Goal: Task Accomplishment & Management: Complete application form

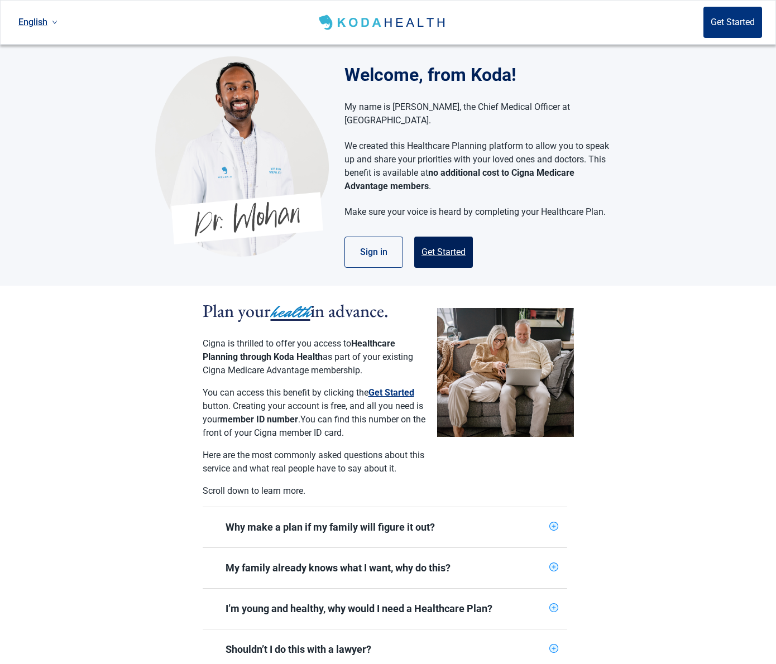
click at [441, 246] on button "Get Started" at bounding box center [443, 252] width 59 height 31
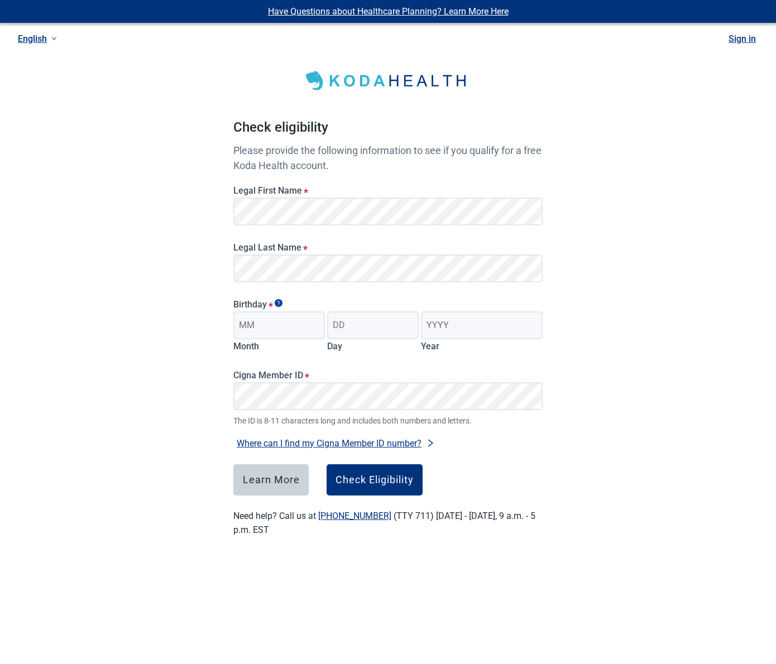
click at [399, 356] on fieldset "Birthday * Month Day Year" at bounding box center [387, 328] width 309 height 59
type input "12"
type input "15"
type input "1950"
click at [378, 488] on button "Check Eligibility" at bounding box center [375, 479] width 96 height 31
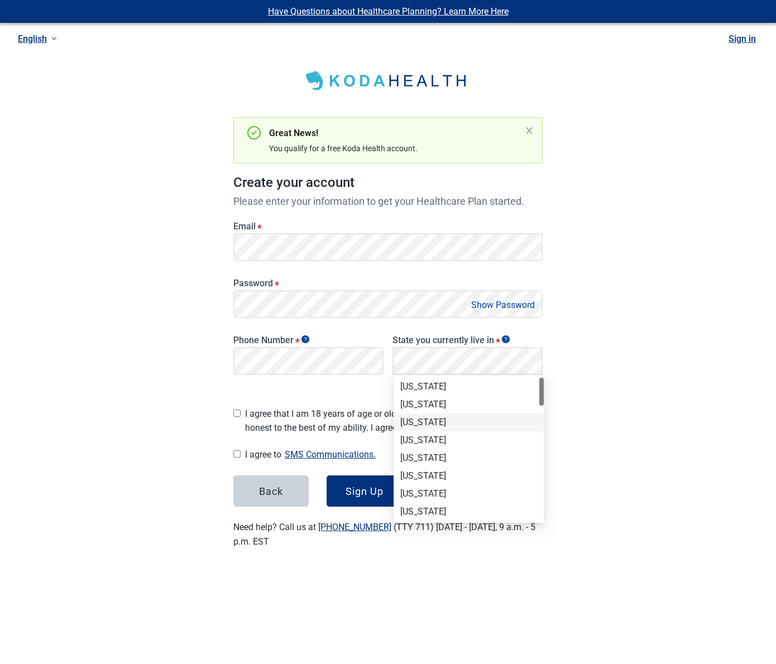
click at [426, 421] on div "Arizona" at bounding box center [468, 422] width 137 height 12
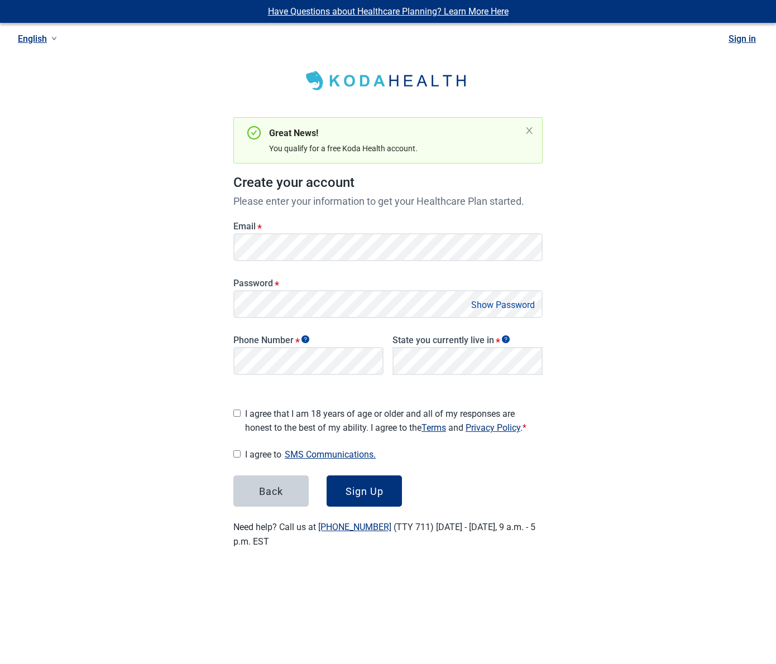
click at [238, 452] on input "I agree to SMS Communications." at bounding box center [236, 454] width 7 height 7
checkbox input "true"
click at [351, 491] on div "Sign Up" at bounding box center [365, 491] width 38 height 11
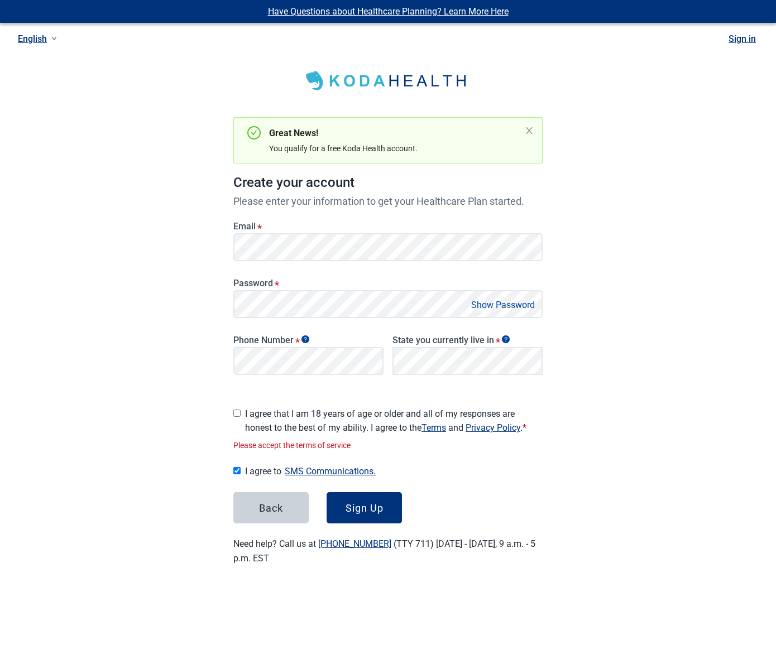
click at [238, 410] on input "I agree that I am 18 years of age or older and all of my responses are honest t…" at bounding box center [236, 413] width 7 height 7
checkbox input "true"
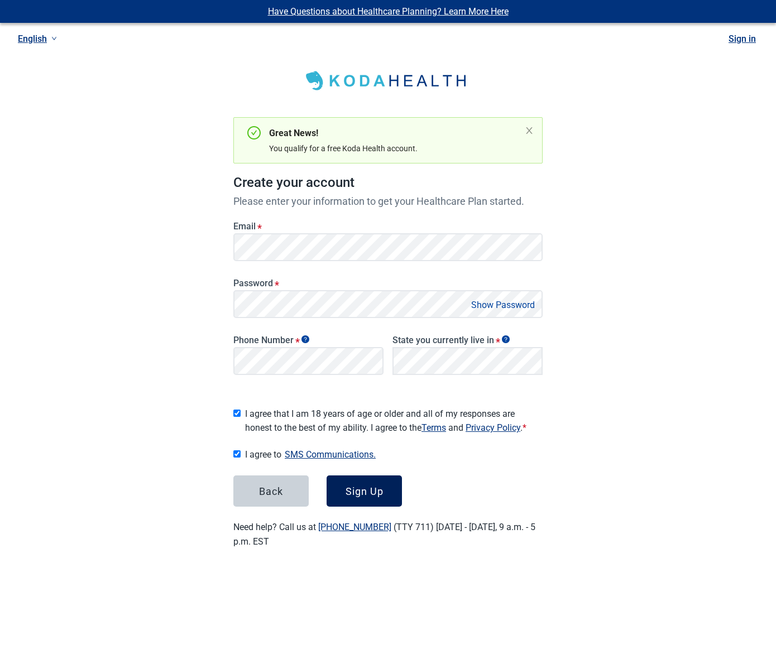
click at [379, 490] on div "Sign Up" at bounding box center [365, 491] width 38 height 11
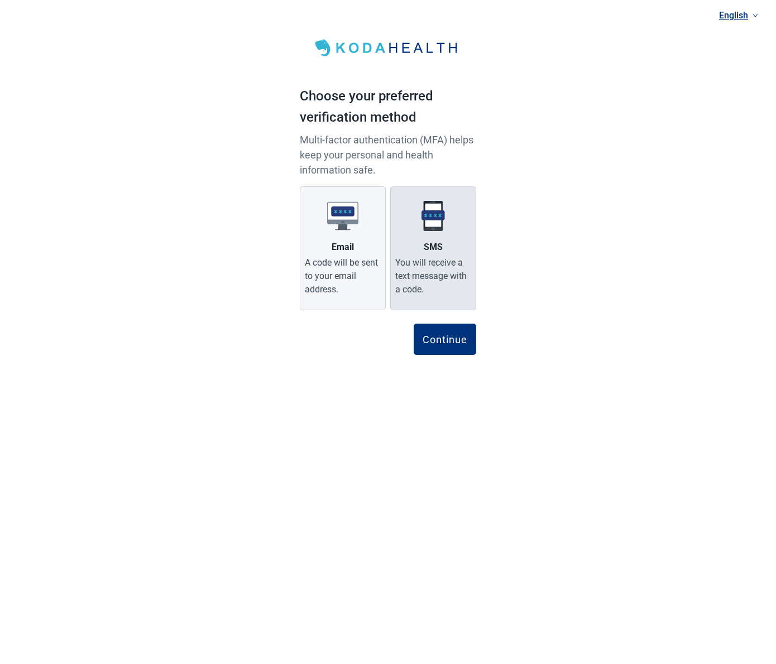
click at [421, 218] on img "Main content" at bounding box center [433, 215] width 31 height 31
click at [0, 0] on input "SMS You will receive a text message with a code." at bounding box center [0, 0] width 0 height 0
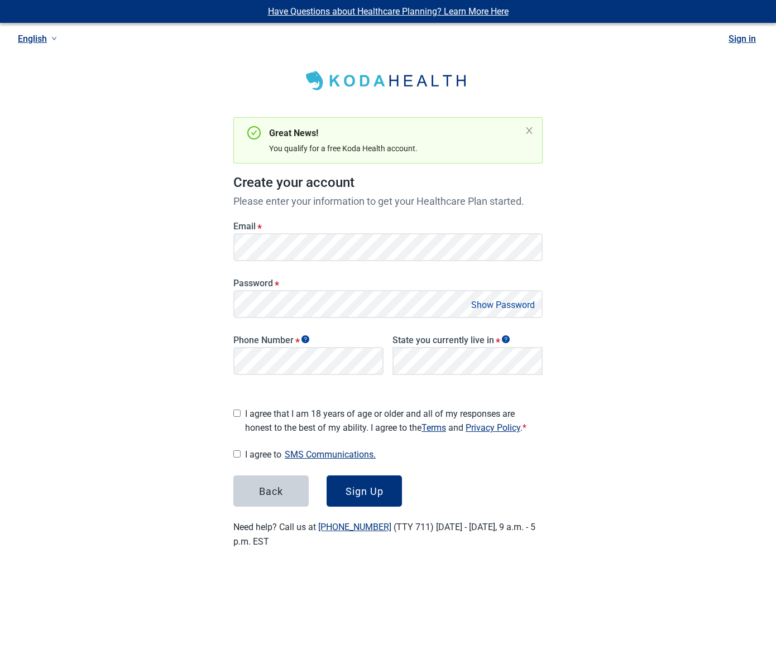
click at [413, 271] on div "Password * Show Password" at bounding box center [388, 294] width 318 height 57
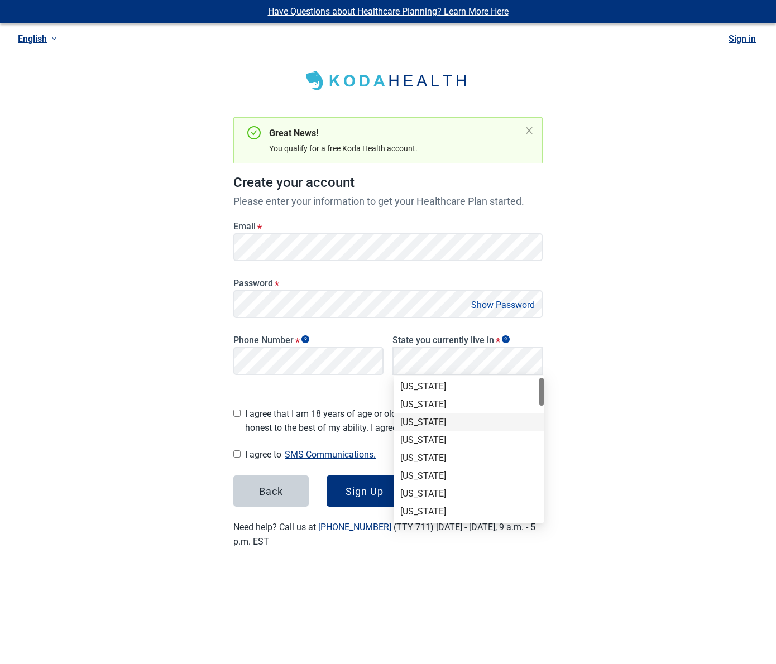
click at [439, 423] on div "Arizona" at bounding box center [468, 422] width 137 height 12
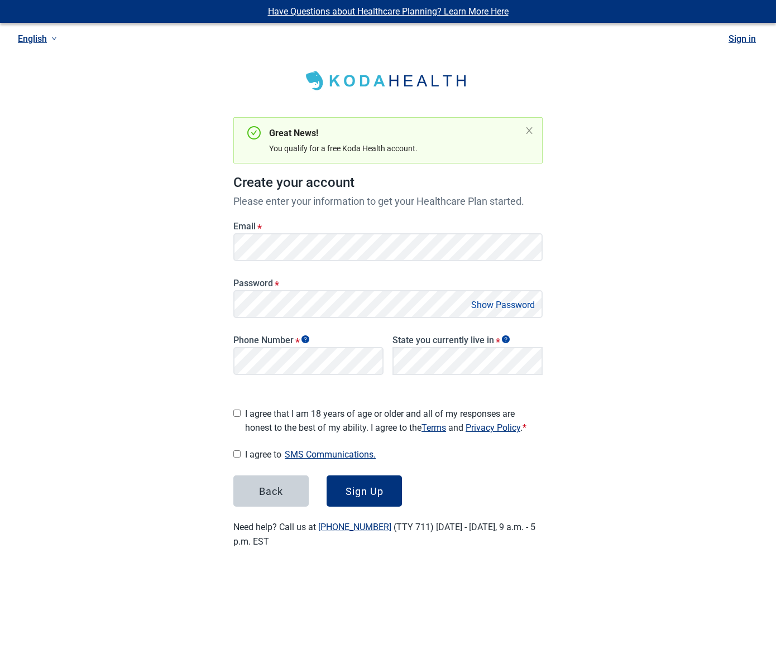
click at [241, 412] on div "I agree that I am 18 years of age or older and all of my responses are honest t…" at bounding box center [387, 418] width 309 height 32
click at [238, 410] on input "I agree that I am 18 years of age or older and all of my responses are honest t…" at bounding box center [236, 413] width 7 height 7
checkbox input "true"
click at [238, 451] on input "I agree to SMS Communications." at bounding box center [236, 454] width 7 height 7
checkbox input "true"
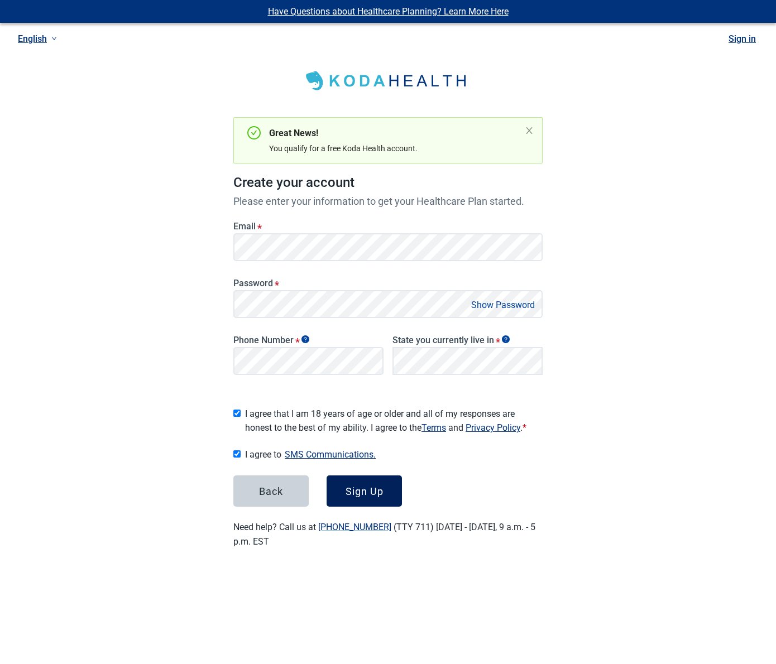
click at [381, 493] on div "Sign Up" at bounding box center [365, 491] width 38 height 11
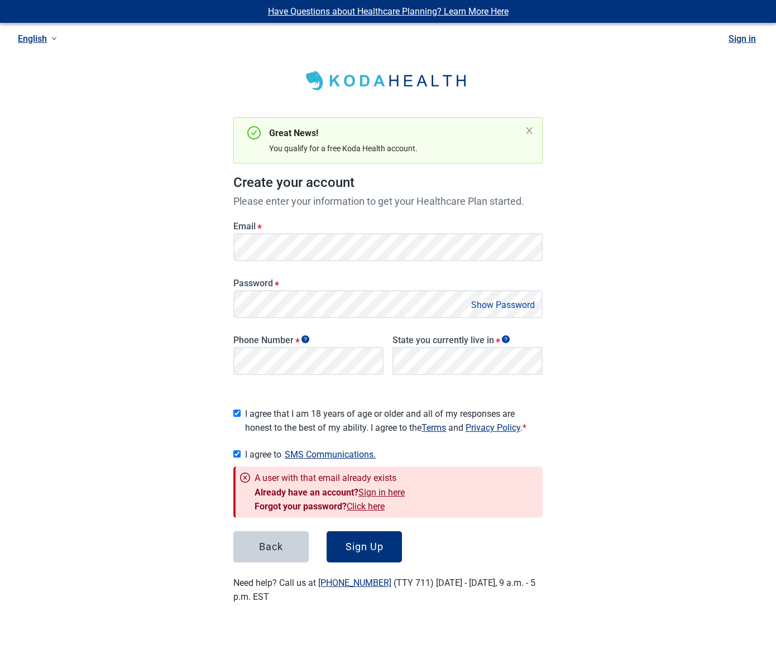
click at [424, 540] on div "Back Sign Up" at bounding box center [387, 546] width 309 height 31
click at [366, 502] on link "Click here" at bounding box center [366, 506] width 38 height 11
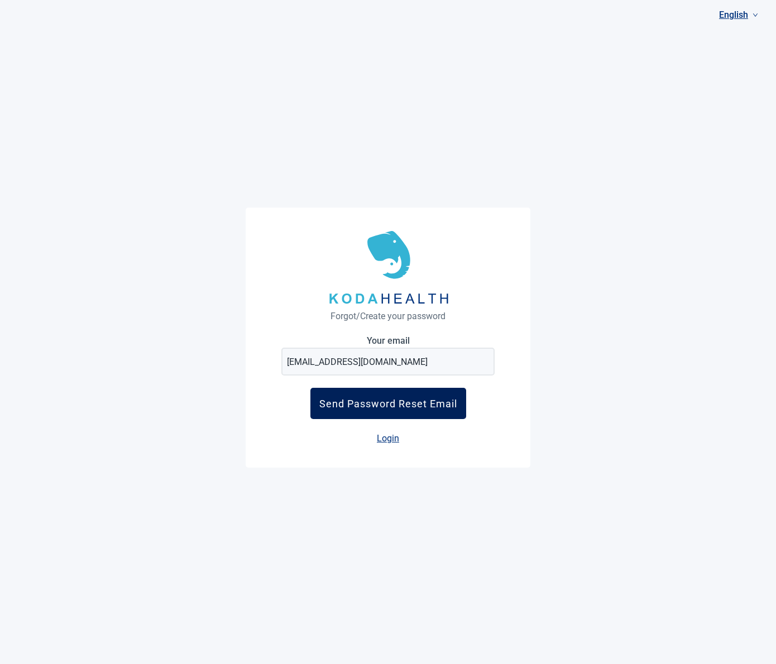
click at [375, 408] on div "Send Password Reset Email" at bounding box center [388, 404] width 138 height 12
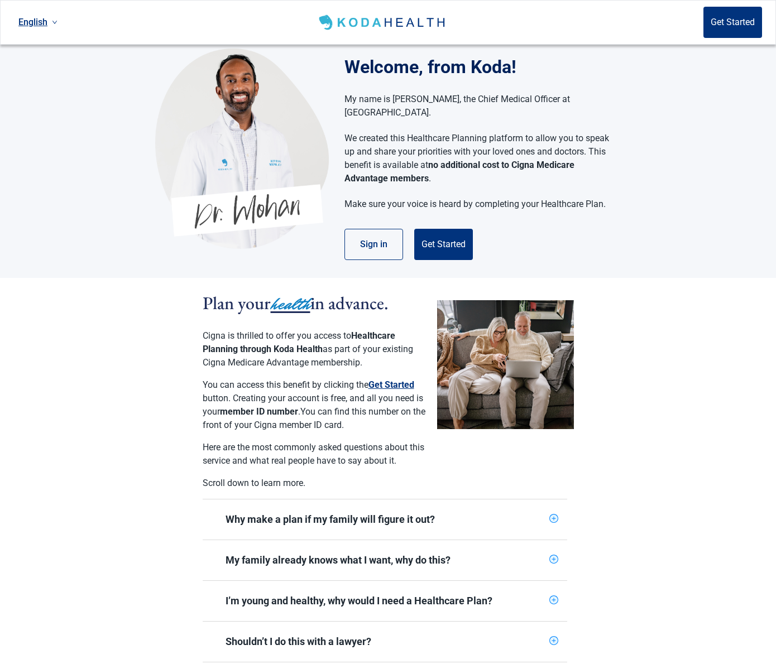
scroll to position [9, 0]
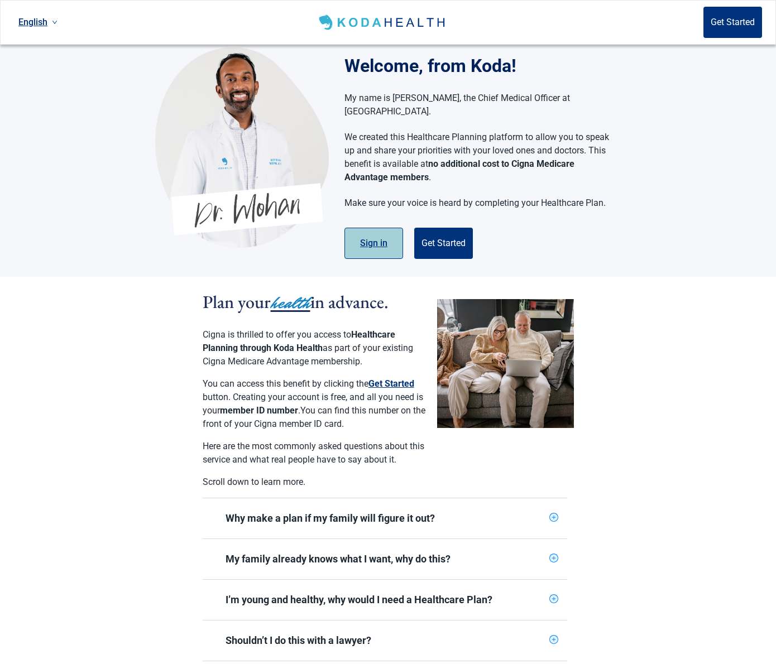
click at [375, 234] on button "Sign in" at bounding box center [373, 243] width 59 height 31
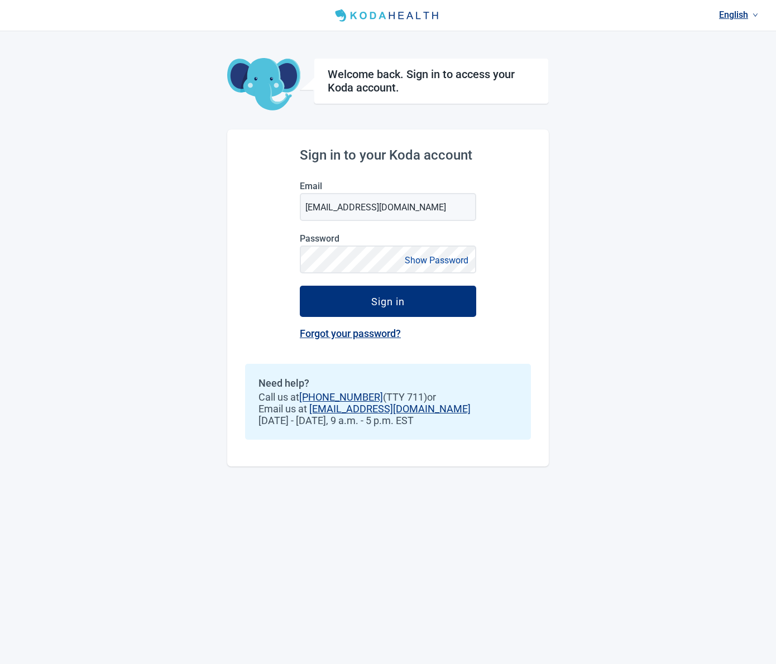
type input "[EMAIL_ADDRESS][DOMAIN_NAME]"
click at [522, 253] on div "Sign in to your Koda account Email [EMAIL_ADDRESS][DOMAIN_NAME] Password Show P…" at bounding box center [388, 298] width 322 height 337
click at [396, 299] on div "Sign in" at bounding box center [387, 301] width 33 height 11
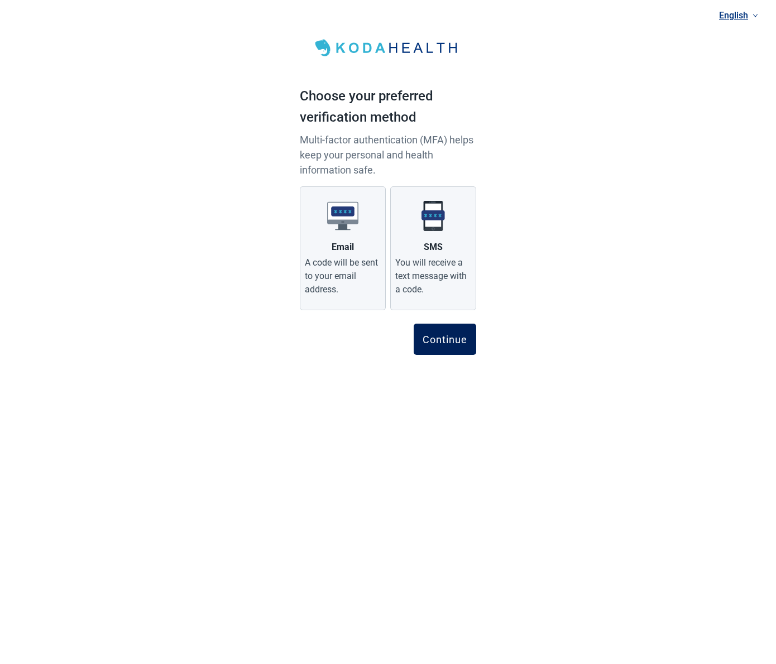
click at [445, 343] on div "Continue" at bounding box center [445, 339] width 45 height 11
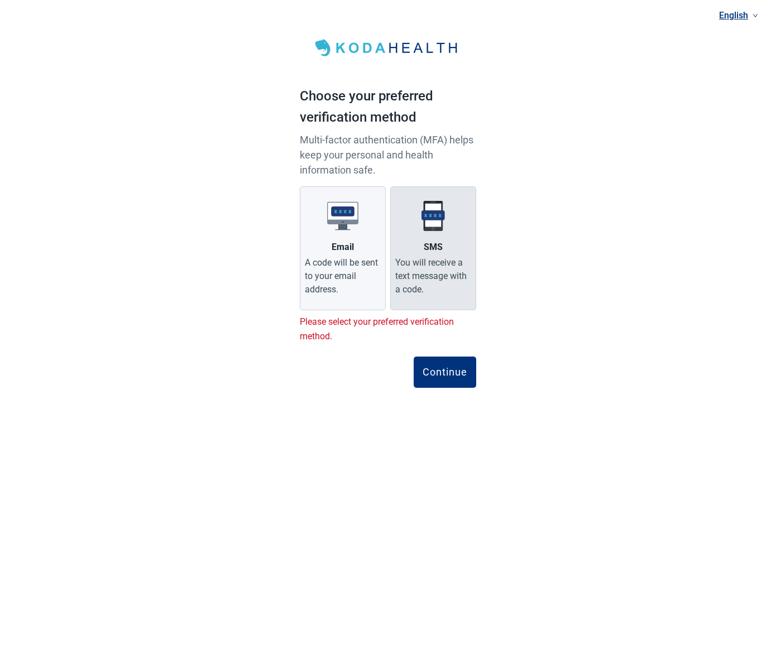
click at [452, 265] on div "You will receive a text message with a code." at bounding box center [433, 276] width 76 height 40
click at [0, 0] on input "SMS You will receive a text message with a code." at bounding box center [0, 0] width 0 height 0
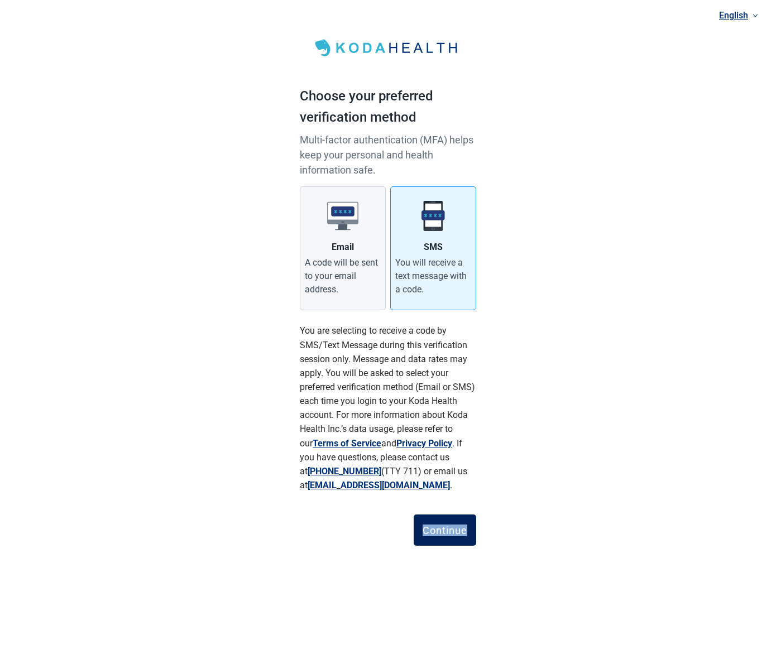
click at [458, 525] on div "Continue" at bounding box center [445, 530] width 45 height 11
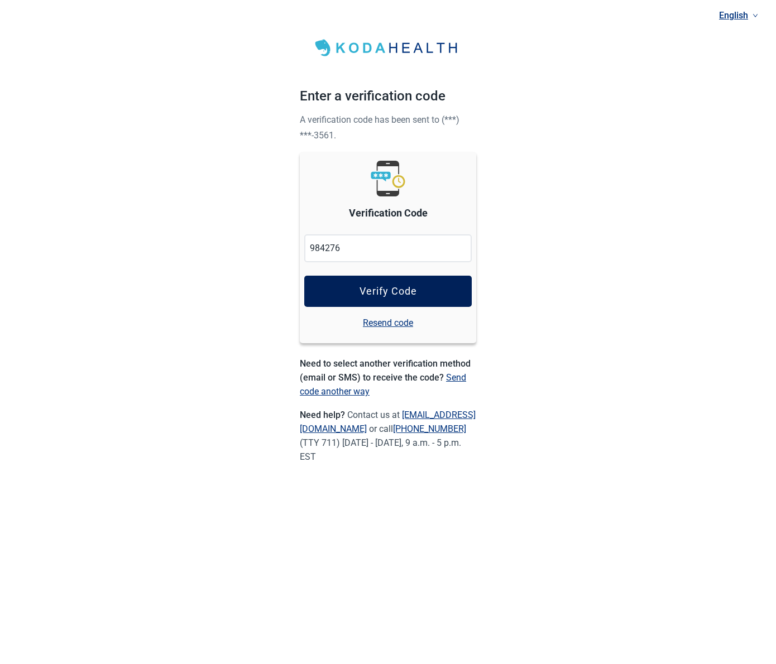
type input "984276"
click at [408, 296] on div "Verify Code" at bounding box center [388, 291] width 57 height 11
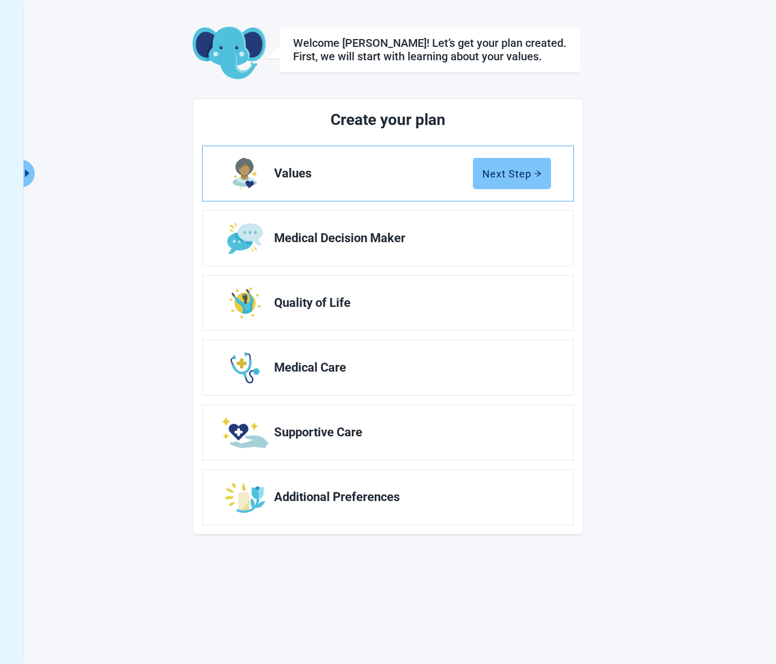
scroll to position [41, 1]
click at [504, 175] on div "Next Step" at bounding box center [511, 173] width 59 height 11
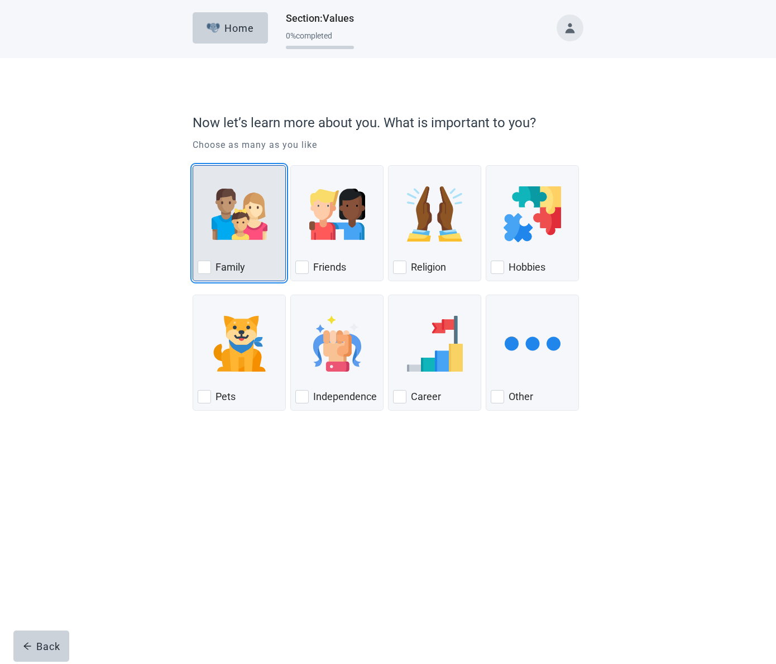
click at [202, 267] on div "Family, checkbox, not checked" at bounding box center [204, 267] width 13 height 13
click at [193, 166] on input "Family" at bounding box center [193, 165] width 1 height 1
checkbox input "true"
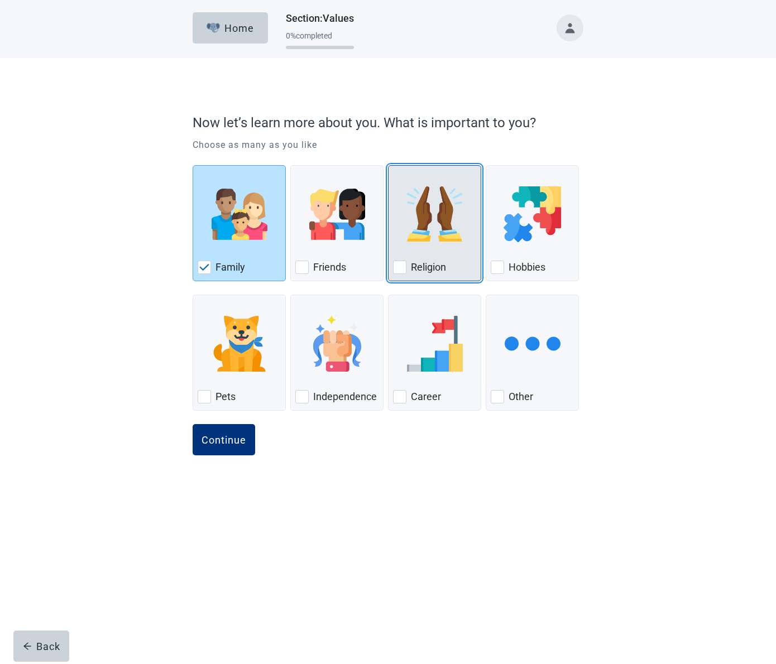
click at [403, 269] on div "Religion, checkbox, not checked" at bounding box center [399, 267] width 13 height 13
click at [389, 166] on input "Religion" at bounding box center [388, 165] width 1 height 1
checkbox input "true"
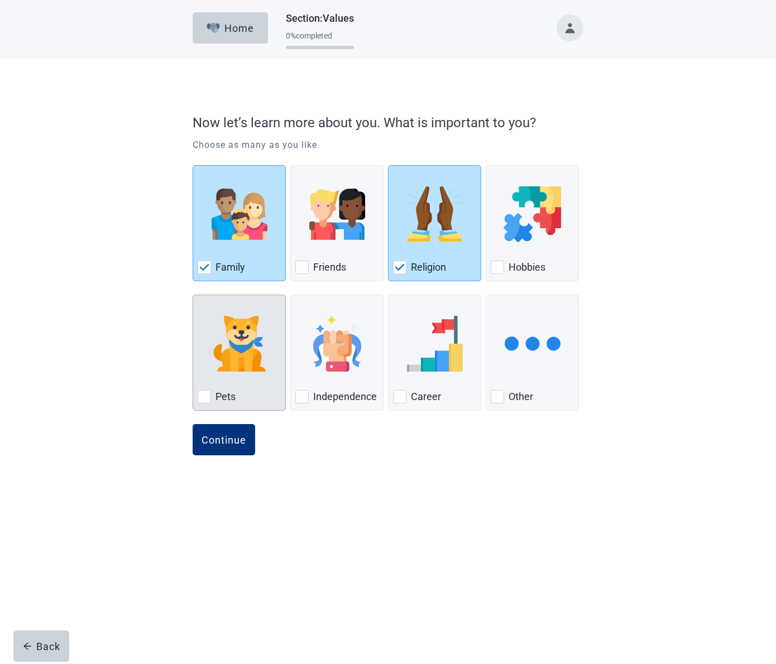
click at [202, 395] on div "Pets, checkbox, not checked" at bounding box center [204, 396] width 13 height 13
click at [193, 295] on input "Pets" at bounding box center [193, 295] width 1 height 1
checkbox input "true"
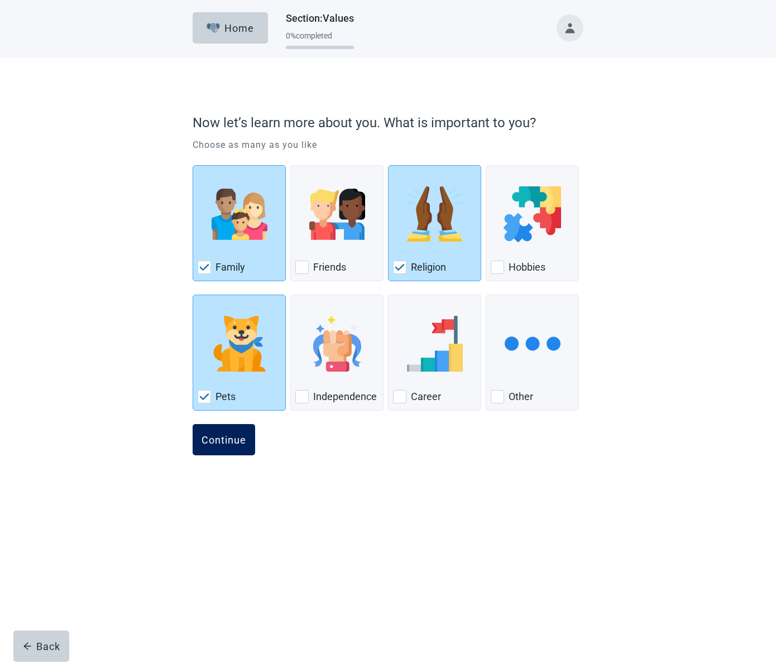
click at [220, 440] on div "Continue" at bounding box center [224, 439] width 45 height 11
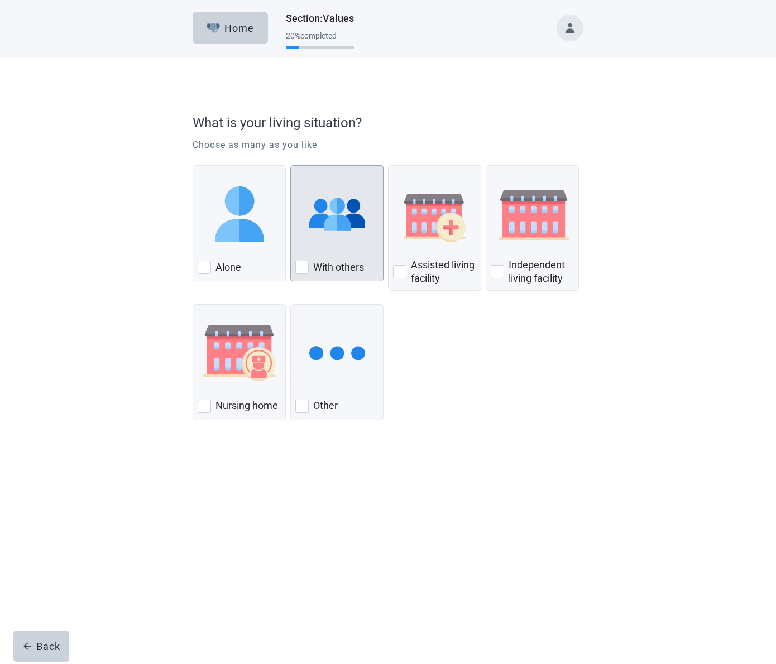
click at [304, 266] on div "With Others, checkbox, not checked" at bounding box center [301, 267] width 13 height 13
click at [291, 166] on input "With others" at bounding box center [290, 165] width 1 height 1
checkbox input "true"
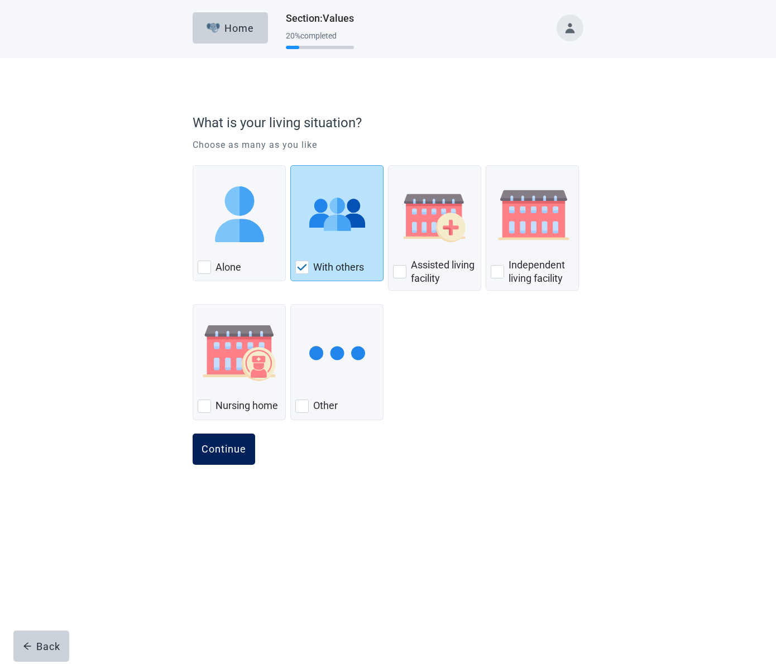
click at [221, 447] on div "Continue" at bounding box center [224, 449] width 45 height 11
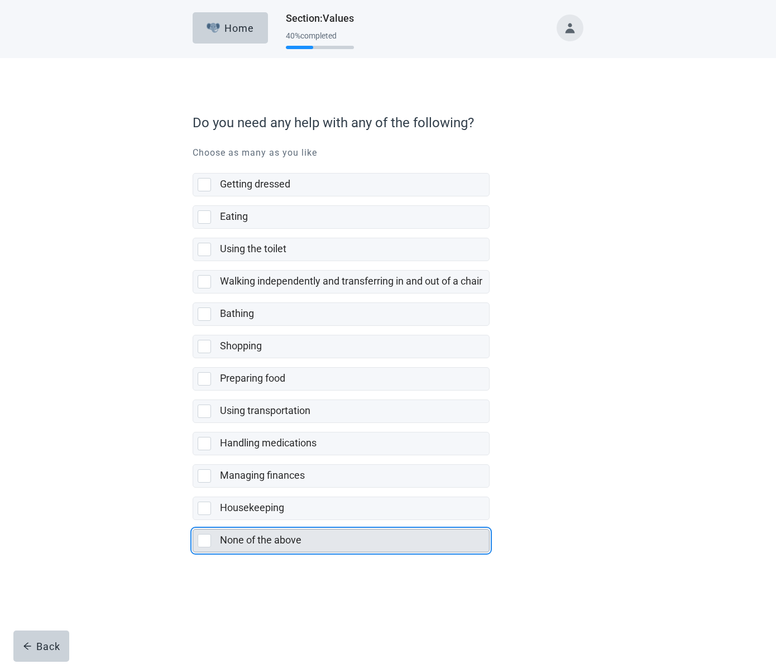
click at [204, 540] on div "None of the above, checkbox, not selected" at bounding box center [204, 540] width 13 height 13
click at [193, 521] on input "None of the above" at bounding box center [193, 520] width 1 height 1
checkbox input "true"
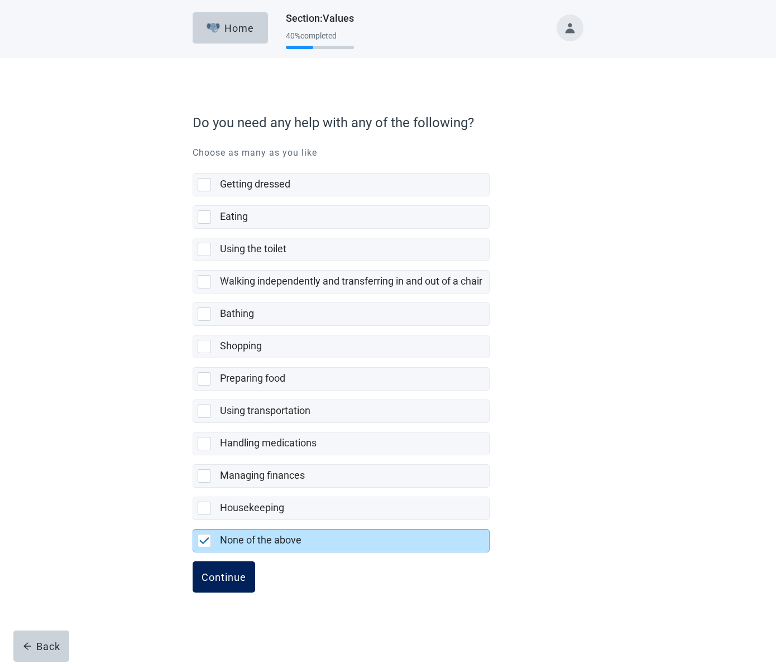
click at [227, 576] on div "Continue" at bounding box center [224, 577] width 45 height 11
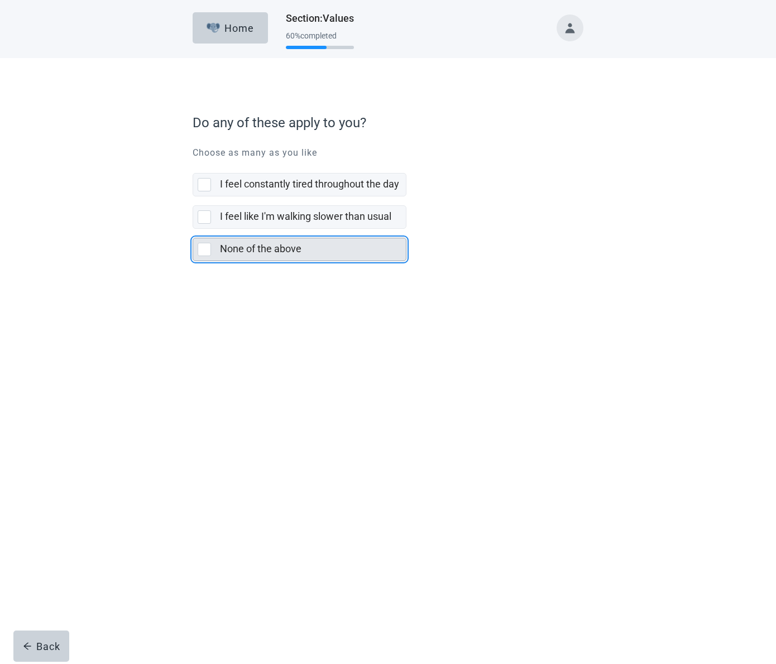
scroll to position [0, 1]
click at [202, 248] on div "None of the above, checkbox, not selected" at bounding box center [204, 249] width 13 height 13
click at [193, 229] on input "None of the above" at bounding box center [193, 229] width 1 height 1
checkbox input "true"
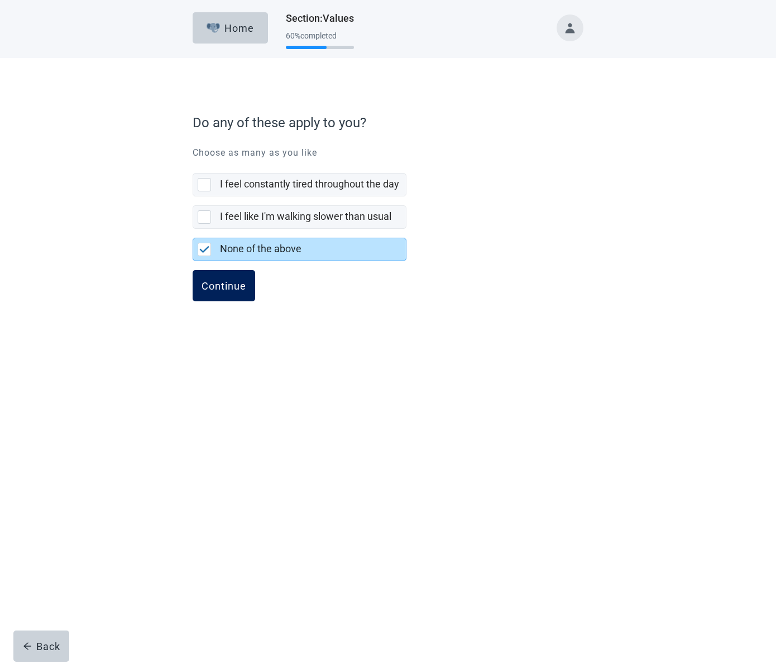
click at [215, 282] on div "Continue" at bounding box center [224, 285] width 45 height 11
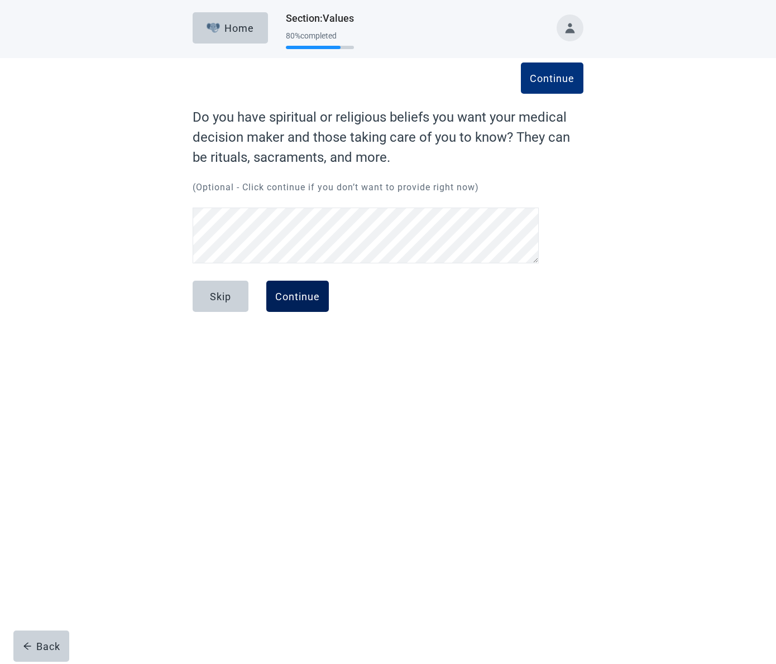
scroll to position [1, 0]
click at [301, 293] on div "Continue" at bounding box center [297, 296] width 45 height 11
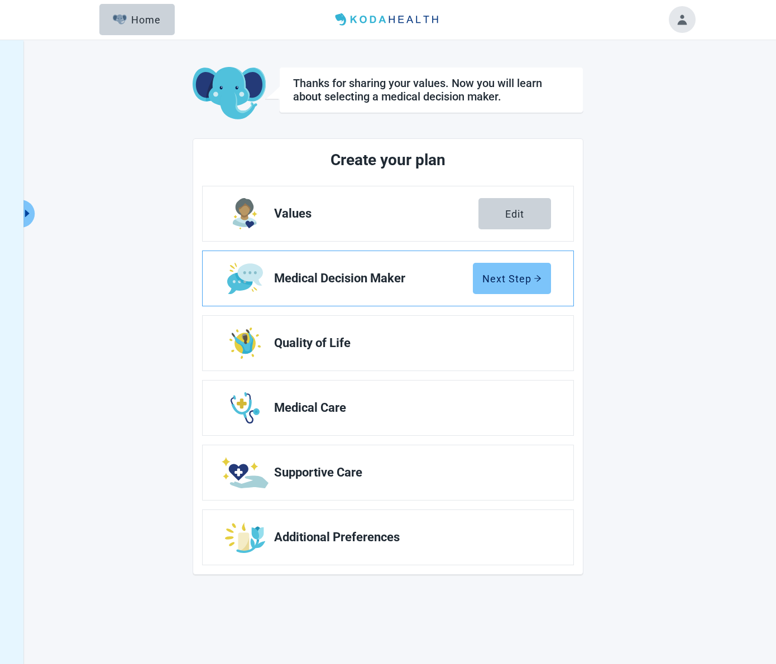
click at [509, 280] on div "Next Step" at bounding box center [511, 278] width 59 height 11
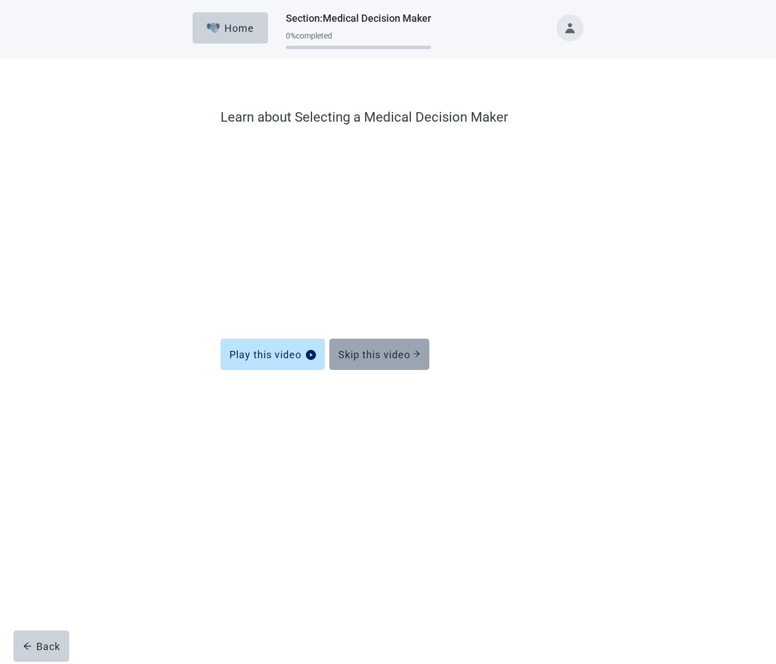
scroll to position [-1, 0]
click at [367, 357] on div "Skip this video" at bounding box center [379, 354] width 82 height 11
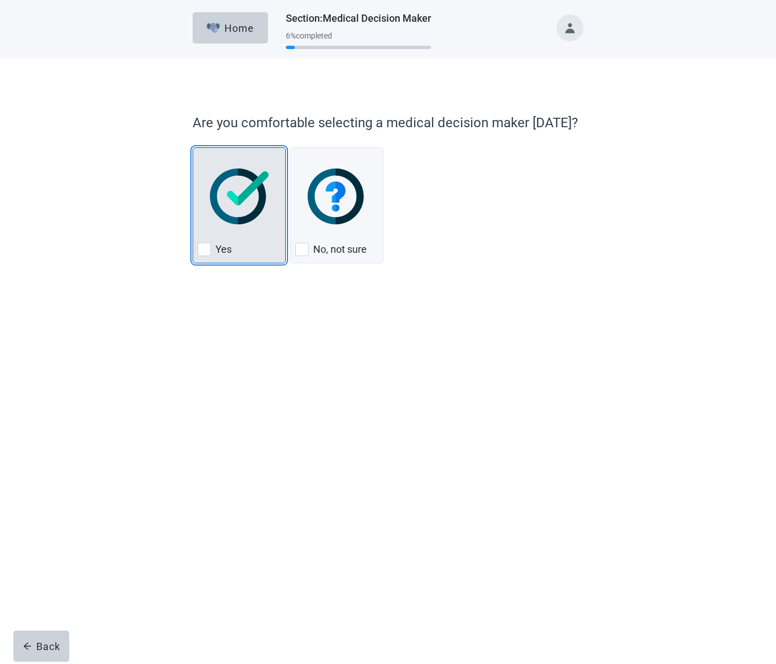
click at [204, 251] on div "Yes, checkbox, not checked" at bounding box center [204, 249] width 13 height 13
click at [193, 148] on input "Yes" at bounding box center [193, 147] width 1 height 1
checkbox input "true"
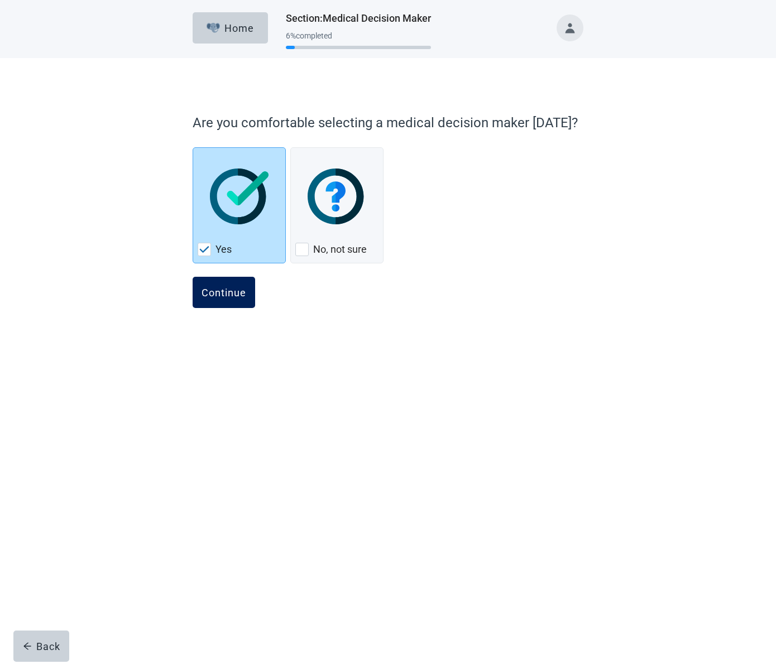
click at [232, 288] on div "Continue" at bounding box center [224, 292] width 45 height 11
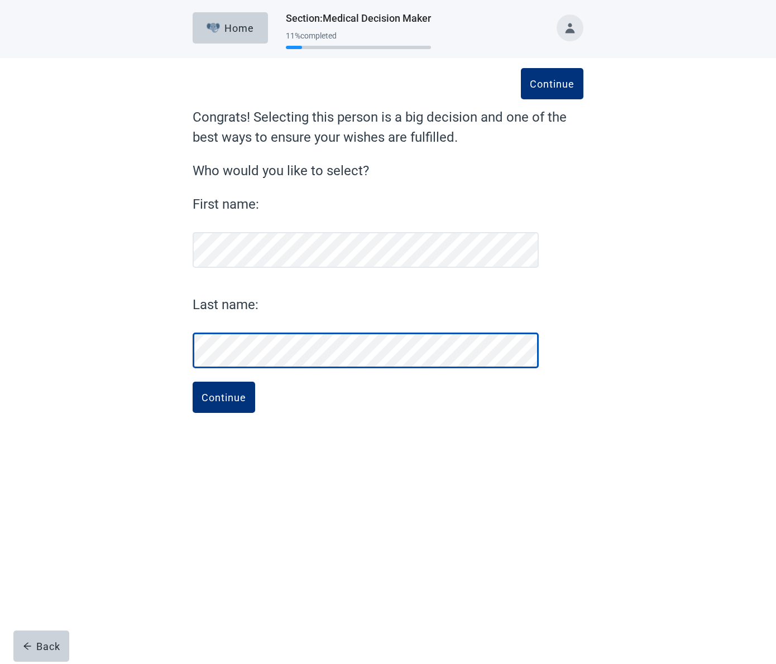
click at [552, 84] on button "Continue" at bounding box center [552, 83] width 63 height 31
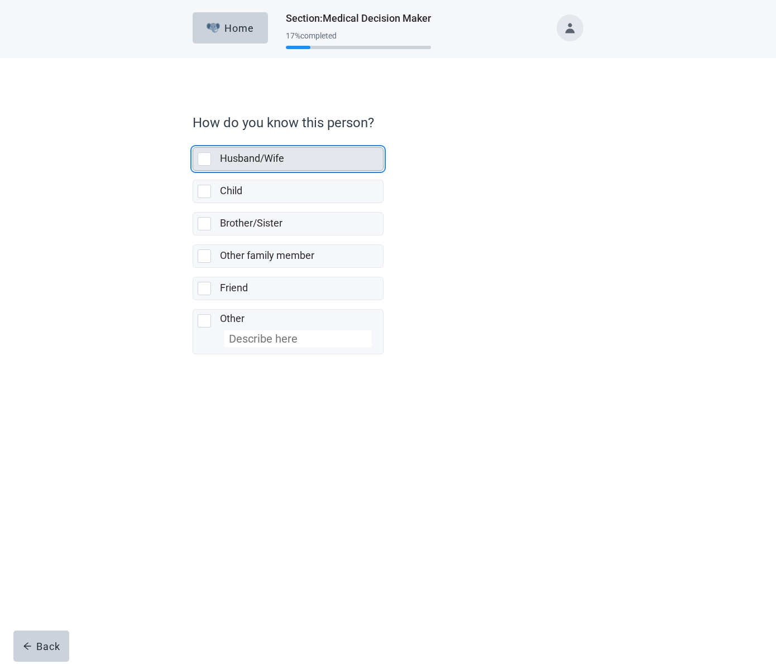
click at [208, 156] on div "Husband/Wife, checkbox, not selected" at bounding box center [204, 158] width 13 height 13
click at [193, 139] on input "Husband/Wife" at bounding box center [193, 138] width 1 height 1
checkbox input "true"
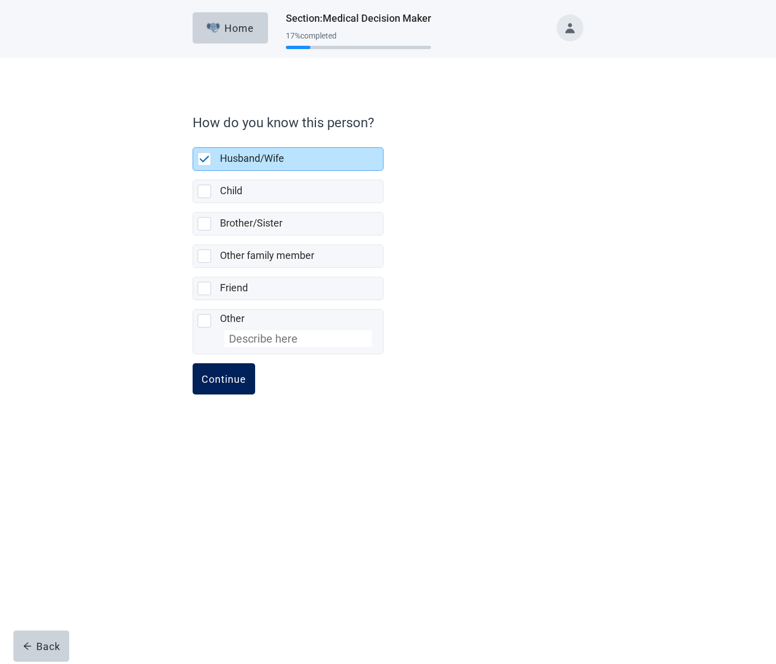
click at [210, 379] on div "Continue" at bounding box center [224, 378] width 45 height 11
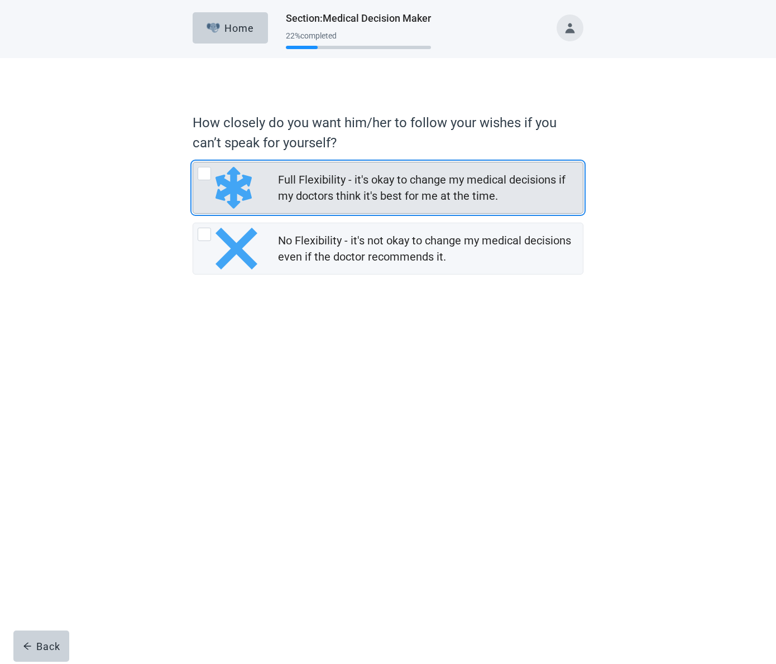
click at [205, 171] on div "Full Flexibility - it's okay to change my medical decisions if my doctors think…" at bounding box center [204, 173] width 13 height 13
click at [193, 162] on input "Full Flexibility - it's okay to change my medical decisions if my doctors think…" at bounding box center [193, 162] width 1 height 1
radio input "true"
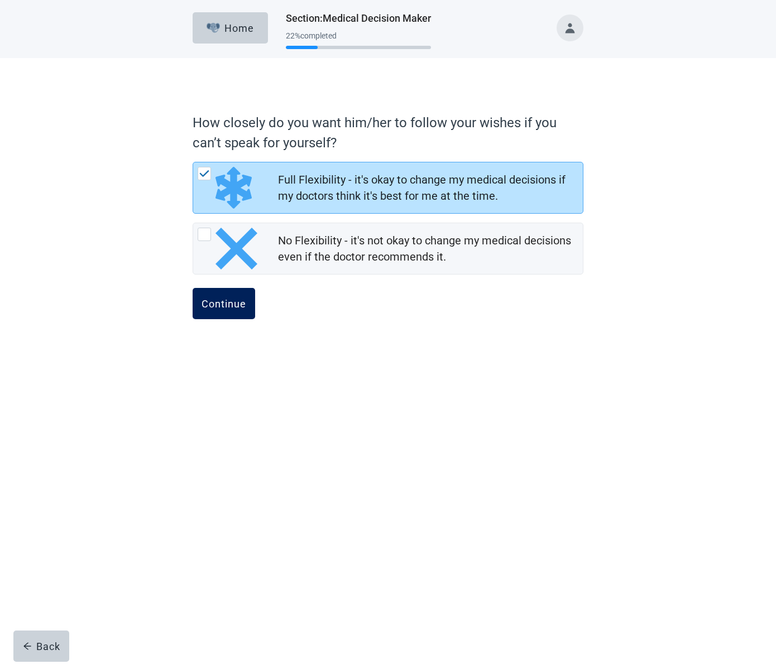
click at [212, 301] on div "Continue" at bounding box center [224, 303] width 45 height 11
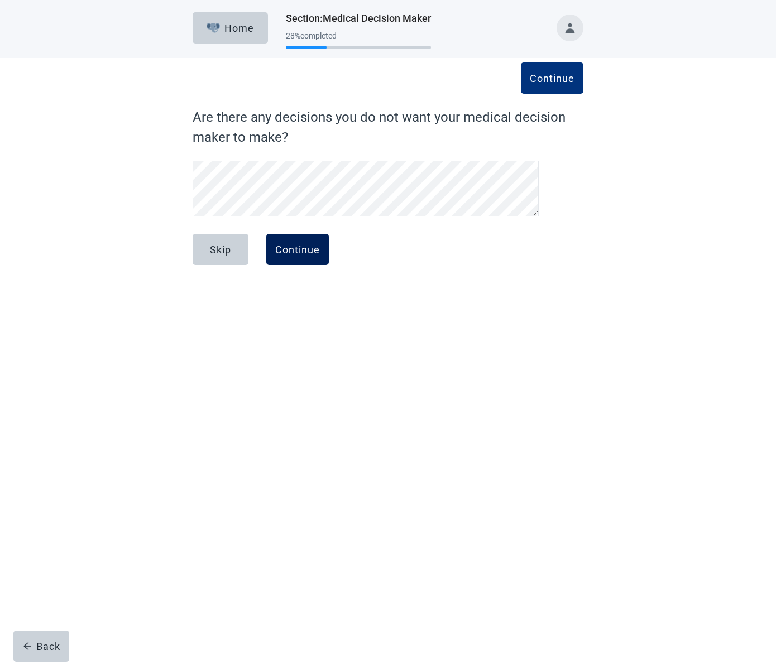
click at [300, 250] on div "Continue" at bounding box center [297, 249] width 45 height 11
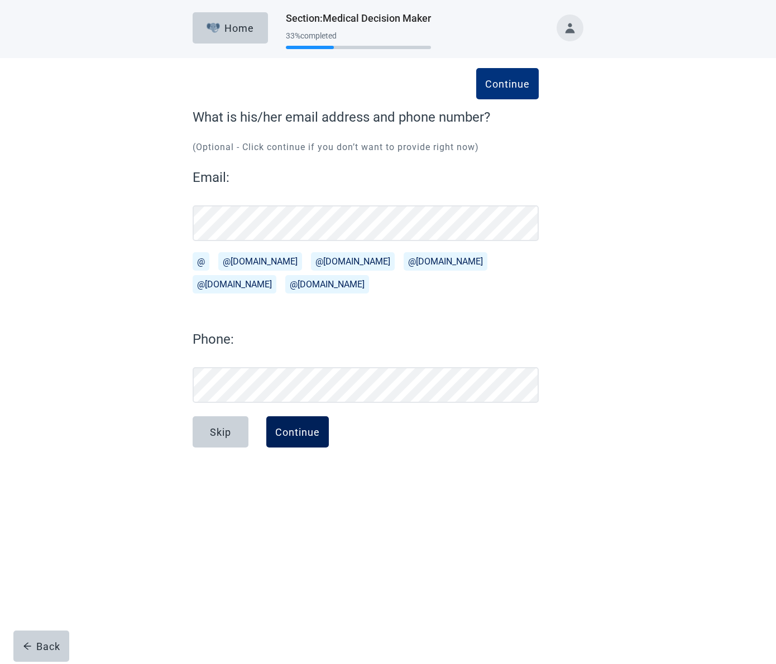
click at [291, 430] on div "Continue" at bounding box center [297, 432] width 45 height 11
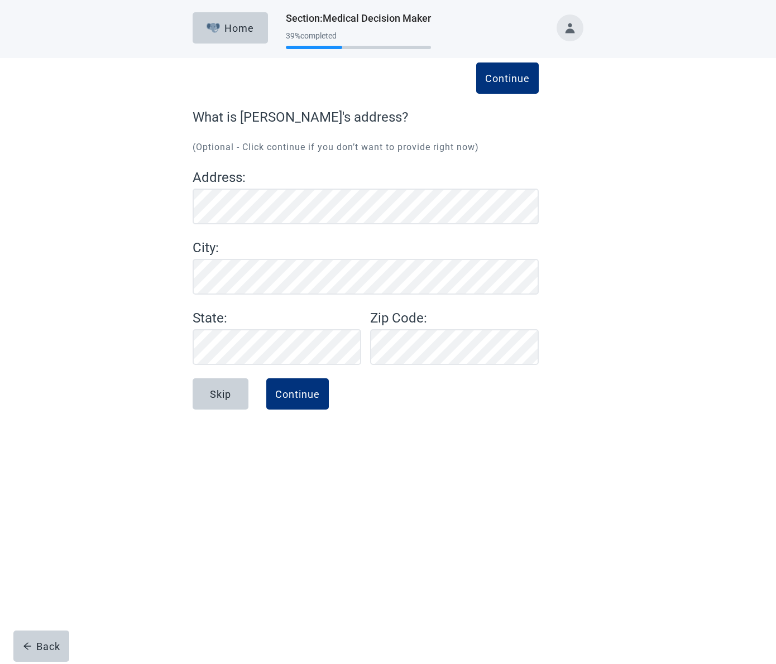
click at [139, 237] on div "Continue What is Janet's address? (Optional - Click continue if you don’t want …" at bounding box center [388, 246] width 698 height 376
click at [286, 387] on button "Continue" at bounding box center [297, 393] width 63 height 31
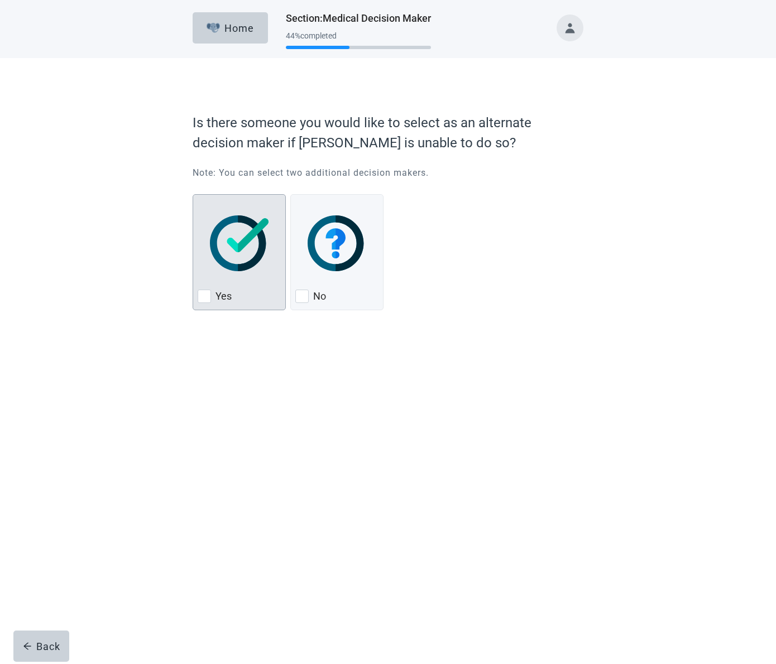
click at [205, 296] on div "Yes, checkbox, not checked" at bounding box center [204, 296] width 13 height 13
click at [193, 195] on input "Yes" at bounding box center [193, 194] width 1 height 1
checkbox input "true"
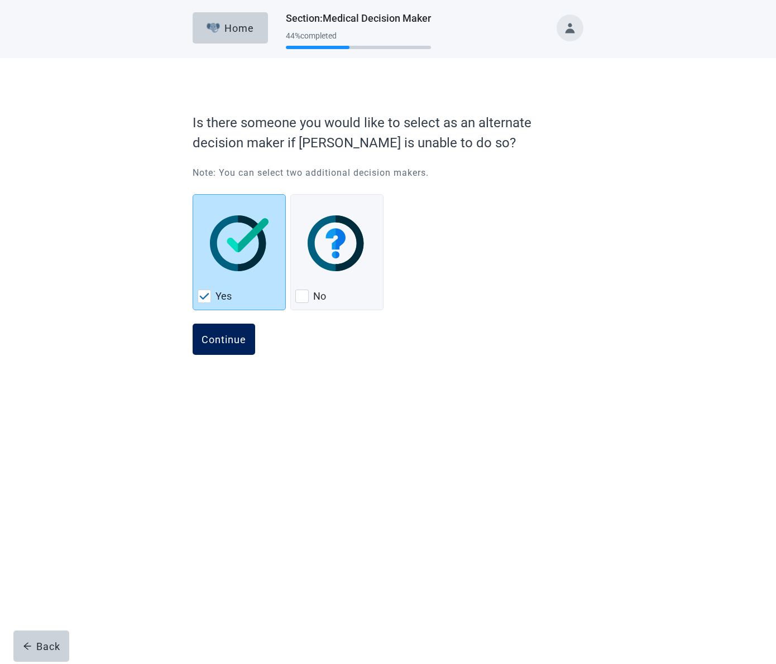
click at [219, 340] on div "Continue" at bounding box center [224, 339] width 45 height 11
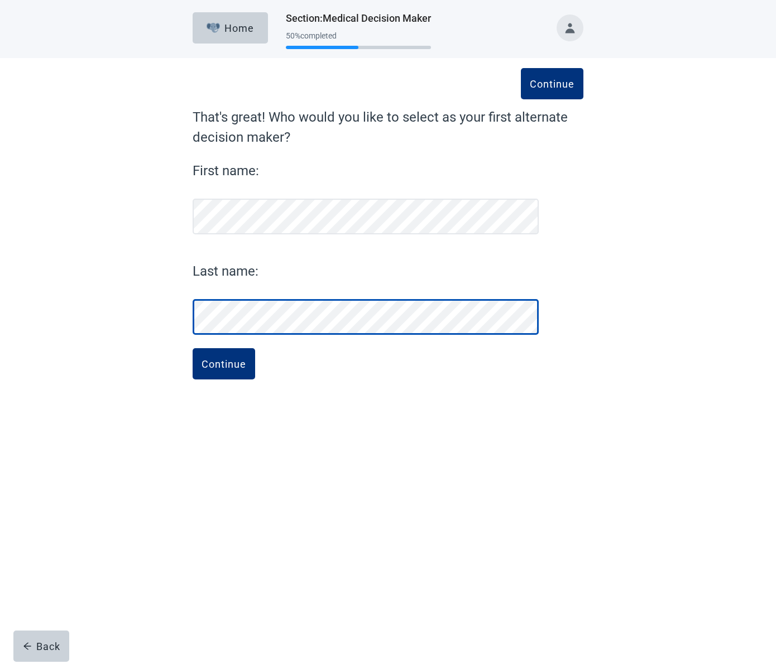
click at [552, 84] on button "Continue" at bounding box center [552, 83] width 63 height 31
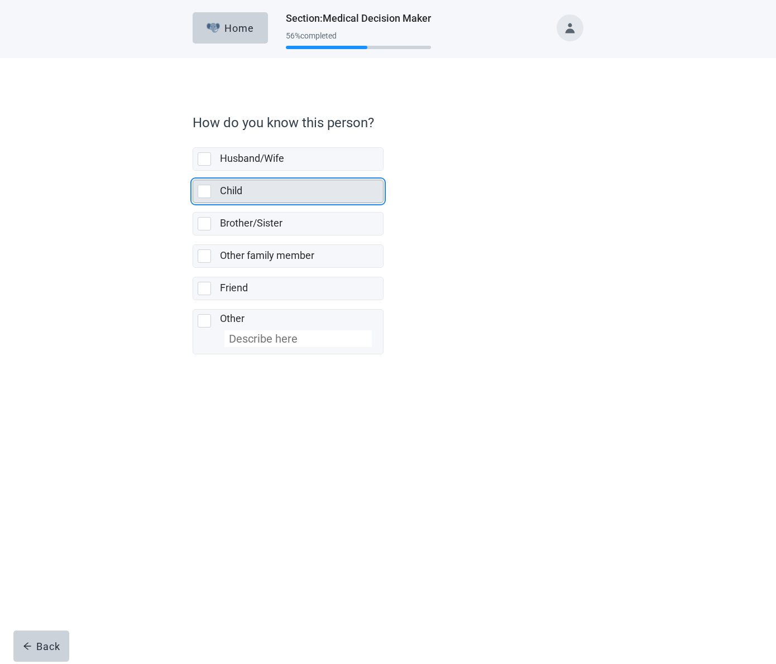
click at [203, 189] on div "Child, checkbox, not selected" at bounding box center [204, 191] width 13 height 13
click at [193, 171] on input "Child" at bounding box center [193, 171] width 1 height 1
checkbox input "true"
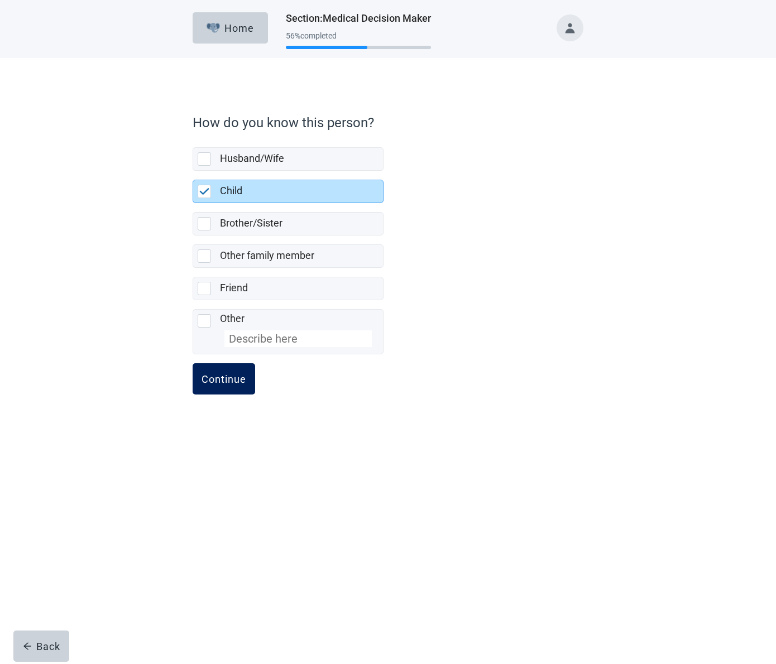
click at [233, 377] on div "Continue" at bounding box center [224, 378] width 45 height 11
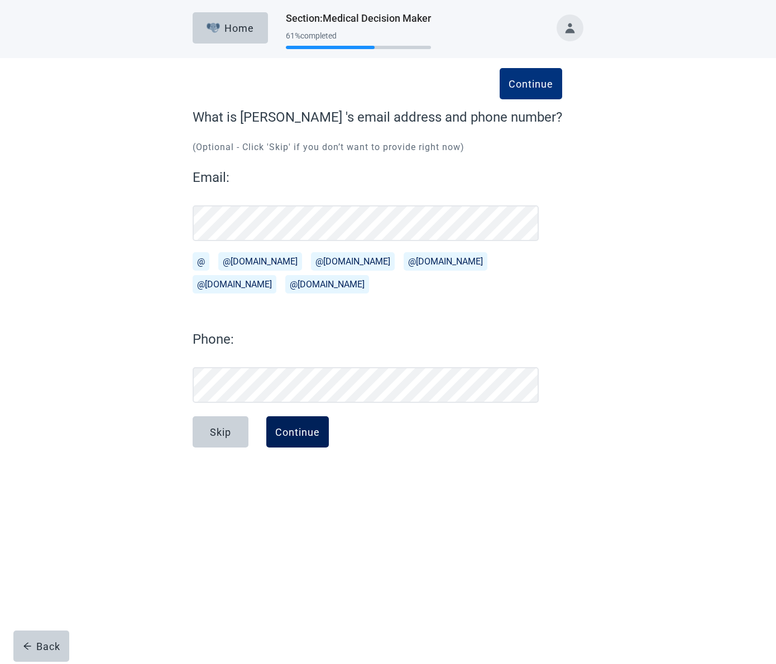
click at [305, 439] on button "Continue" at bounding box center [297, 431] width 63 height 31
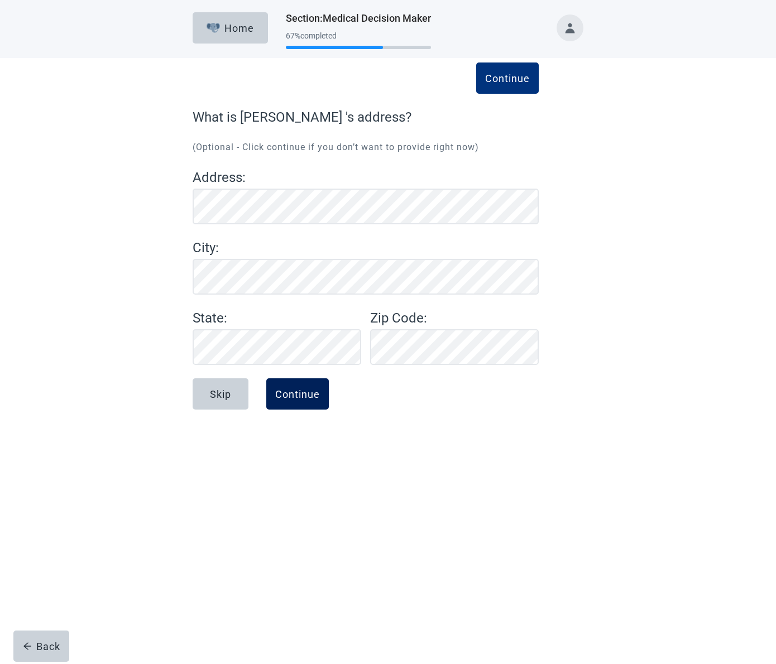
click at [283, 392] on div "Continue" at bounding box center [297, 394] width 45 height 11
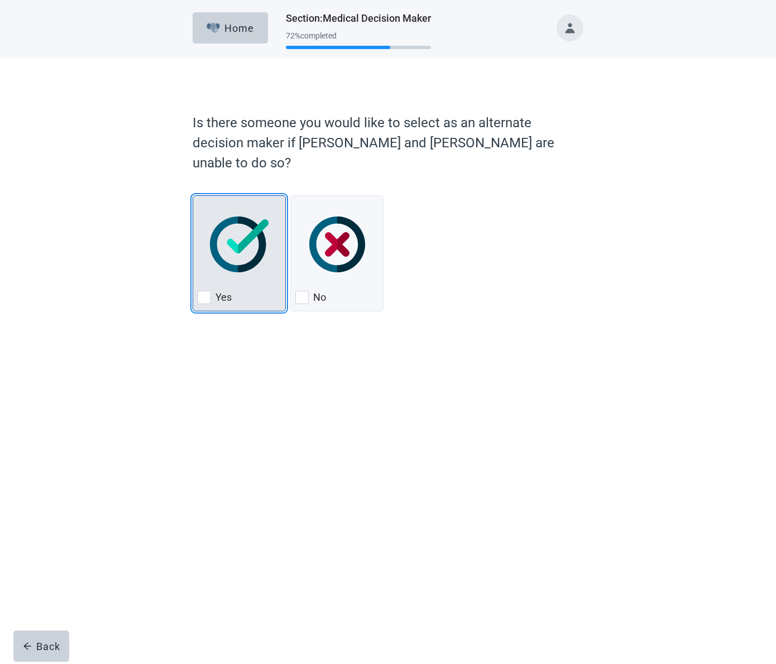
click at [202, 291] on div "Yes, checkbox, not checked" at bounding box center [204, 297] width 13 height 13
click at [193, 196] on input "Yes" at bounding box center [193, 195] width 1 height 1
checkbox input "true"
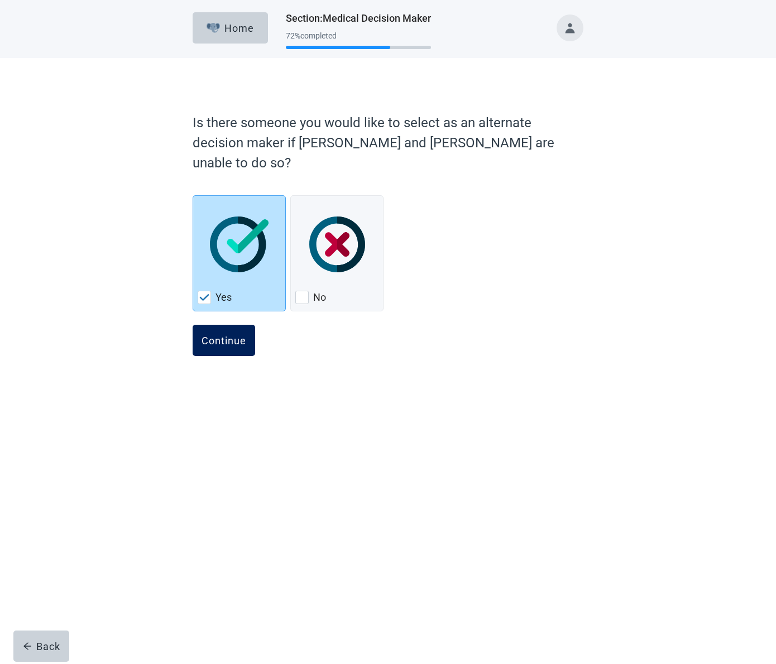
click at [215, 335] on div "Continue" at bounding box center [224, 340] width 45 height 11
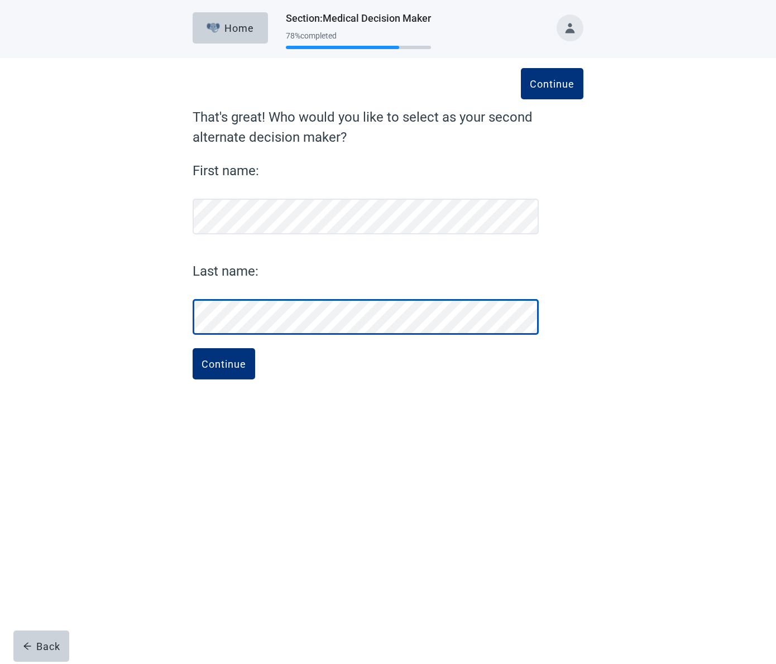
click at [552, 84] on button "Continue" at bounding box center [552, 83] width 63 height 31
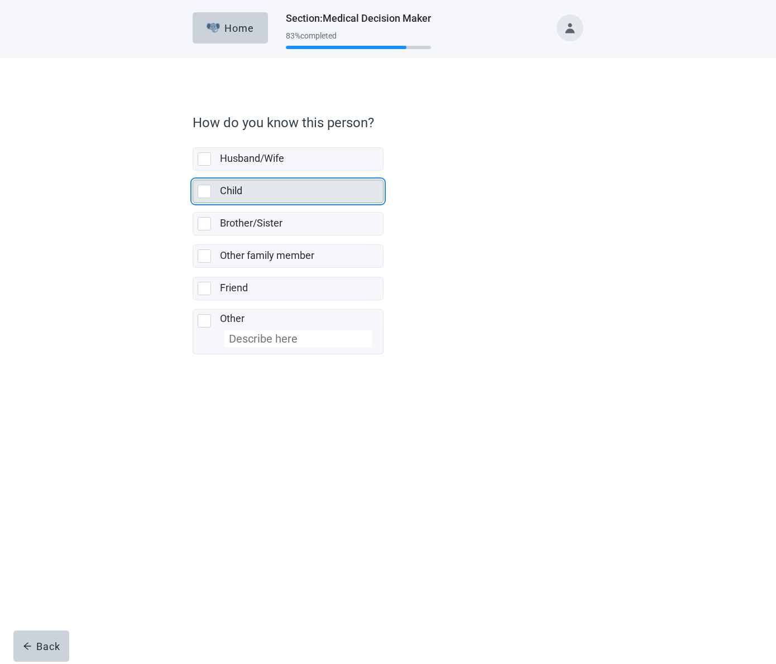
click at [207, 190] on div "Child, checkbox, not selected" at bounding box center [204, 191] width 13 height 13
click at [193, 171] on input "Child" at bounding box center [193, 171] width 1 height 1
checkbox input "true"
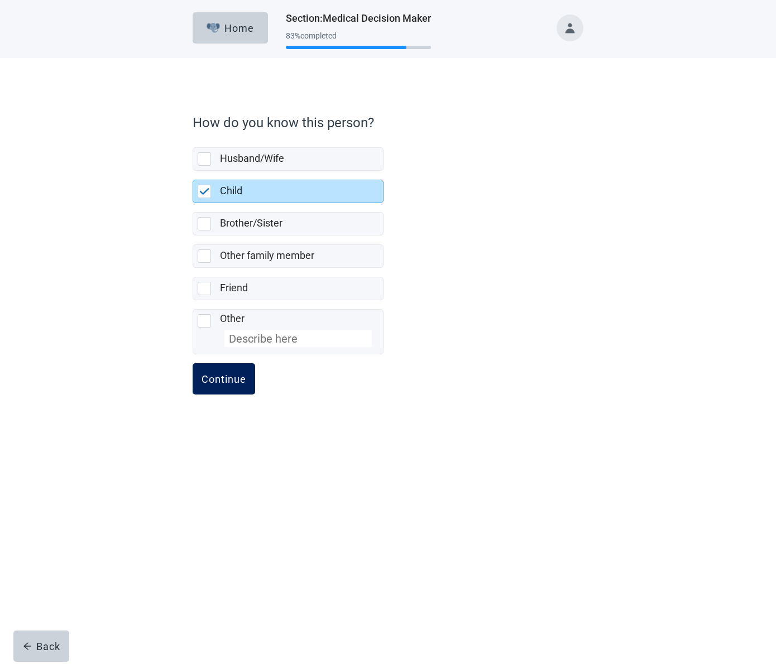
drag, startPoint x: 234, startPoint y: 380, endPoint x: 245, endPoint y: 378, distance: 11.4
click at [234, 380] on div "Continue" at bounding box center [224, 378] width 45 height 11
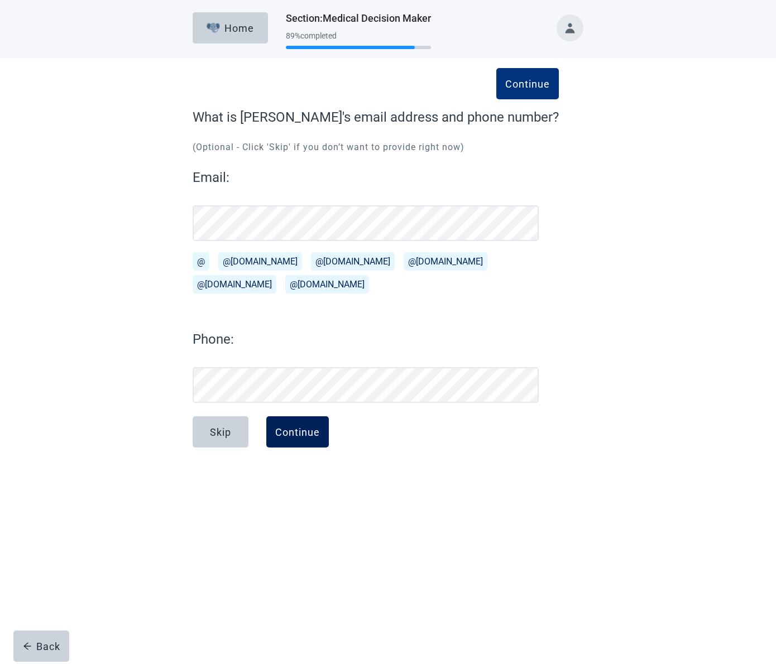
click at [281, 434] on div "Continue" at bounding box center [297, 432] width 45 height 11
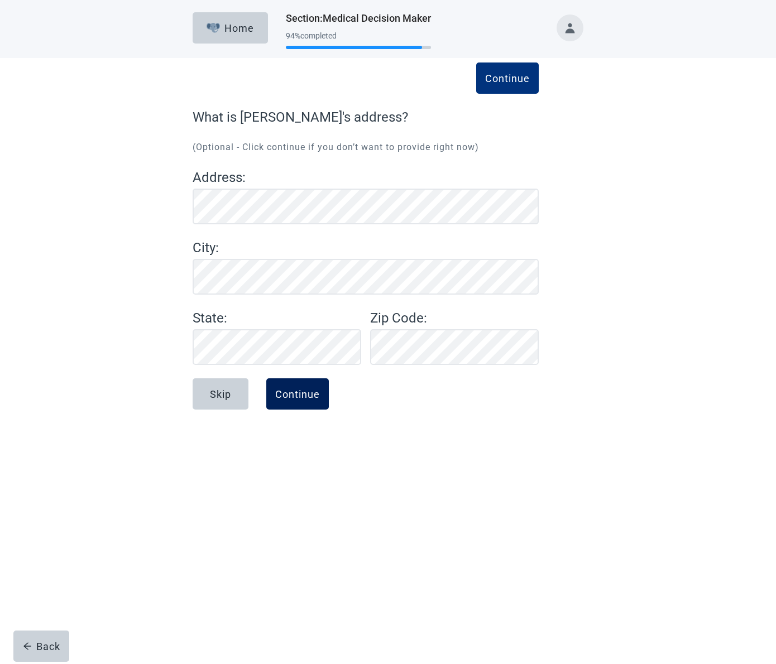
click at [313, 394] on div "Continue" at bounding box center [297, 394] width 45 height 11
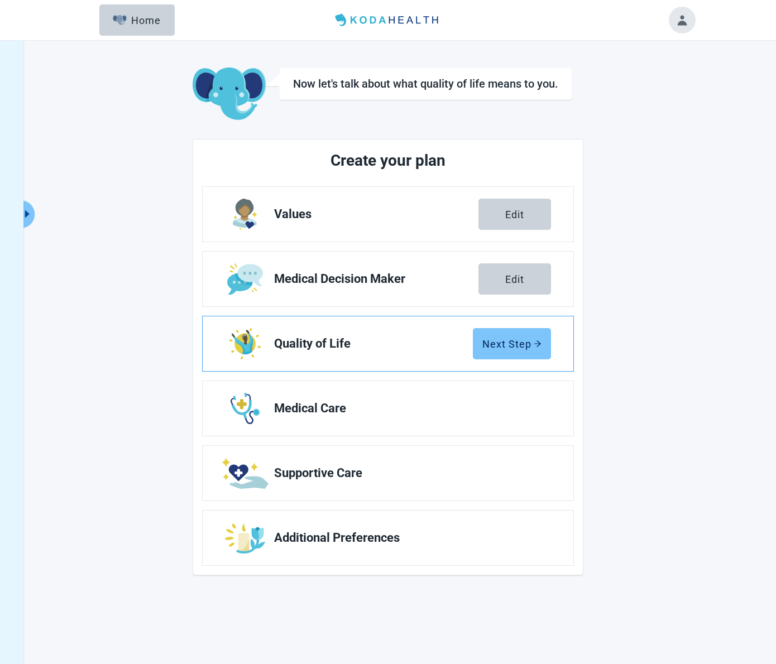
click at [510, 344] on div "Next Step" at bounding box center [511, 343] width 59 height 11
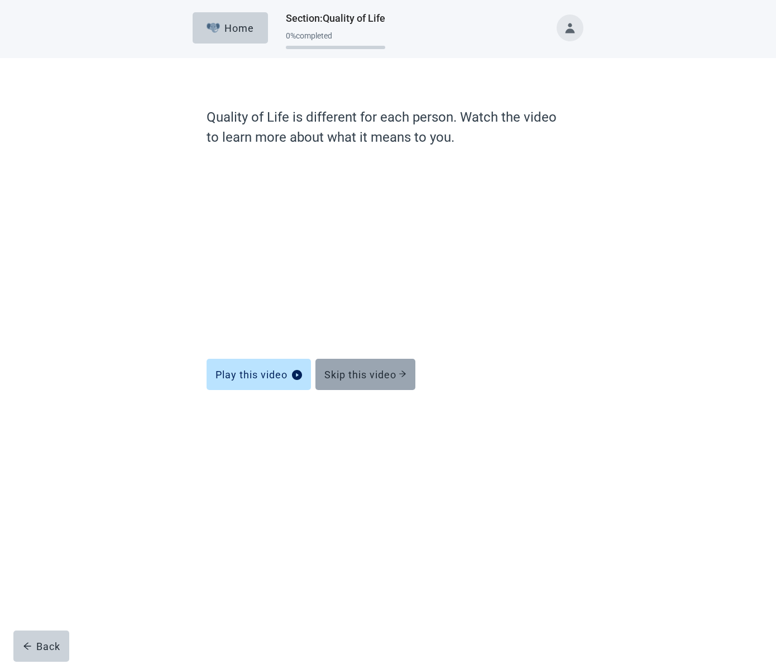
click at [377, 371] on div "Skip this video" at bounding box center [365, 374] width 82 height 11
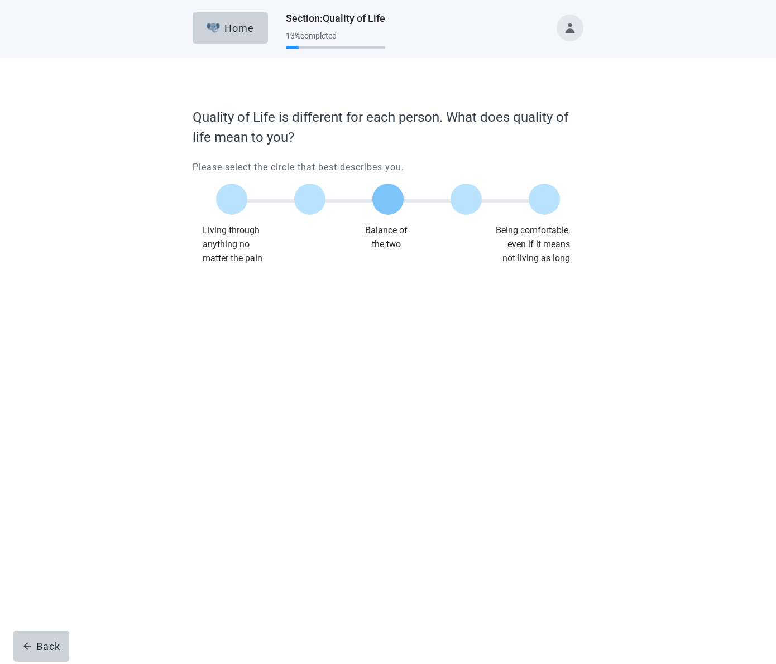
click at [387, 198] on label "Main content" at bounding box center [387, 199] width 31 height 31
click at [388, 199] on input "Quality of life scale: 50 out of 100. Balance of the two" at bounding box center [388, 199] width 0 height 0
click at [236, 289] on div "Continue" at bounding box center [224, 287] width 45 height 11
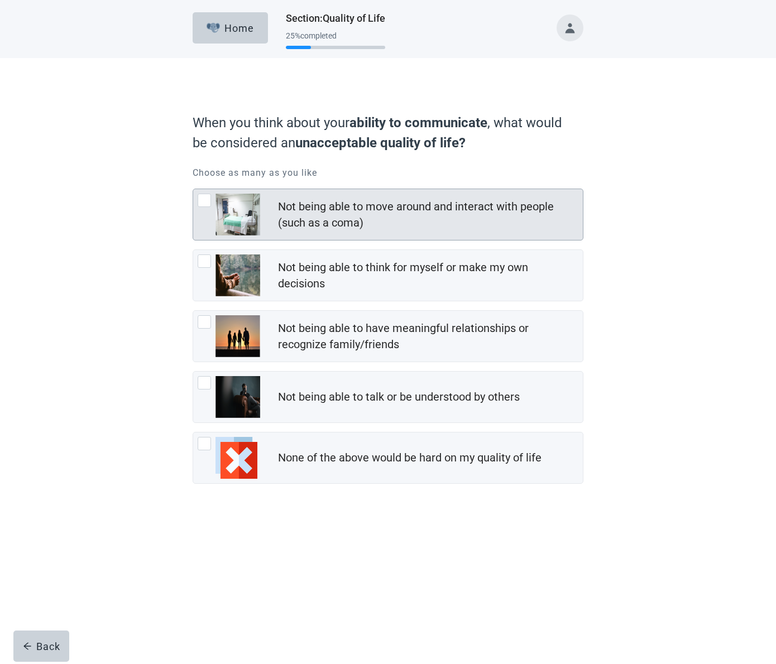
scroll to position [-1, 0]
click at [208, 204] on div "Not being able to move around and interact with people (such as a coma), checkb…" at bounding box center [204, 200] width 13 height 13
click at [193, 189] on input "Not being able to move around and interact with people (such as a coma)" at bounding box center [193, 189] width 1 height 1
checkbox input "true"
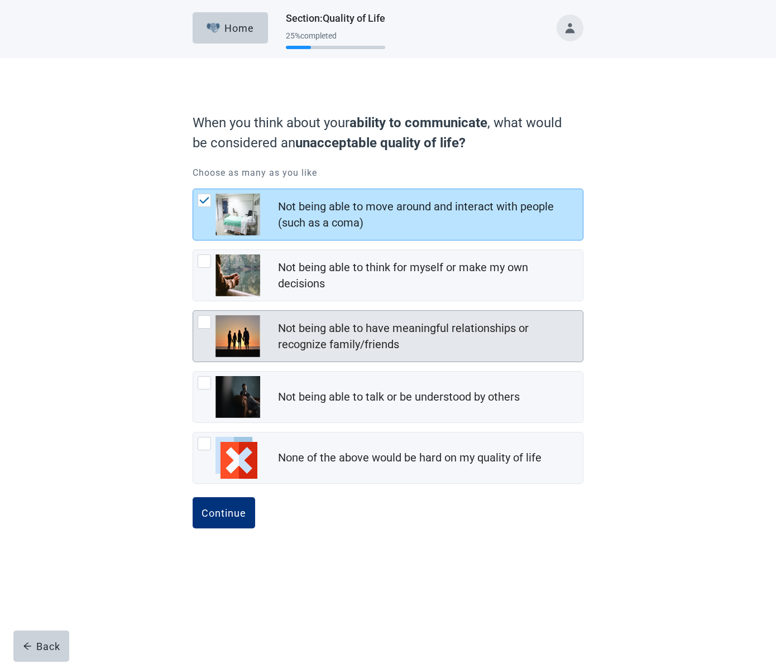
scroll to position [0, 0]
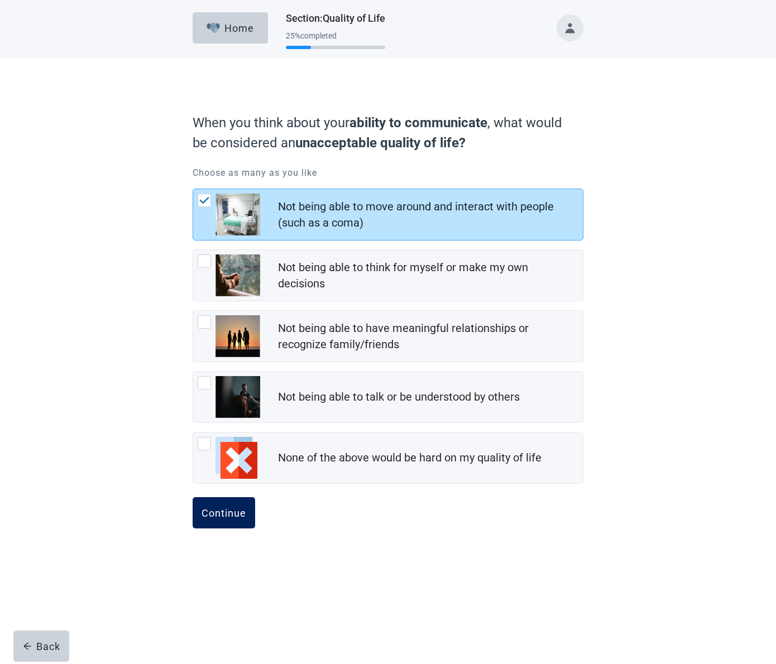
click at [227, 512] on div "Continue" at bounding box center [224, 512] width 45 height 11
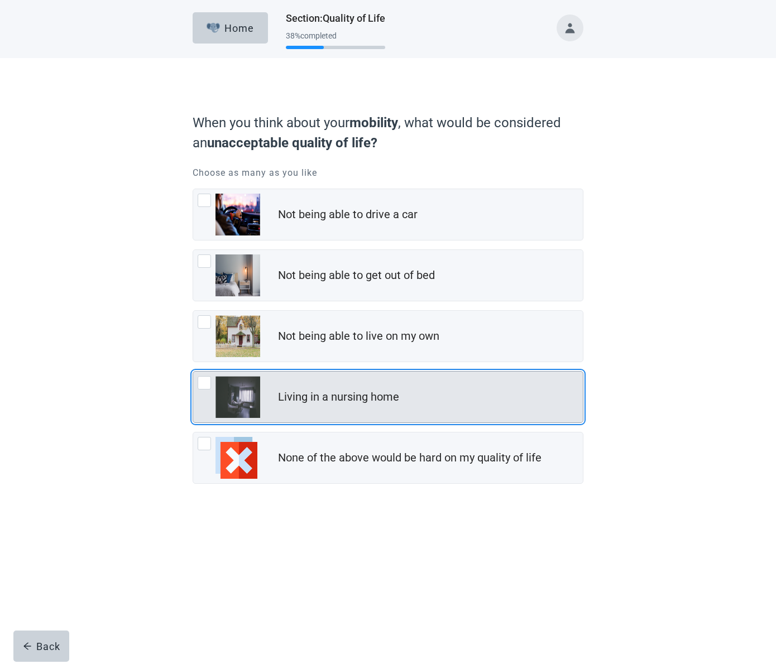
click at [204, 382] on div "Living in a nursing home, checkbox, not checked" at bounding box center [204, 382] width 13 height 13
click at [193, 372] on input "Living in a nursing home" at bounding box center [193, 371] width 1 height 1
checkbox input "true"
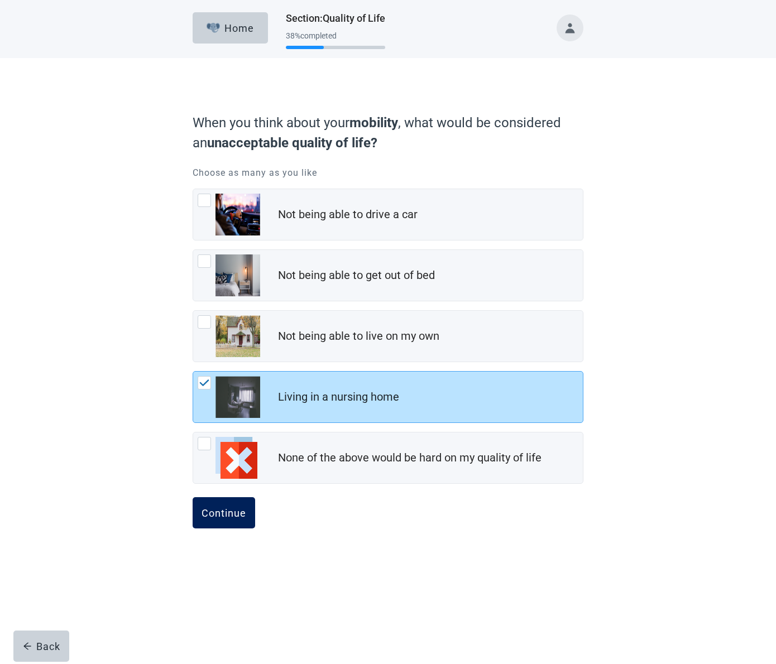
click at [227, 509] on div "Continue" at bounding box center [224, 512] width 45 height 11
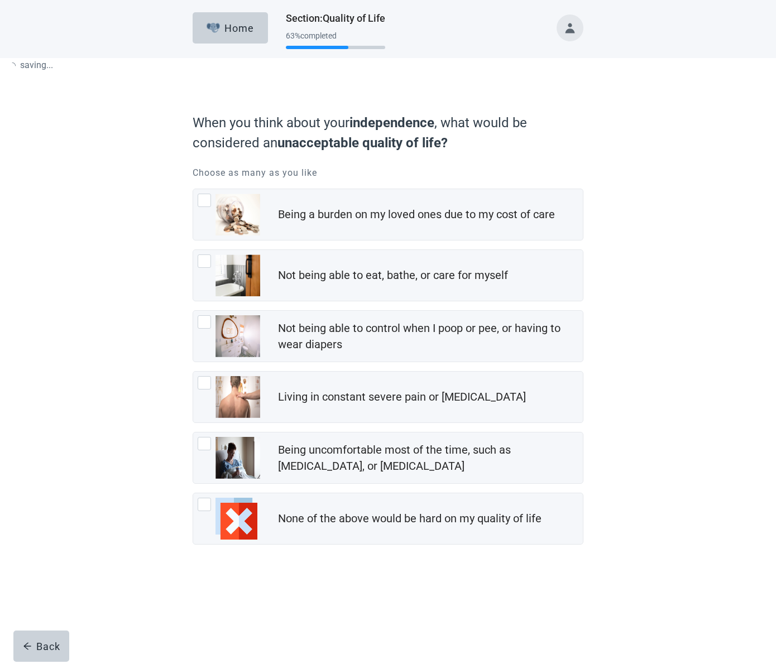
click at [390, 188] on form "When you think about your independence , what would be considered an unacceptab…" at bounding box center [388, 360] width 391 height 507
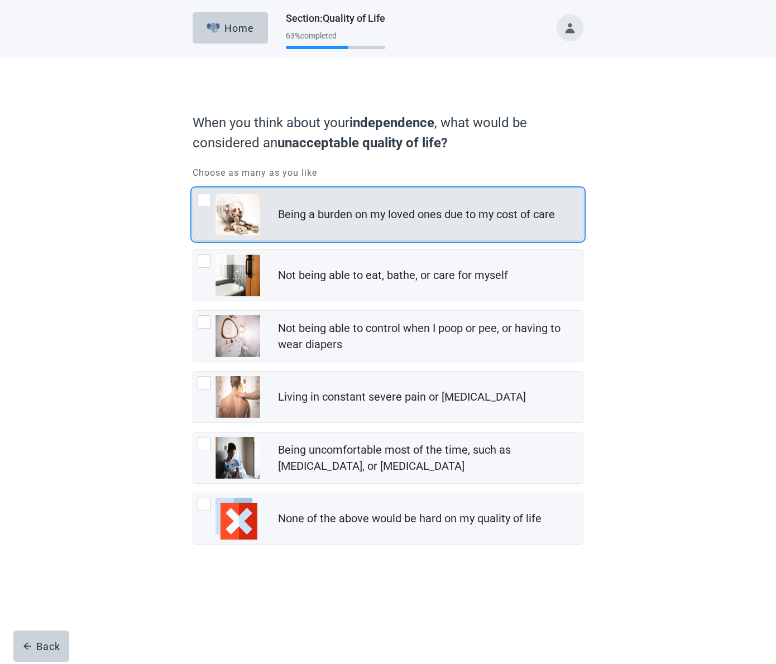
click at [203, 196] on div "Being a burden on my loved ones due to my cost of care, checkbox, not checked" at bounding box center [204, 200] width 13 height 13
click at [193, 189] on input "Being a burden on my loved ones due to my cost of care" at bounding box center [193, 189] width 1 height 1
checkbox input "true"
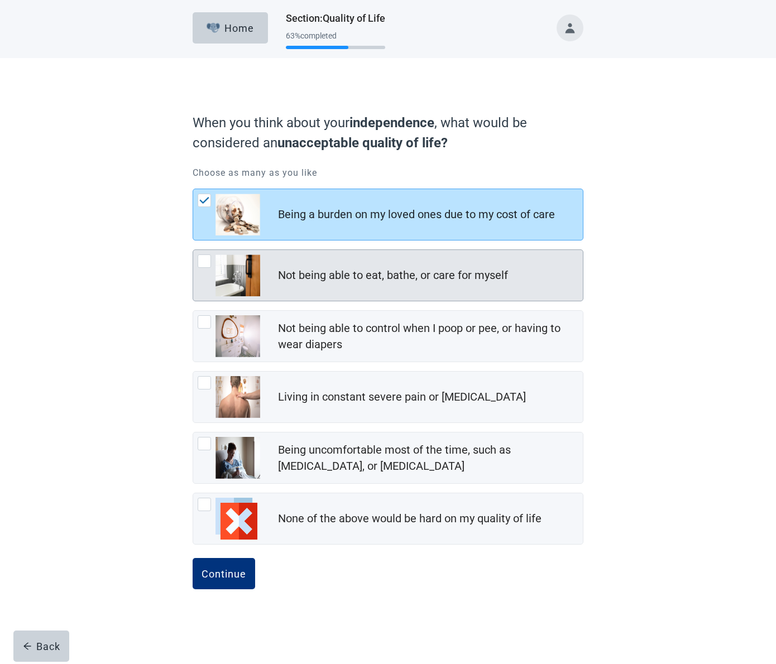
click at [207, 261] on div "Not being able to eat, bathe, or care for myself, checkbox, not checked" at bounding box center [204, 261] width 13 height 13
click at [193, 250] on input "Not being able to eat, bathe, or care for myself" at bounding box center [193, 250] width 1 height 1
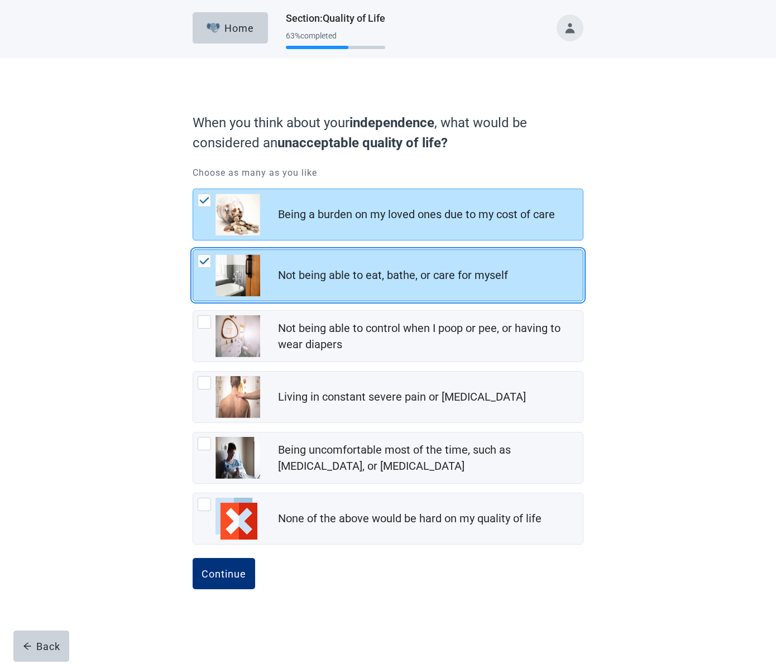
click at [205, 261] on img "Not being able to eat, bathe, or care for myself, checkbox, checked" at bounding box center [204, 261] width 10 height 7
click at [193, 250] on input "Not being able to eat, bathe, or care for myself" at bounding box center [193, 250] width 1 height 1
checkbox input "false"
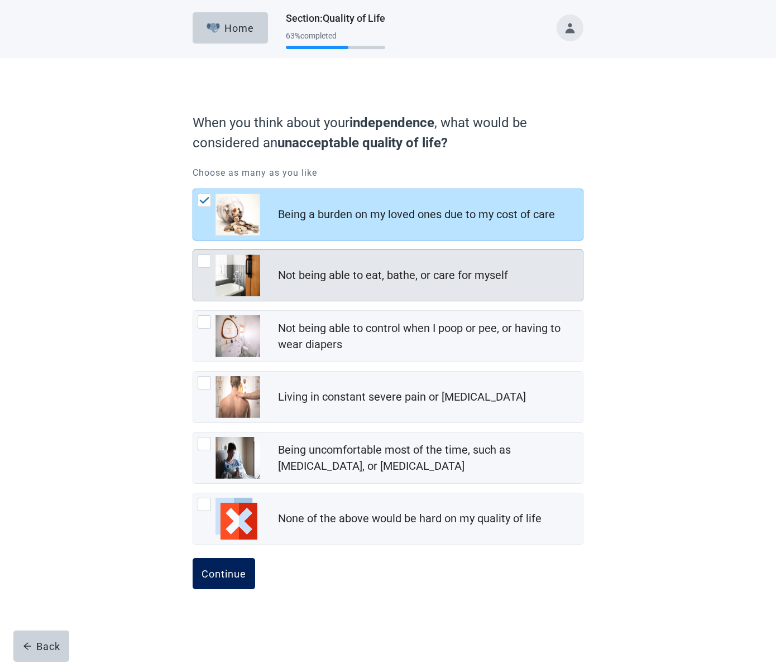
click at [224, 571] on div "Continue" at bounding box center [224, 573] width 45 height 11
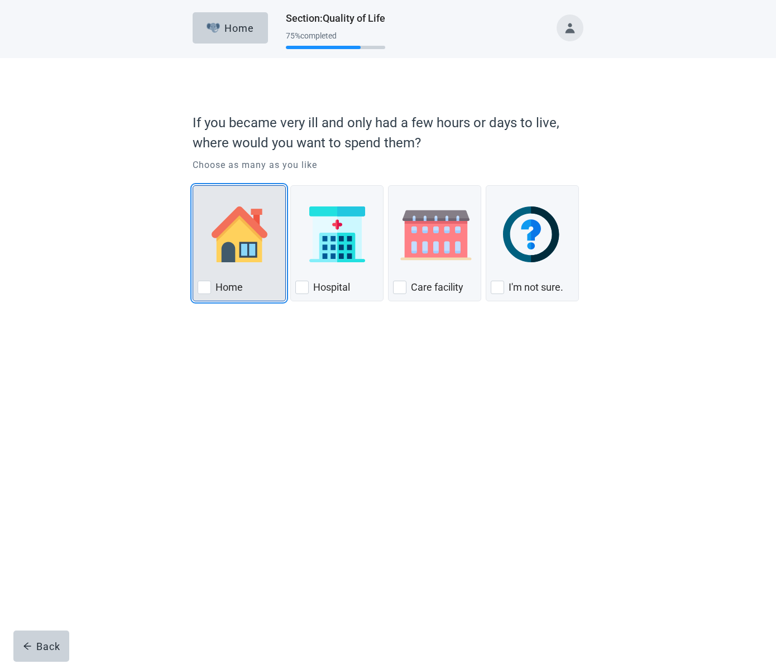
click at [202, 284] on div "Home, checkbox, not checked" at bounding box center [204, 287] width 13 height 13
click at [193, 186] on input "Home" at bounding box center [193, 185] width 1 height 1
checkbox input "true"
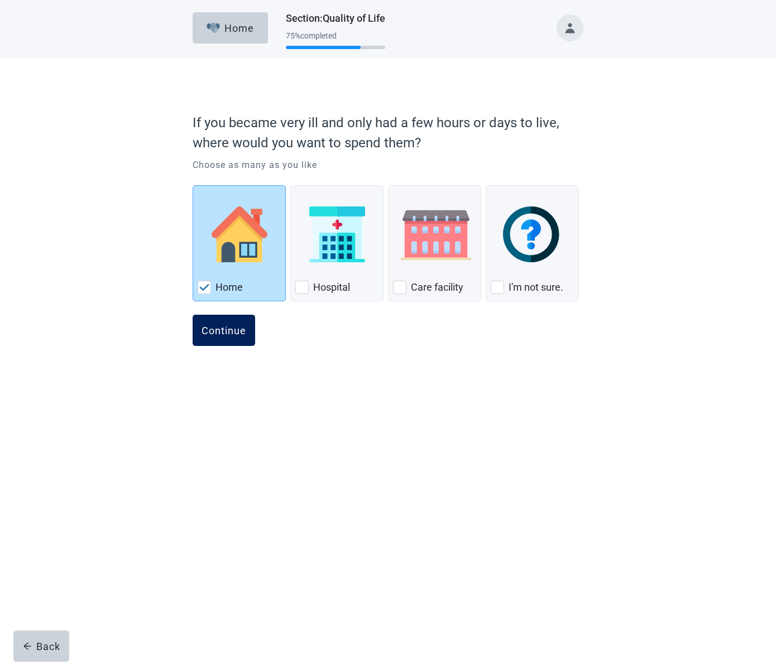
click at [219, 328] on div "Continue" at bounding box center [224, 330] width 45 height 11
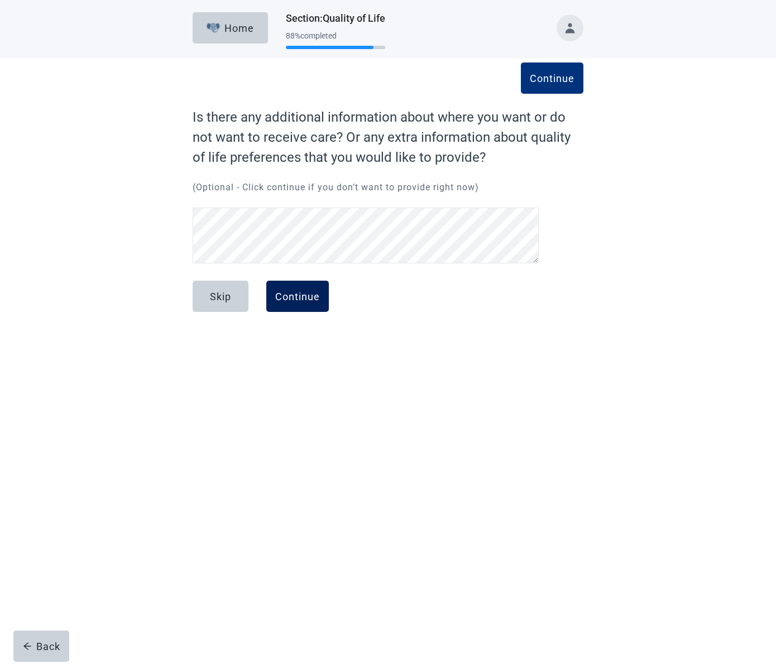
click at [296, 296] on div "Continue" at bounding box center [297, 296] width 45 height 11
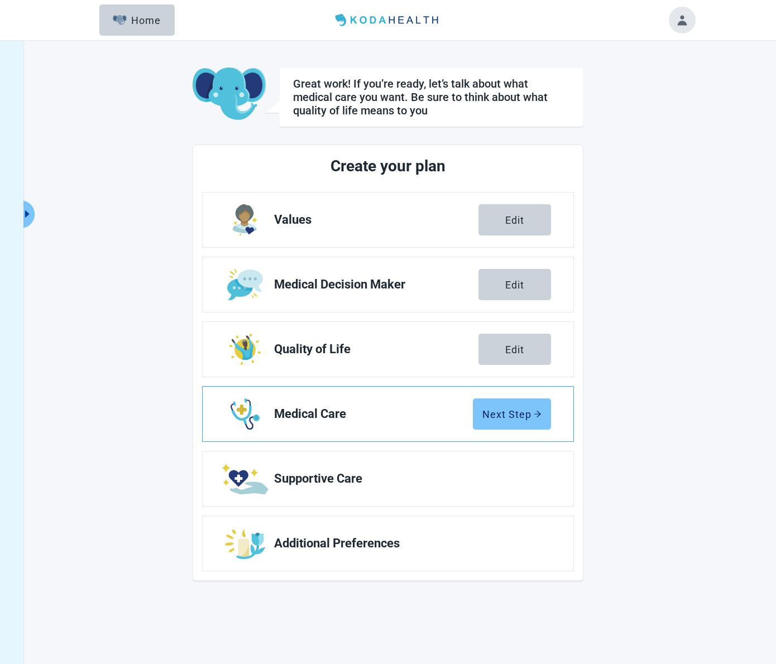
click at [514, 410] on div "Next Step" at bounding box center [511, 414] width 59 height 11
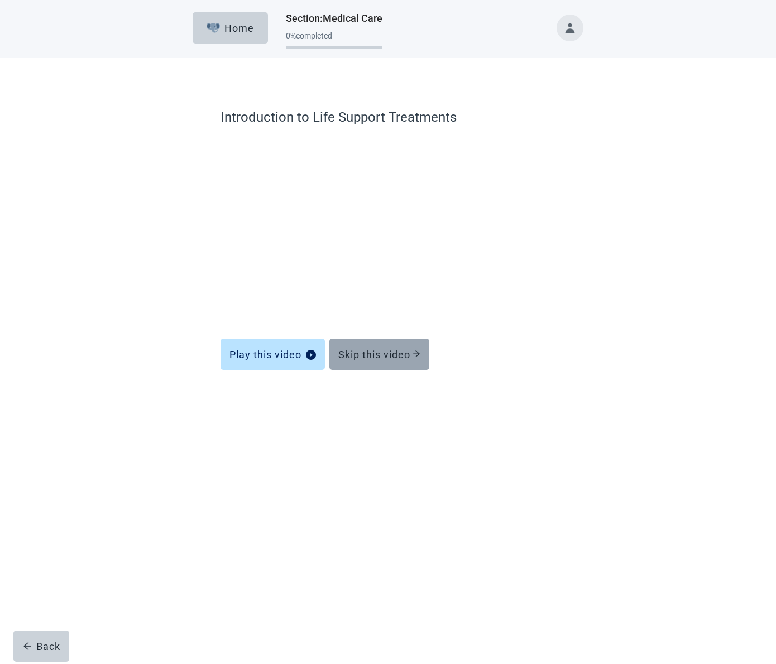
click at [379, 350] on div "Skip this video" at bounding box center [379, 354] width 82 height 11
click at [386, 350] on div "Skip this video" at bounding box center [379, 354] width 82 height 11
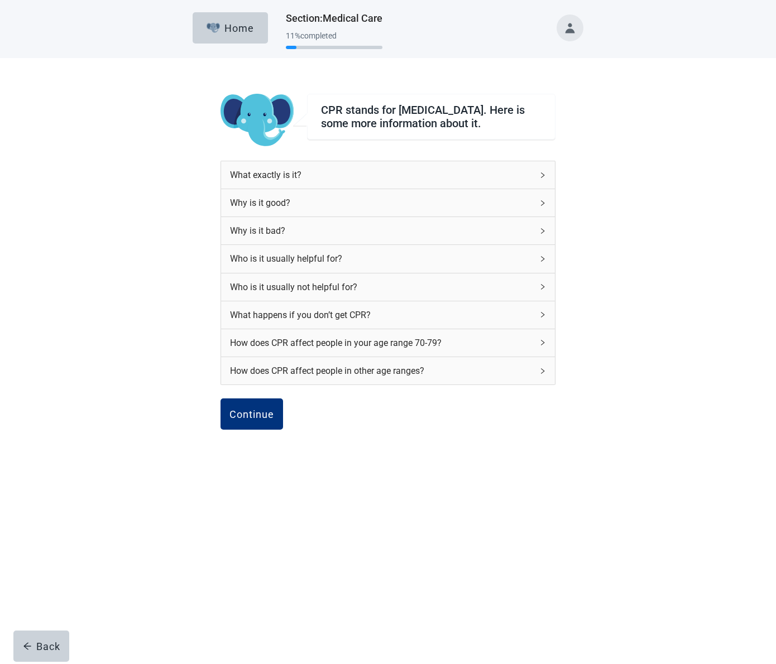
click at [544, 290] on icon "right" at bounding box center [542, 287] width 3 height 6
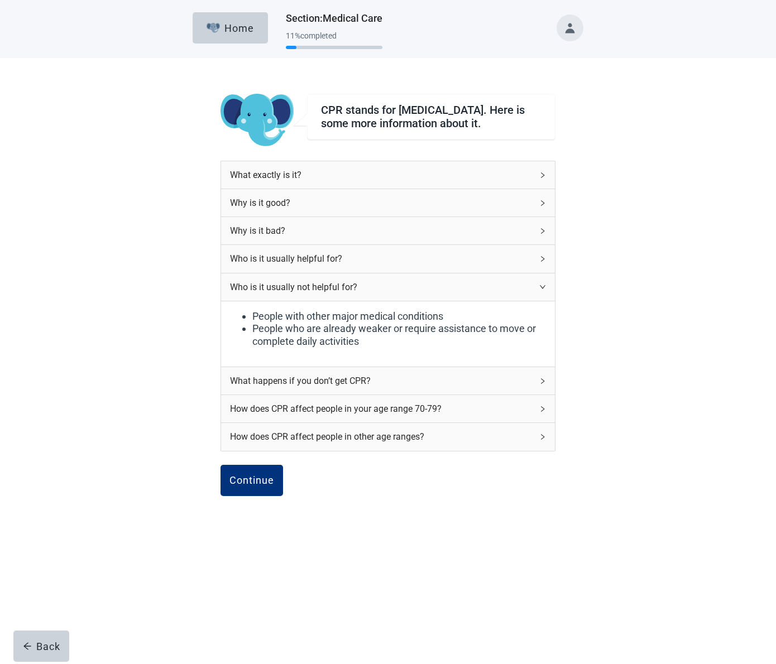
click at [544, 289] on icon "right" at bounding box center [543, 286] width 6 height 3
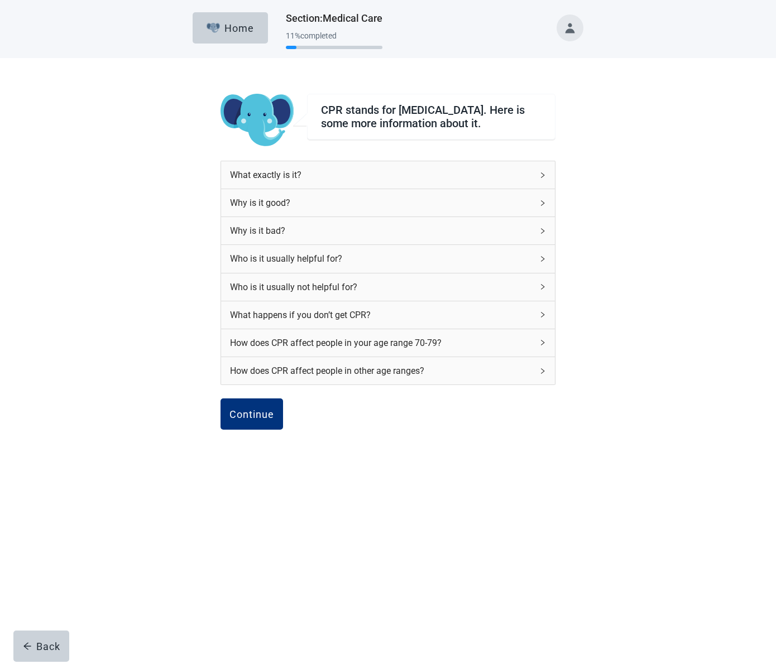
click at [543, 346] on icon "right" at bounding box center [542, 342] width 7 height 7
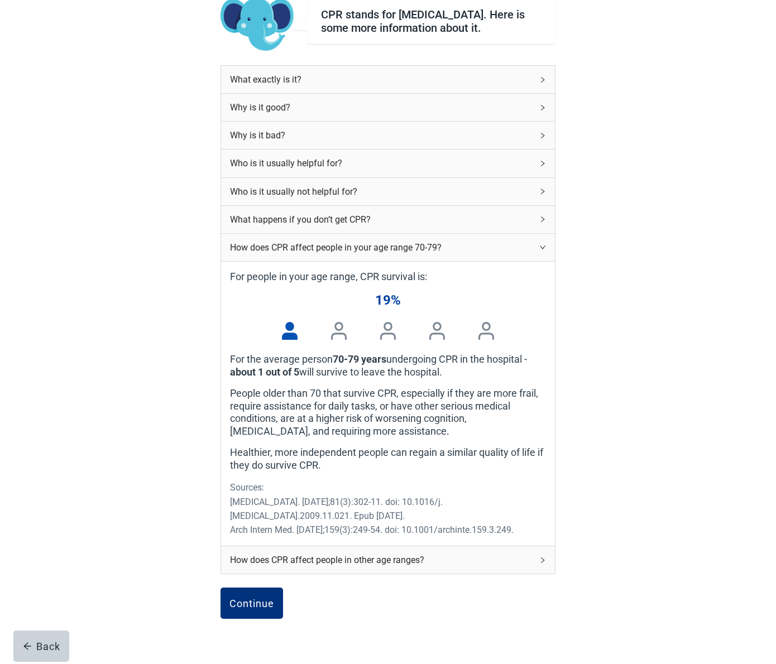
scroll to position [98, 0]
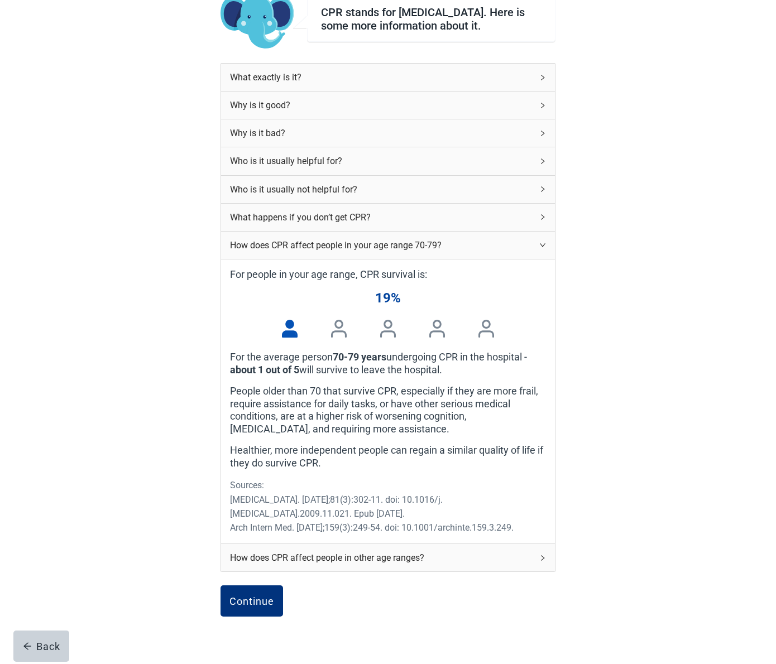
click at [546, 274] on div "For people in your age range, CPR survival is: 19% For the average person 70-79…" at bounding box center [388, 402] width 334 height 284
click at [423, 278] on label "For people in your age range, CPR survival is:" at bounding box center [388, 275] width 316 height 13
click at [543, 247] on icon "right" at bounding box center [543, 245] width 6 height 3
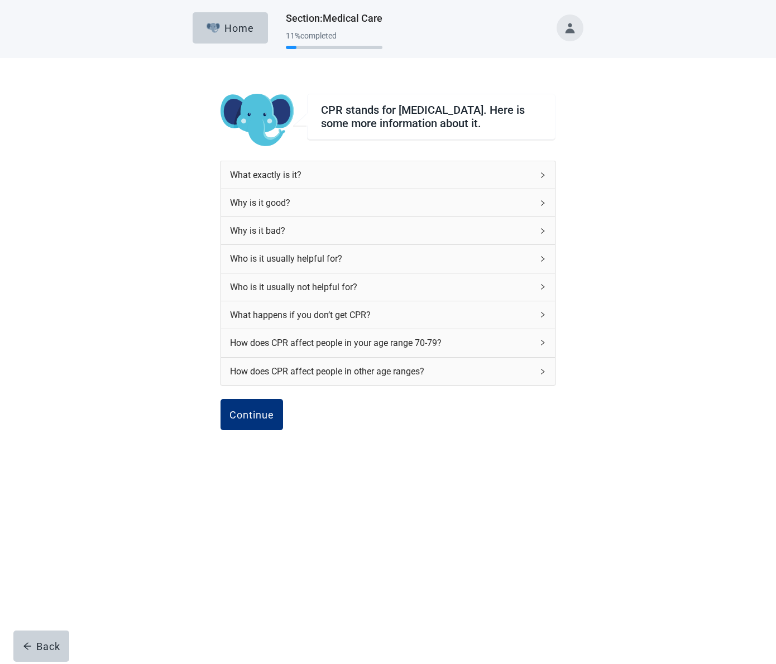
scroll to position [0, 0]
click at [542, 375] on icon "right" at bounding box center [542, 371] width 7 height 7
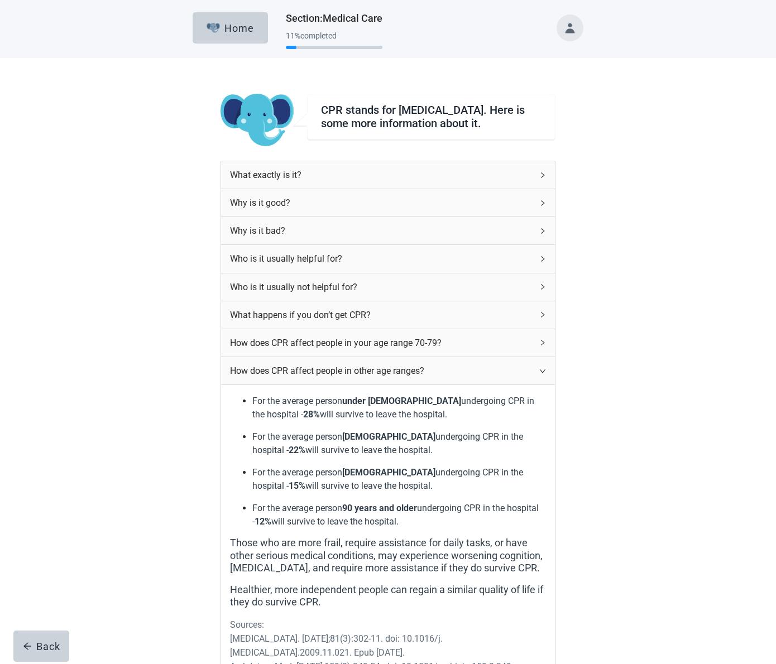
click at [547, 378] on div "How does CPR affect people in other age ranges?" at bounding box center [388, 370] width 334 height 27
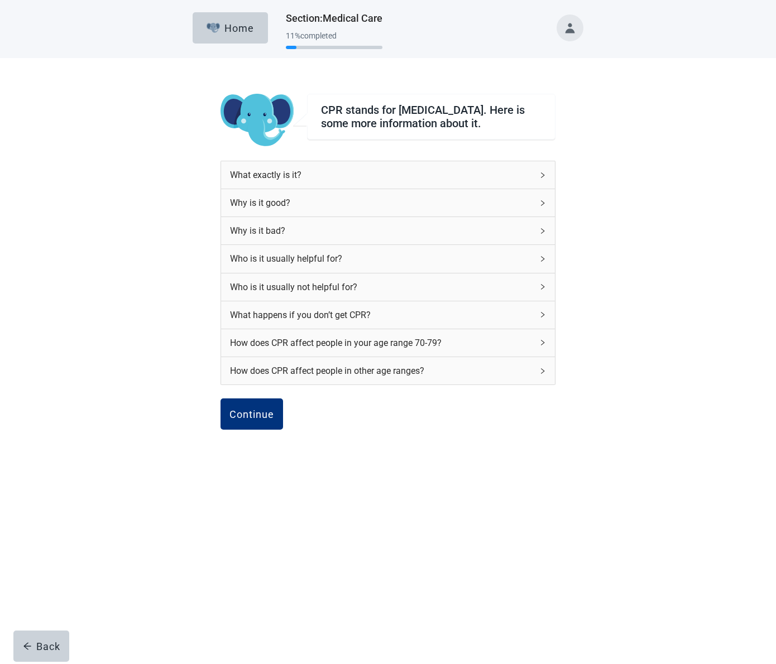
click at [545, 234] on icon "right" at bounding box center [542, 231] width 7 height 7
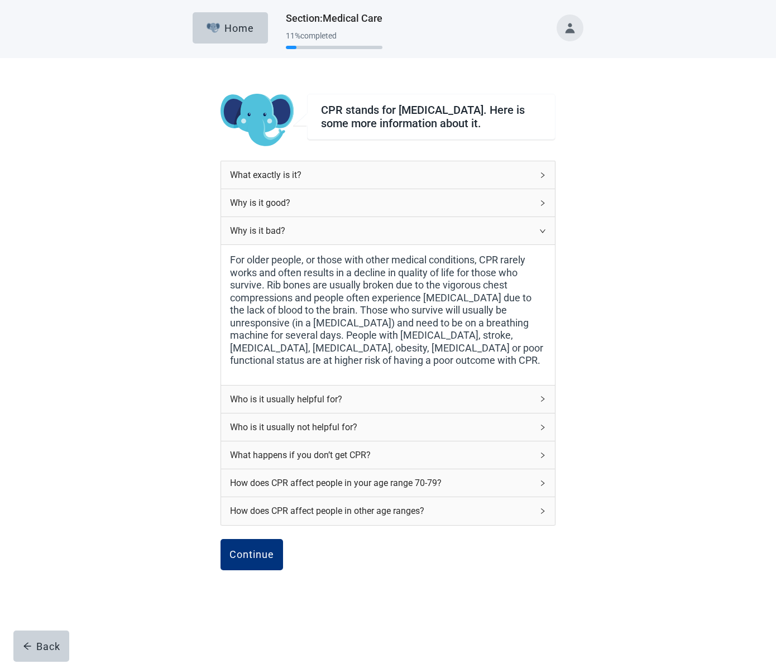
click at [545, 234] on icon "right" at bounding box center [542, 231] width 7 height 7
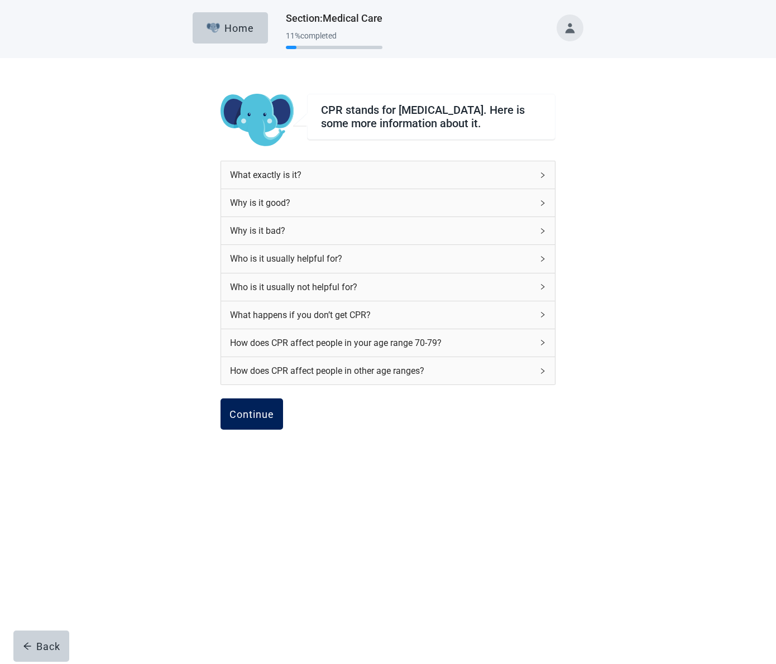
click at [242, 419] on div "Continue" at bounding box center [251, 414] width 45 height 11
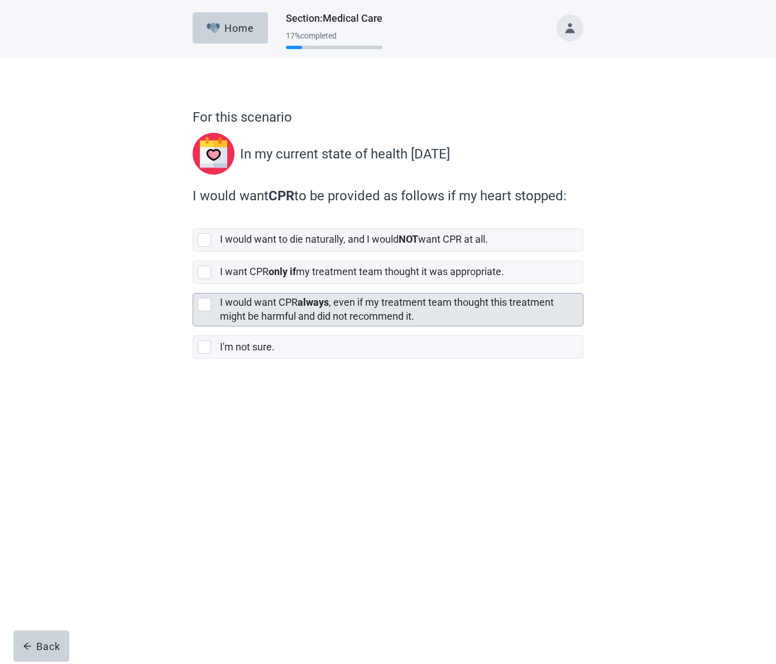
click at [202, 301] on div "[object Object], checkbox, not selected" at bounding box center [204, 304] width 13 height 13
click at [193, 285] on input "I would want CPR always , even if my treatment team thought this treatment migh…" at bounding box center [193, 284] width 1 height 1
checkbox input "true"
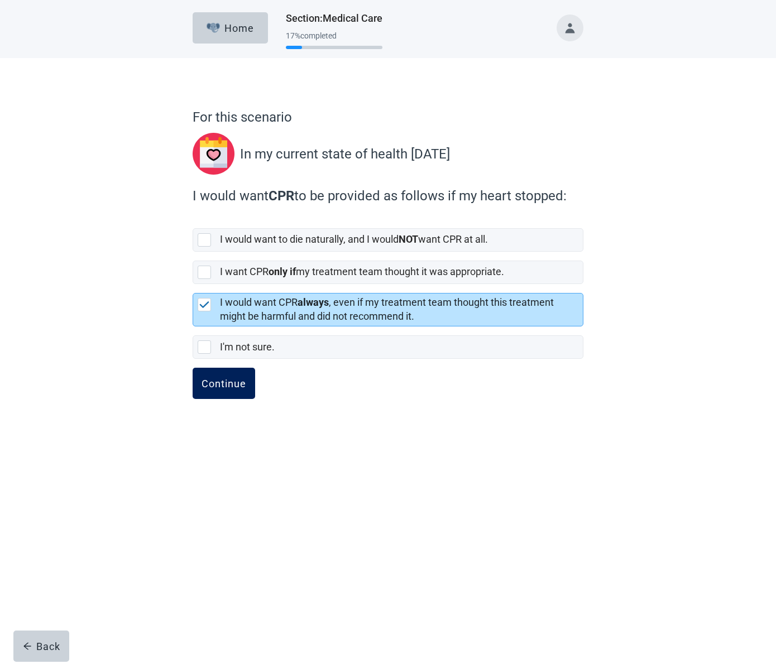
click at [226, 384] on div "Continue" at bounding box center [224, 383] width 45 height 11
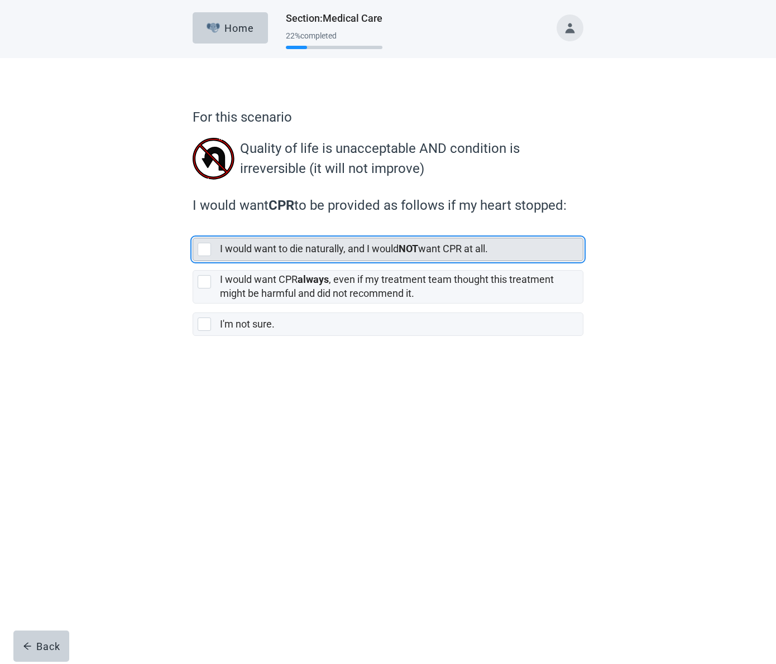
click at [205, 249] on div "[object Object], checkbox, not selected" at bounding box center [204, 249] width 13 height 13
click at [193, 229] on input "I would want to die naturally, and I would NOT want CPR at all." at bounding box center [193, 229] width 1 height 1
checkbox input "true"
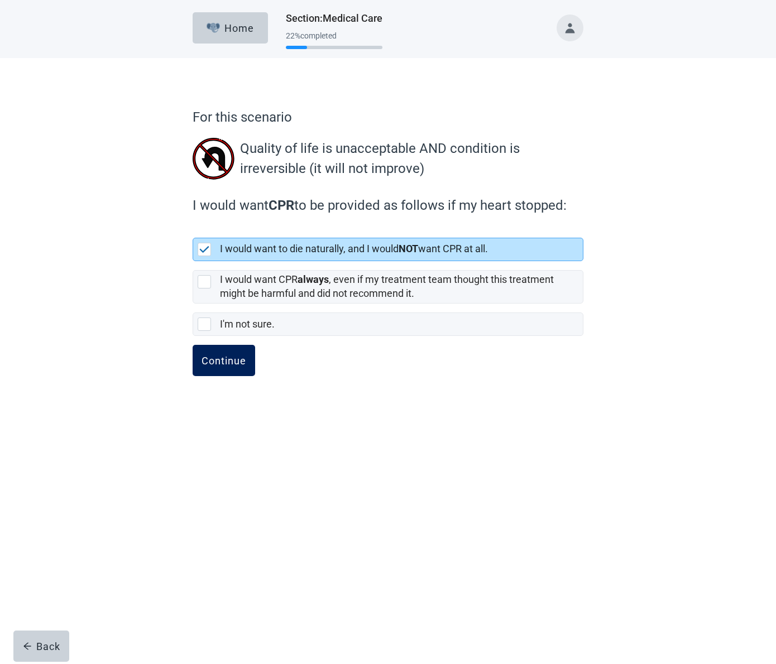
click at [227, 361] on div "Continue" at bounding box center [224, 360] width 45 height 11
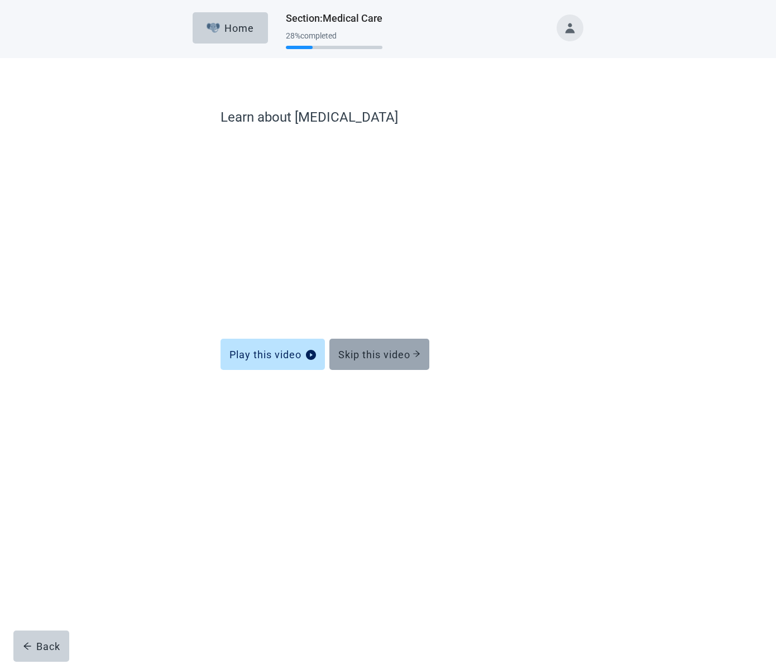
click at [385, 349] on div "Skip this video" at bounding box center [379, 354] width 82 height 11
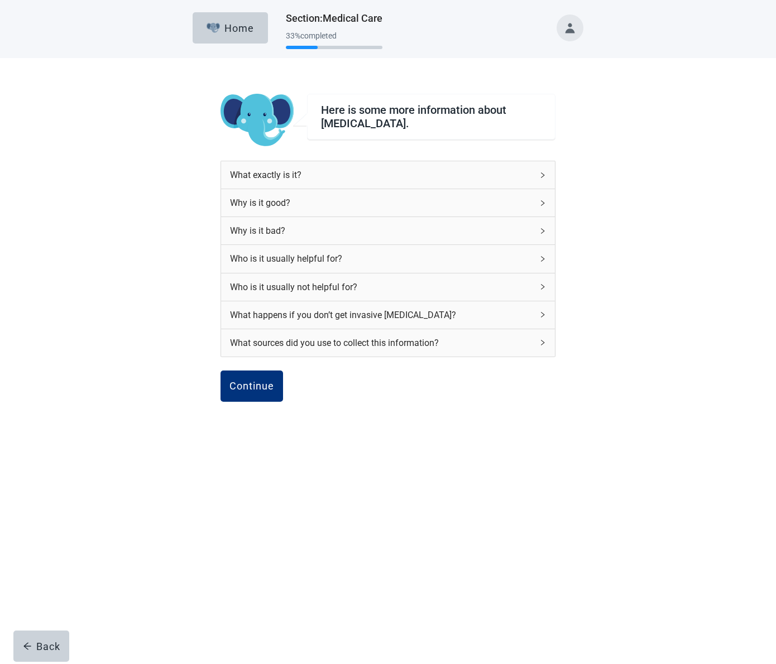
click at [541, 287] on icon "right" at bounding box center [542, 287] width 7 height 7
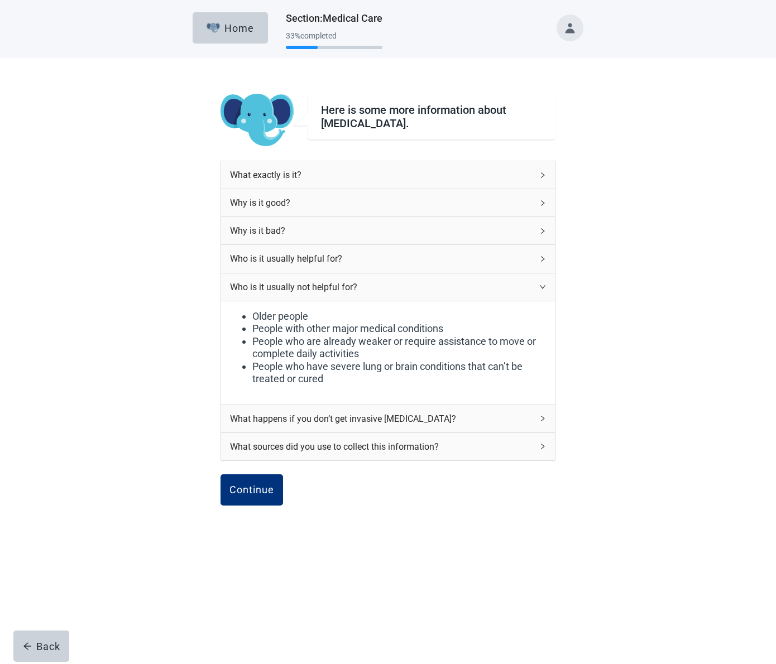
click at [541, 287] on icon "right" at bounding box center [543, 286] width 6 height 3
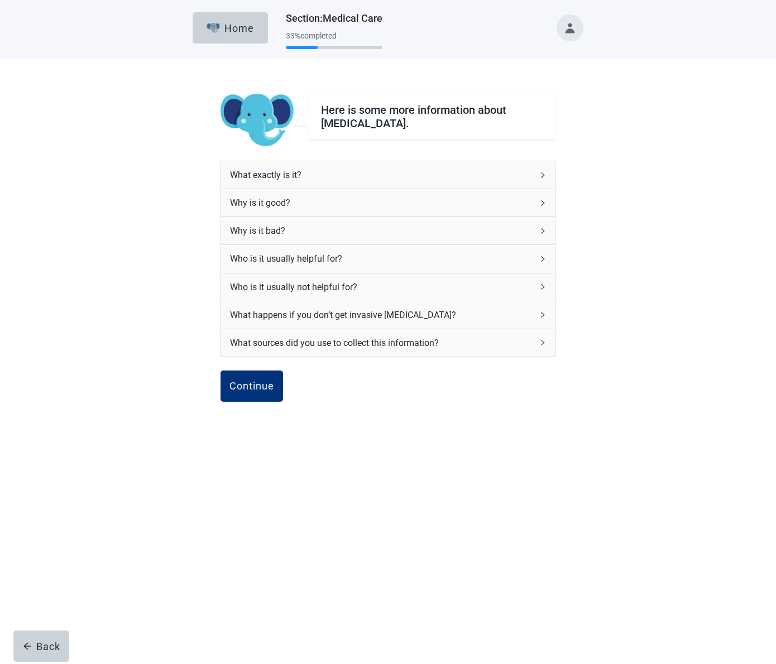
click at [543, 257] on icon "right" at bounding box center [542, 259] width 7 height 7
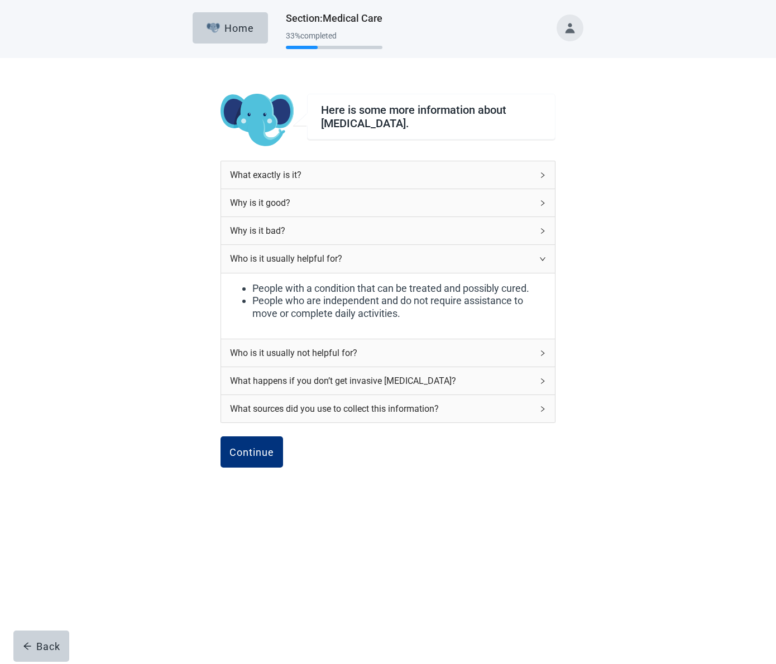
click at [545, 229] on icon "right" at bounding box center [542, 231] width 7 height 7
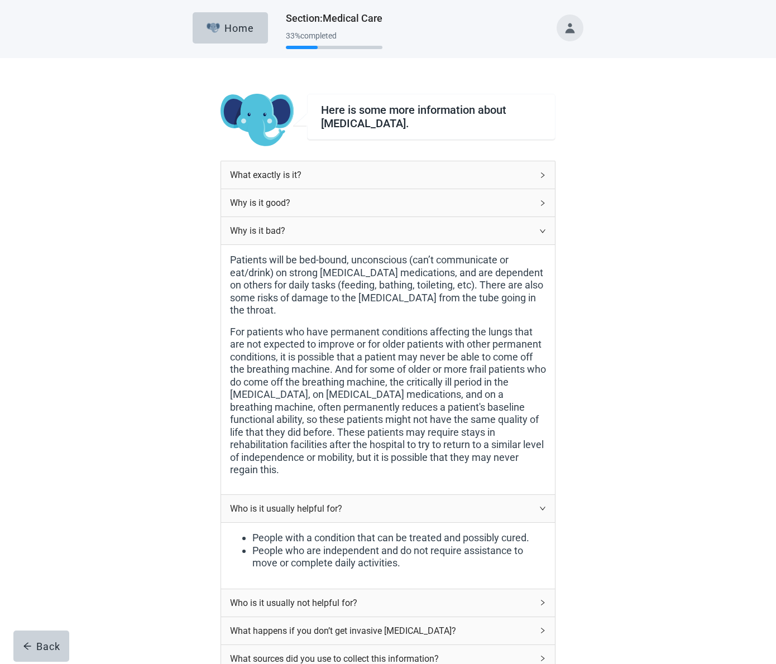
click at [543, 233] on icon "right" at bounding box center [542, 231] width 7 height 7
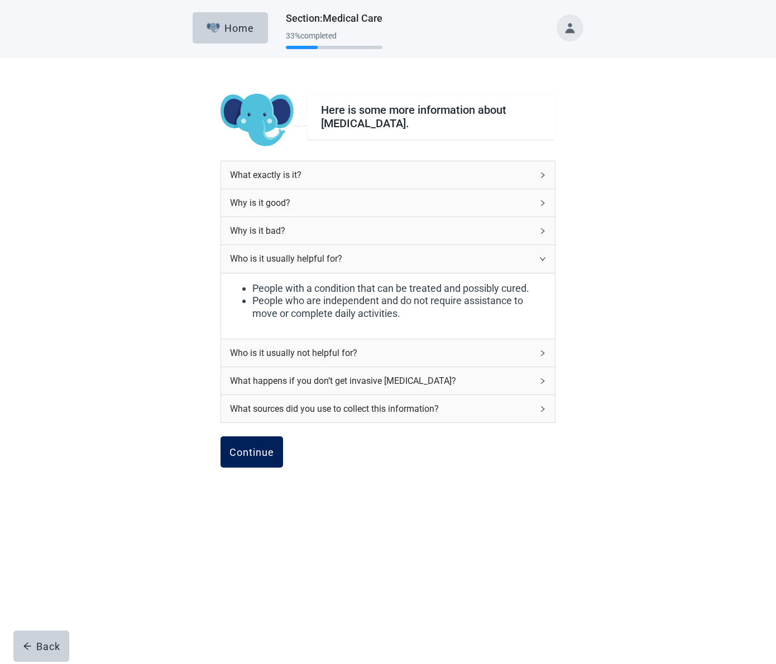
click at [257, 447] on div "Continue" at bounding box center [251, 452] width 45 height 11
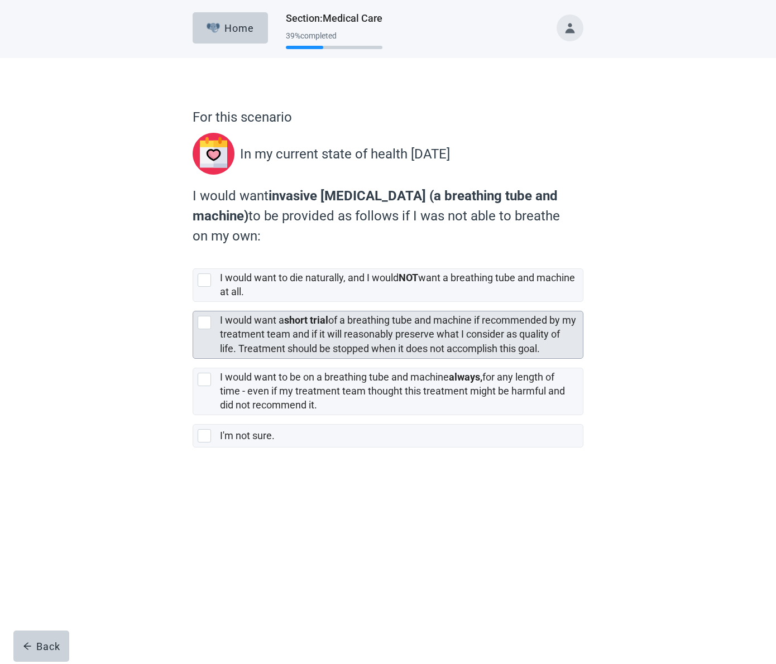
scroll to position [1, 1]
click at [204, 320] on div "[object Object], checkbox, not selected" at bounding box center [204, 322] width 13 height 13
click at [193, 303] on input "I would want a short trial of a breathing tube and machine if recommended by my…" at bounding box center [193, 302] width 1 height 1
checkbox input "true"
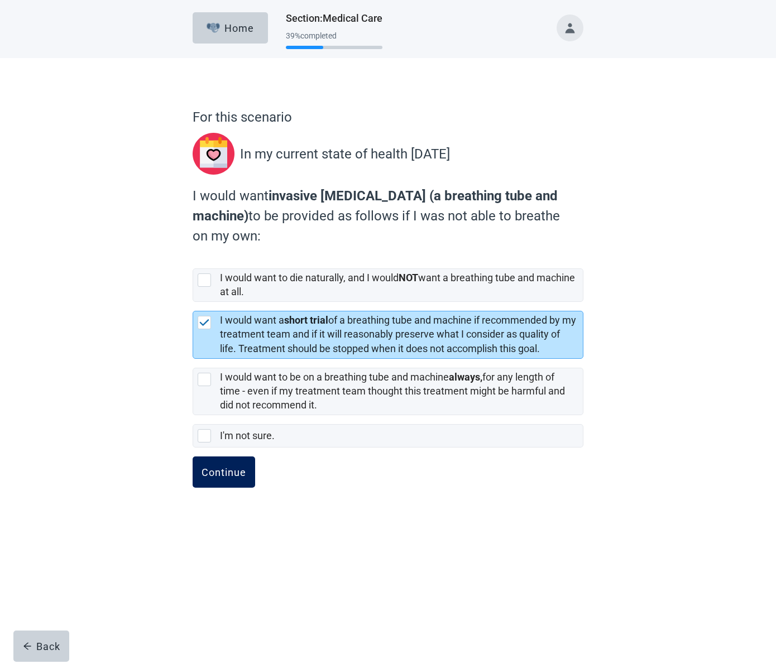
click at [231, 468] on div "Continue" at bounding box center [224, 472] width 45 height 11
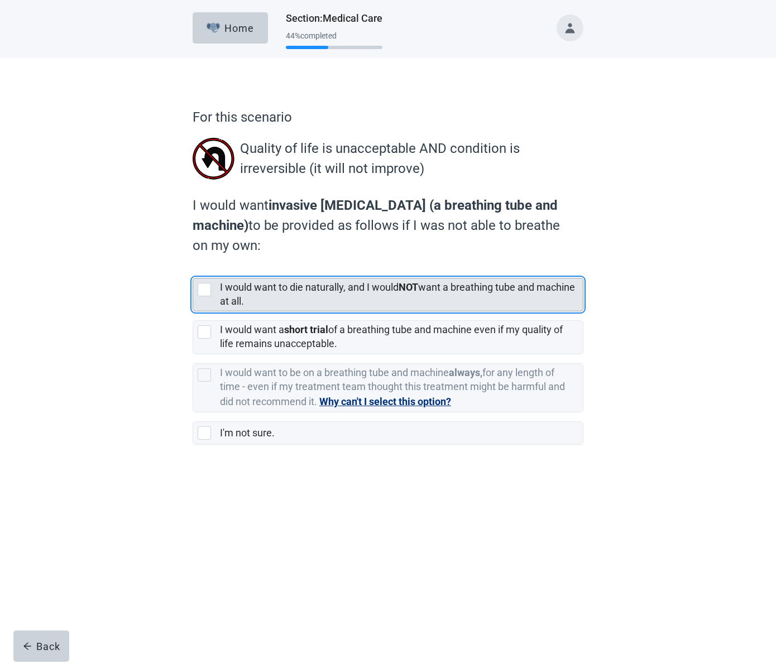
click at [205, 287] on div "[object Object], checkbox, not selected" at bounding box center [204, 289] width 13 height 13
click at [193, 270] on input "I would want to die naturally, and I would NOT want a breathing tube and machin…" at bounding box center [193, 269] width 1 height 1
checkbox input "true"
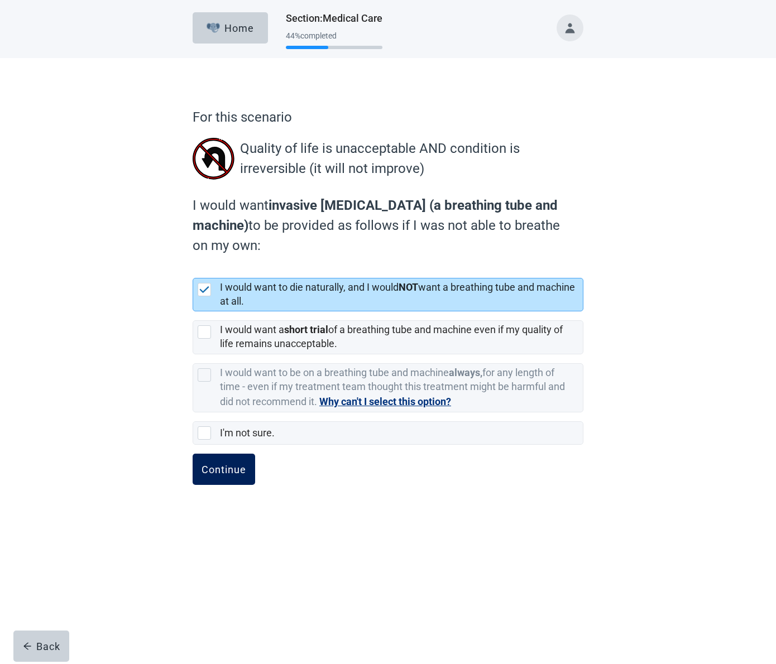
scroll to position [0, 1]
click at [222, 465] on div "Continue" at bounding box center [224, 469] width 45 height 11
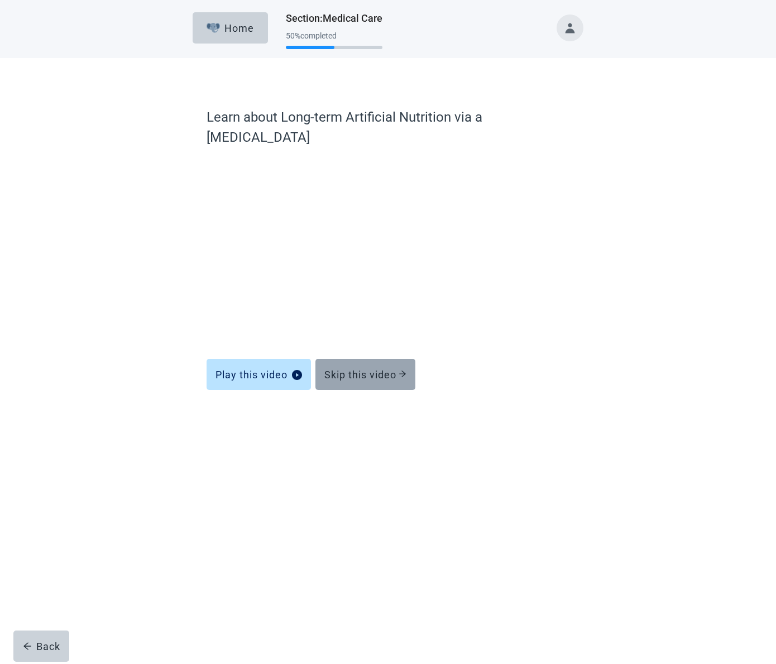
click at [380, 369] on div "Skip this video" at bounding box center [365, 374] width 82 height 11
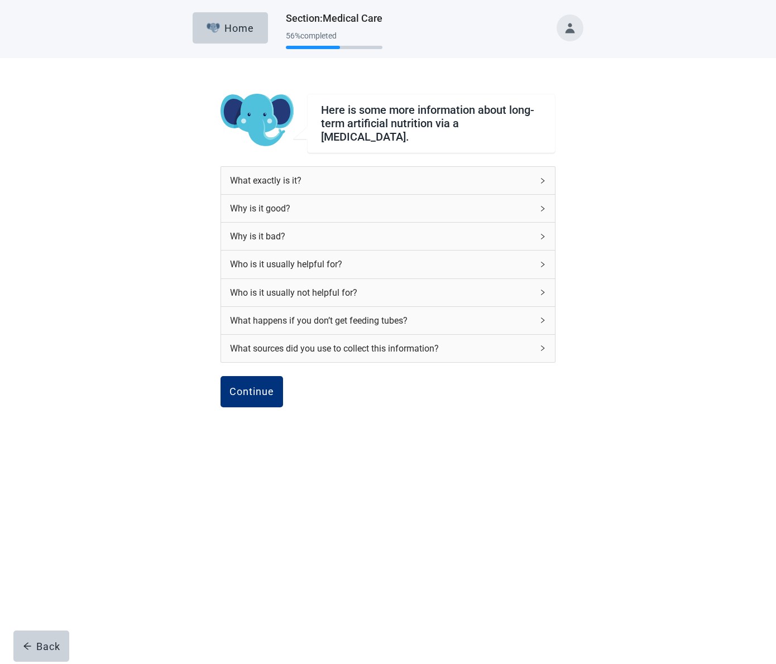
click at [543, 234] on icon "right" at bounding box center [542, 237] width 3 height 6
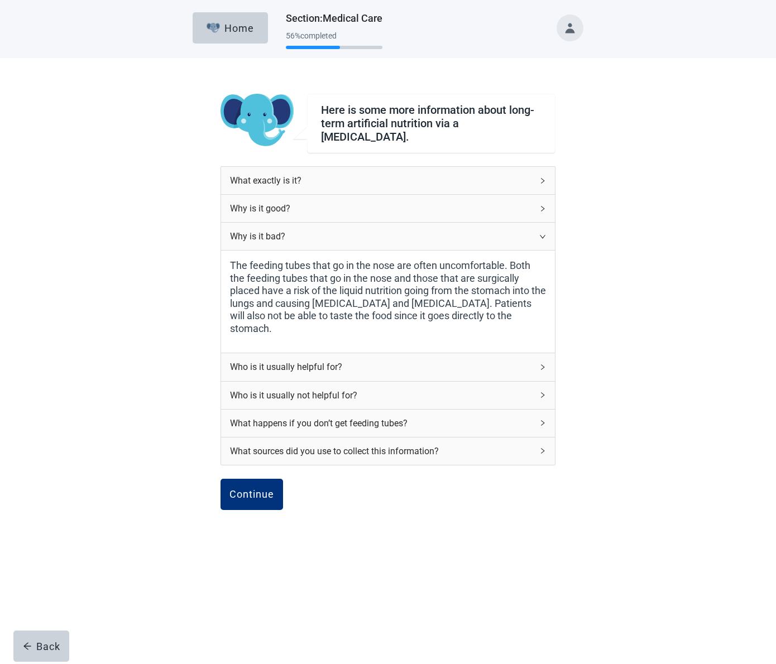
click at [540, 233] on icon "right" at bounding box center [542, 236] width 7 height 7
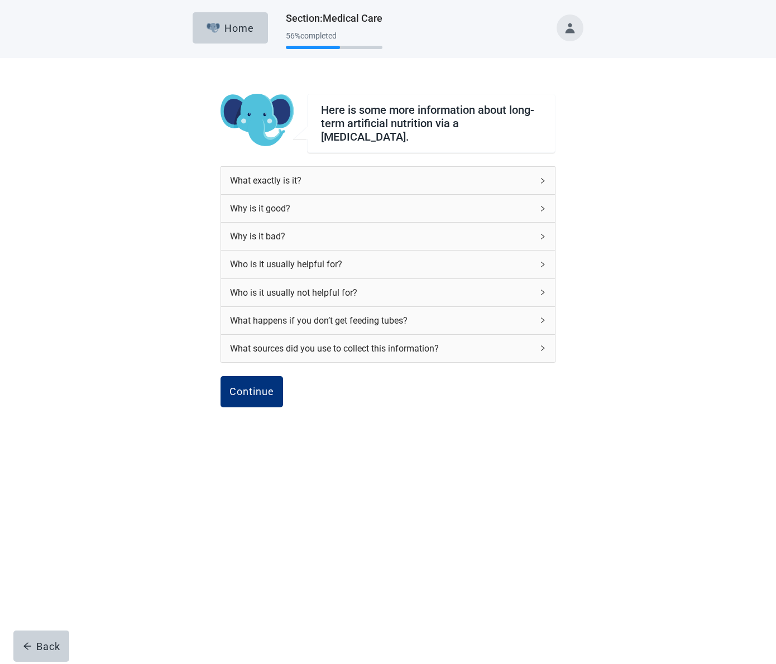
click at [545, 289] on icon "right" at bounding box center [542, 292] width 7 height 7
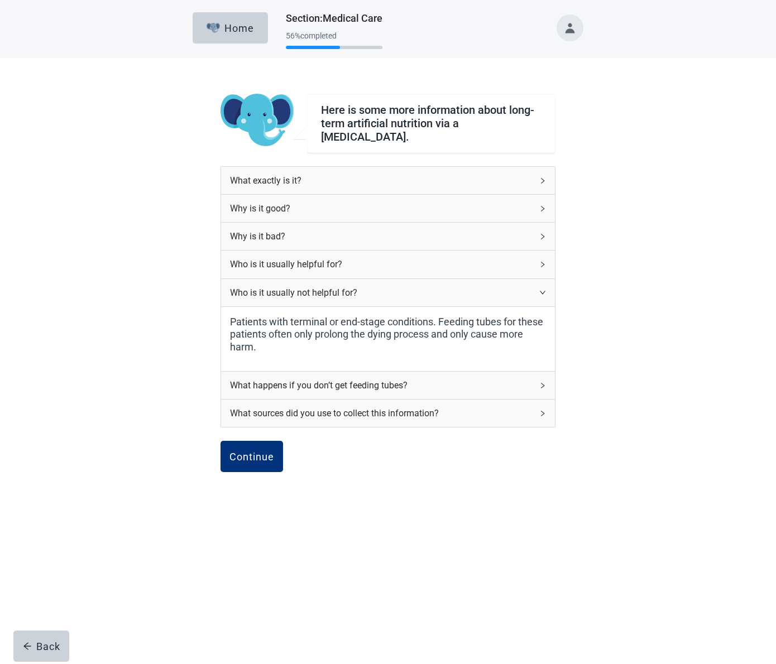
click at [545, 289] on icon "right" at bounding box center [542, 292] width 7 height 7
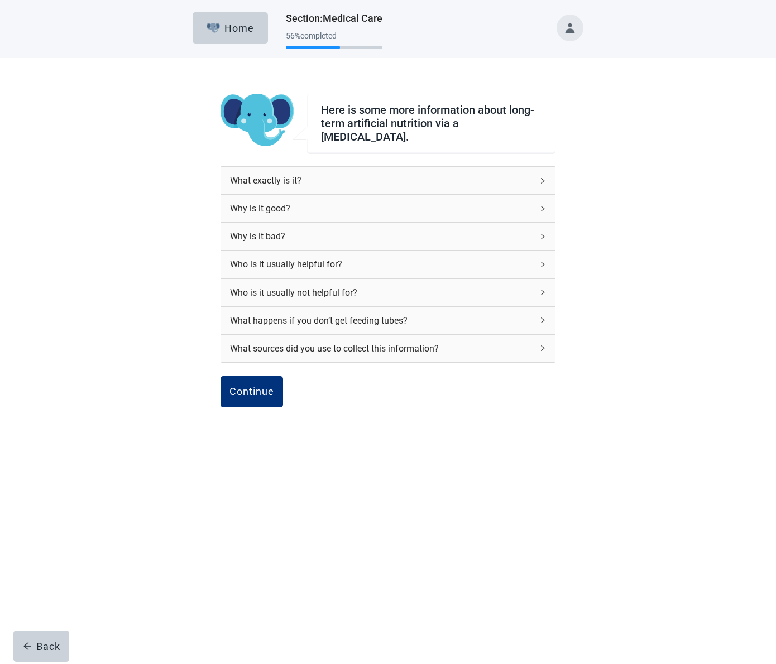
click at [542, 317] on icon "right" at bounding box center [542, 320] width 7 height 7
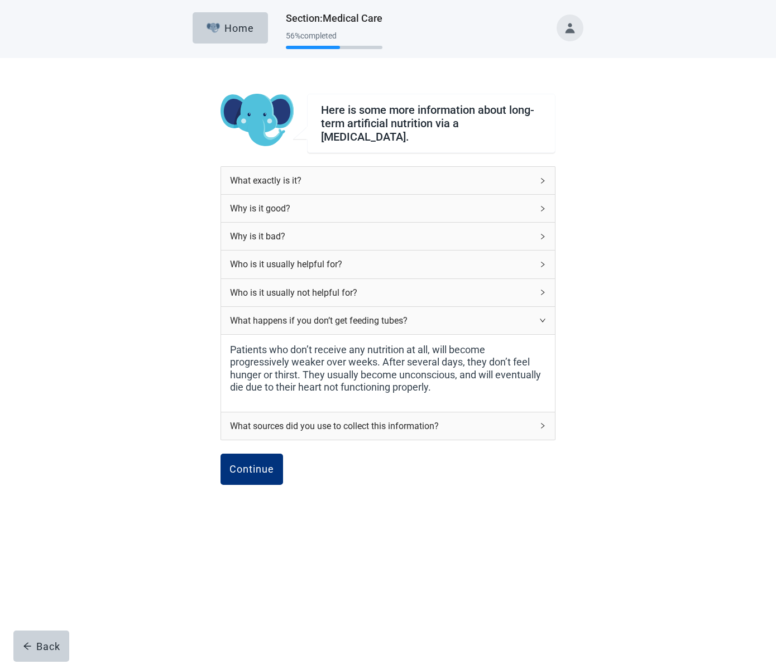
click at [542, 317] on icon "right" at bounding box center [542, 320] width 7 height 7
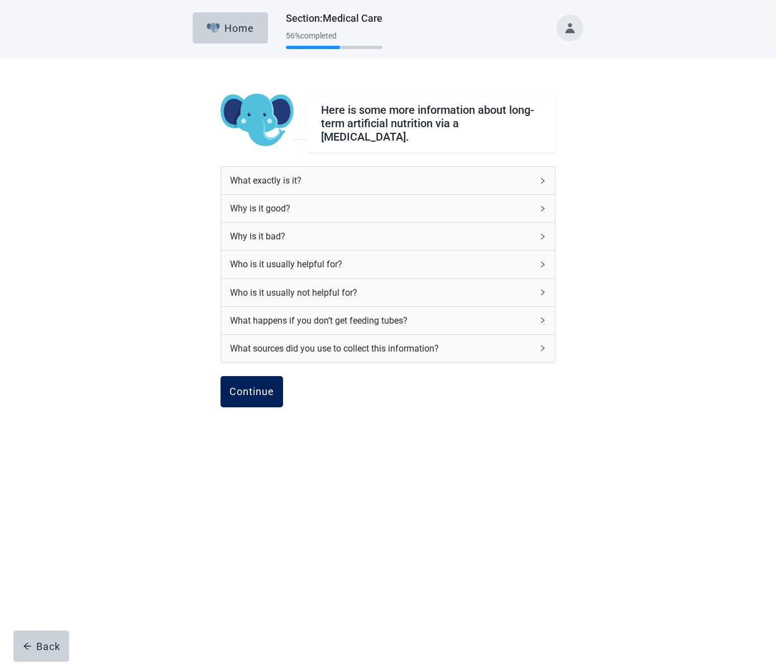
click at [245, 386] on div "Continue" at bounding box center [251, 391] width 45 height 11
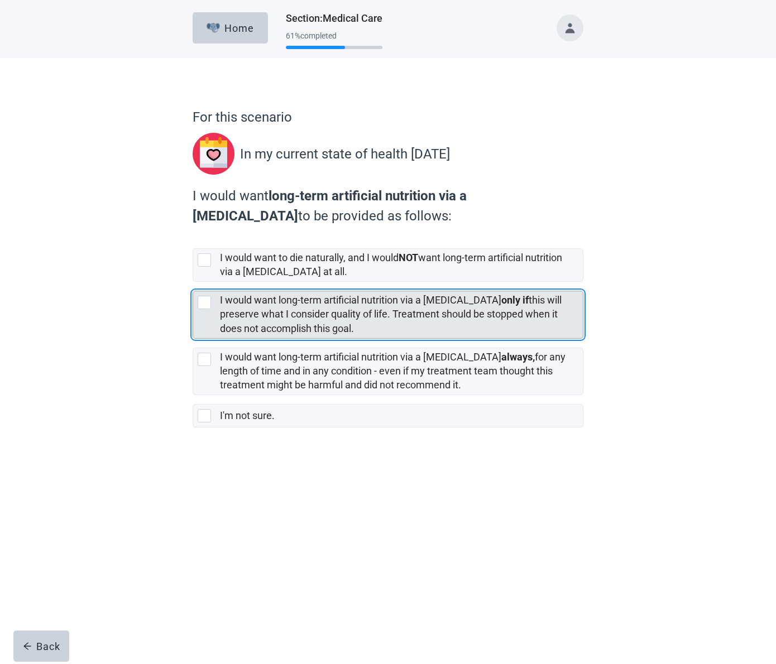
click at [204, 300] on div "[object Object], checkbox, not selected" at bounding box center [204, 302] width 13 height 13
click at [193, 282] on input "I would want long-term artificial nutrition via a feeding tube only if this wil…" at bounding box center [193, 282] width 1 height 1
checkbox input "true"
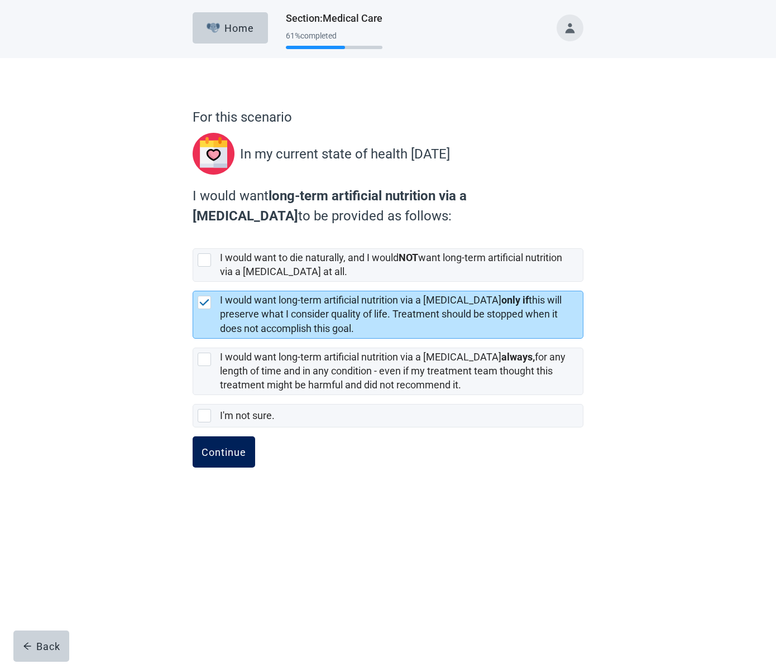
click at [230, 450] on div "Continue" at bounding box center [224, 452] width 45 height 11
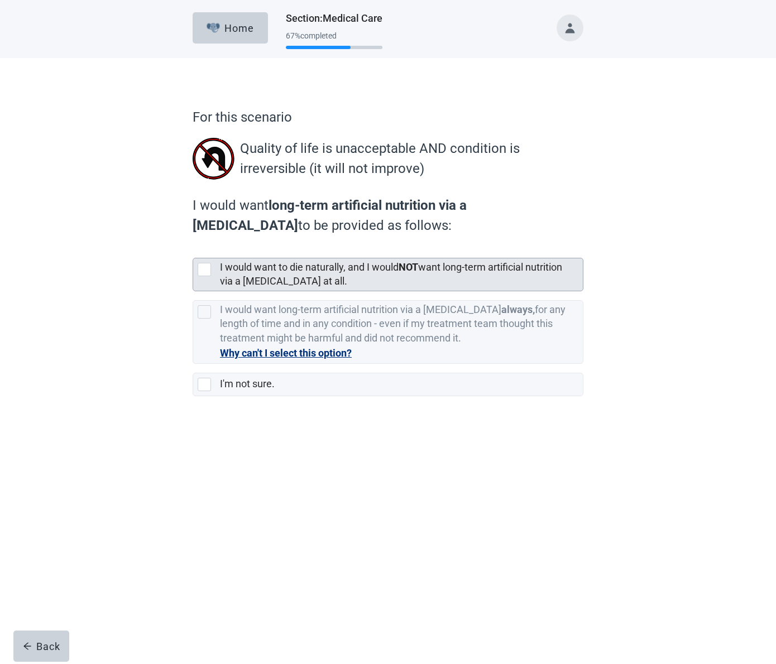
click at [207, 266] on div "[object Object], checkbox, not selected" at bounding box center [204, 269] width 13 height 13
click at [193, 250] on input "I would want to die naturally, and I would NOT want long-term artificial nutrit…" at bounding box center [193, 249] width 1 height 1
checkbox input "true"
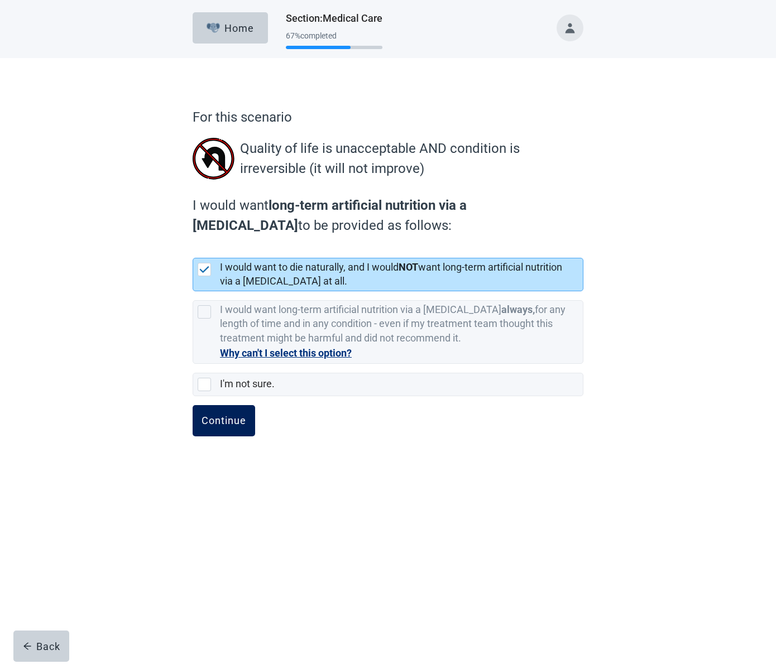
click at [219, 418] on div "Continue" at bounding box center [224, 420] width 45 height 11
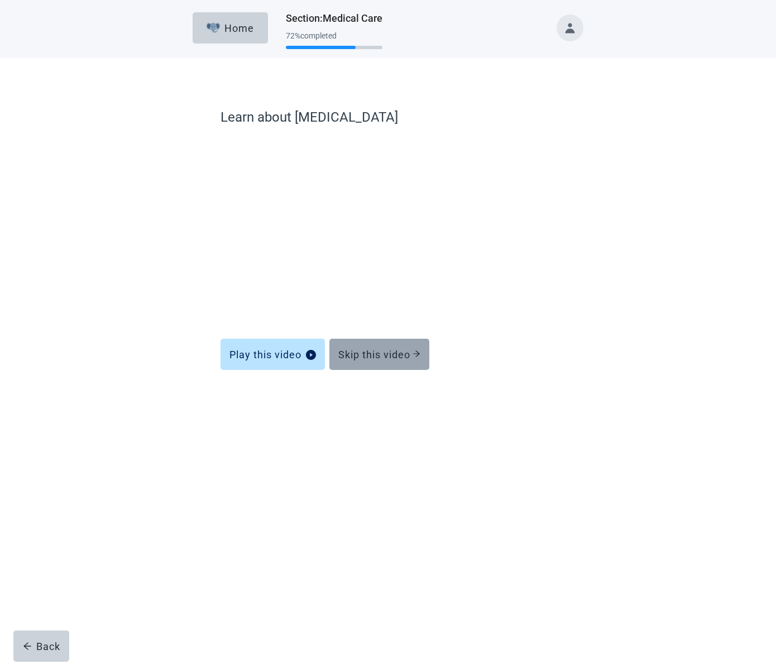
click at [363, 352] on div "Skip this video" at bounding box center [379, 354] width 82 height 11
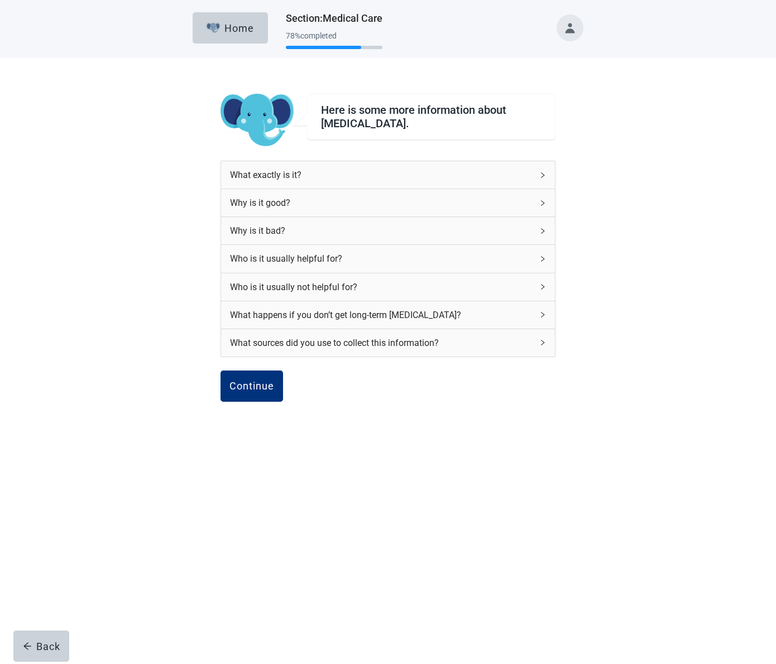
click at [544, 229] on icon "right" at bounding box center [542, 231] width 7 height 7
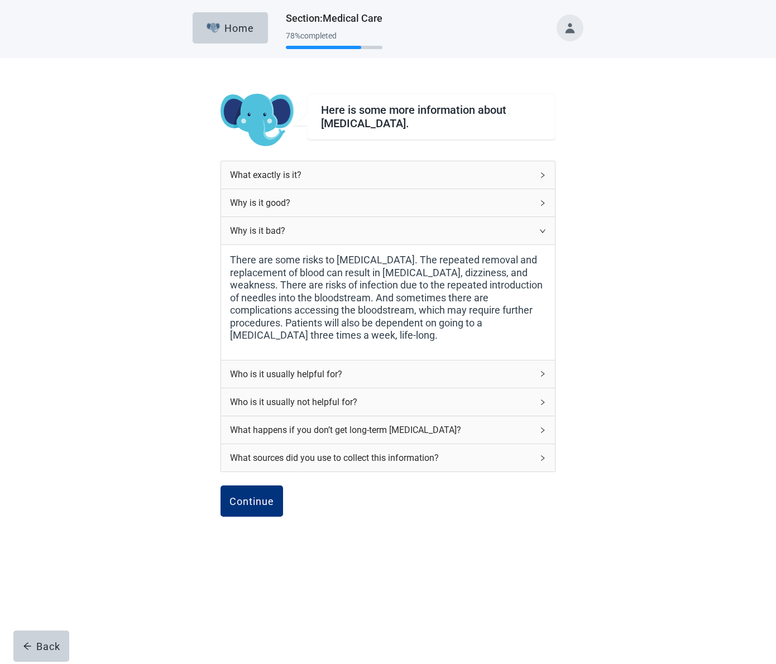
click at [544, 229] on icon "right" at bounding box center [542, 231] width 7 height 7
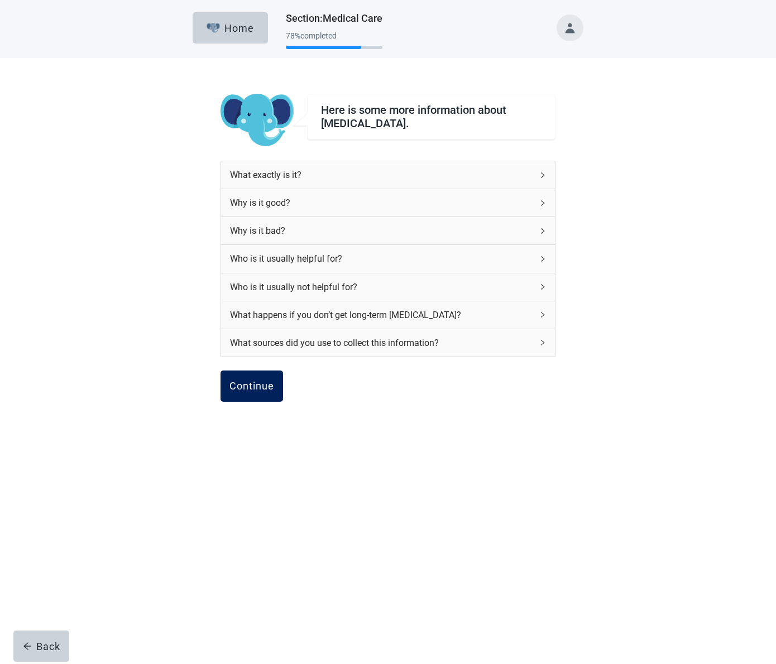
click at [254, 385] on div "Continue" at bounding box center [251, 386] width 45 height 11
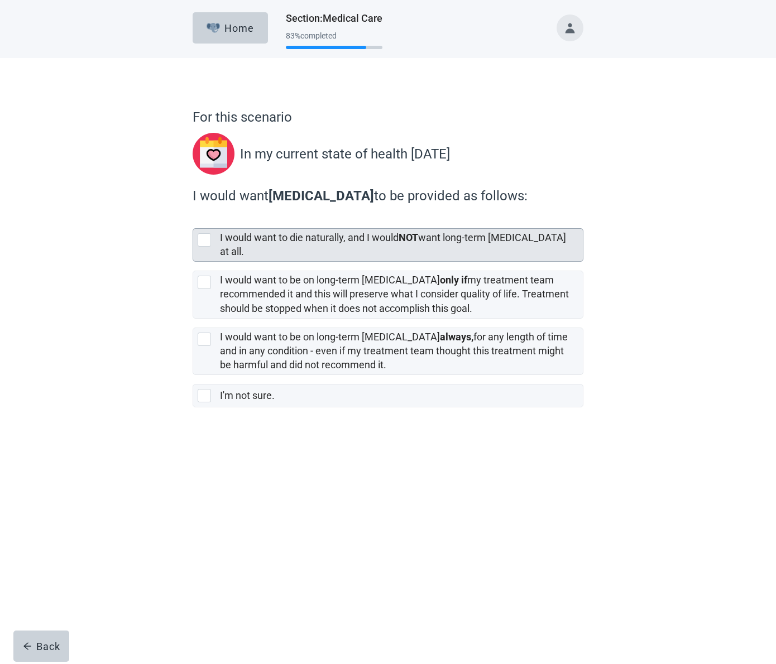
click at [203, 237] on div "[object Object], checkbox, not selected" at bounding box center [204, 239] width 13 height 13
click at [193, 220] on input "I would want to die naturally, and I would NOT want long-term dialysis at all." at bounding box center [193, 219] width 1 height 1
checkbox input "true"
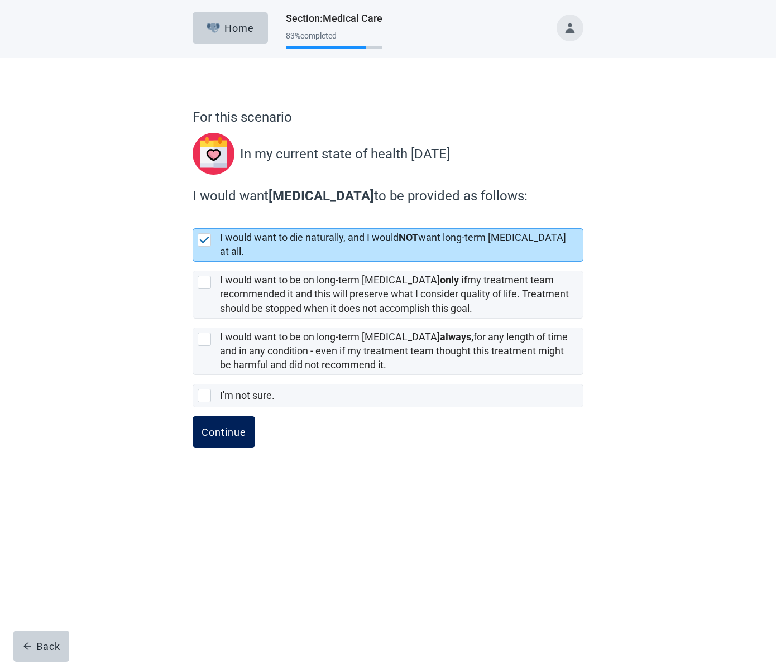
click at [213, 427] on div "Continue" at bounding box center [224, 432] width 45 height 11
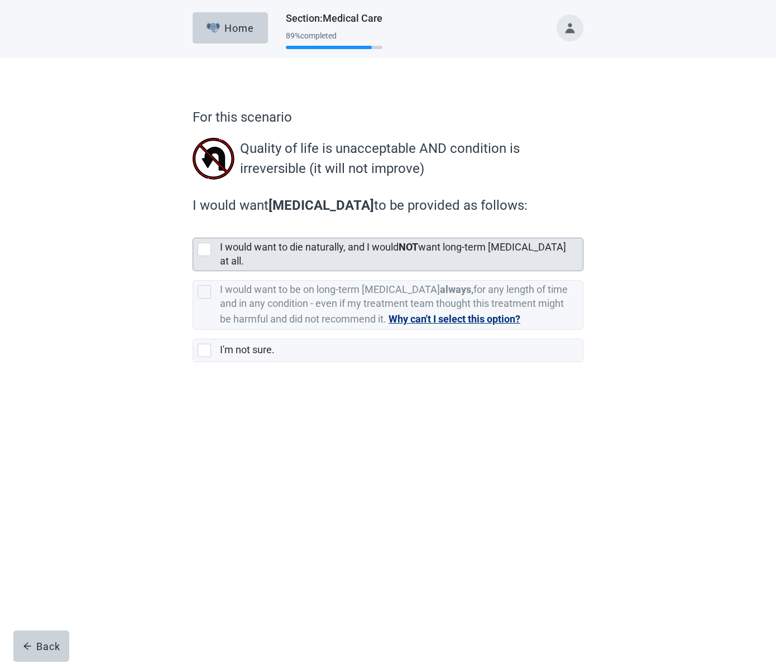
click at [204, 246] on div "[object Object], checkbox, not selected" at bounding box center [204, 249] width 13 height 13
click at [193, 229] on input "I would want to die naturally, and I would NOT want long-term dialysis at all." at bounding box center [193, 229] width 1 height 1
checkbox input "true"
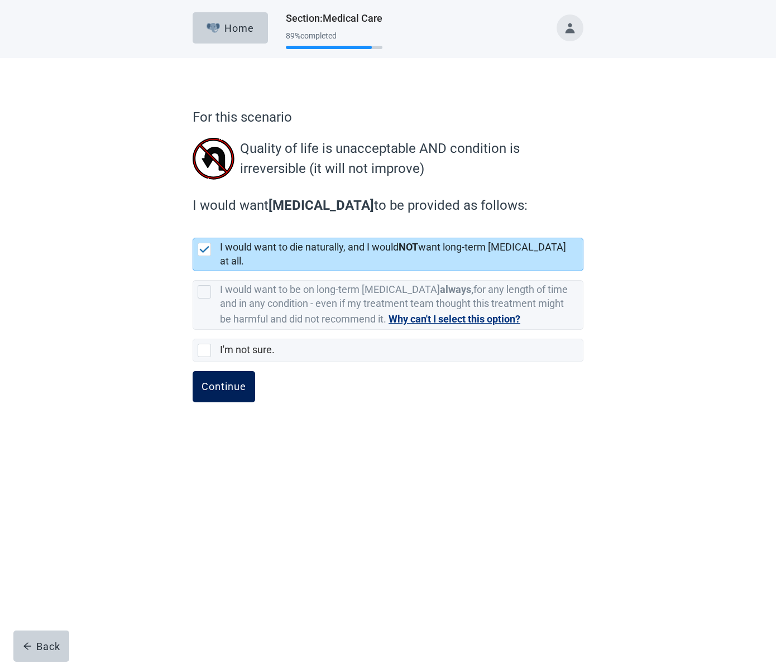
click at [221, 381] on div "Continue" at bounding box center [224, 386] width 45 height 11
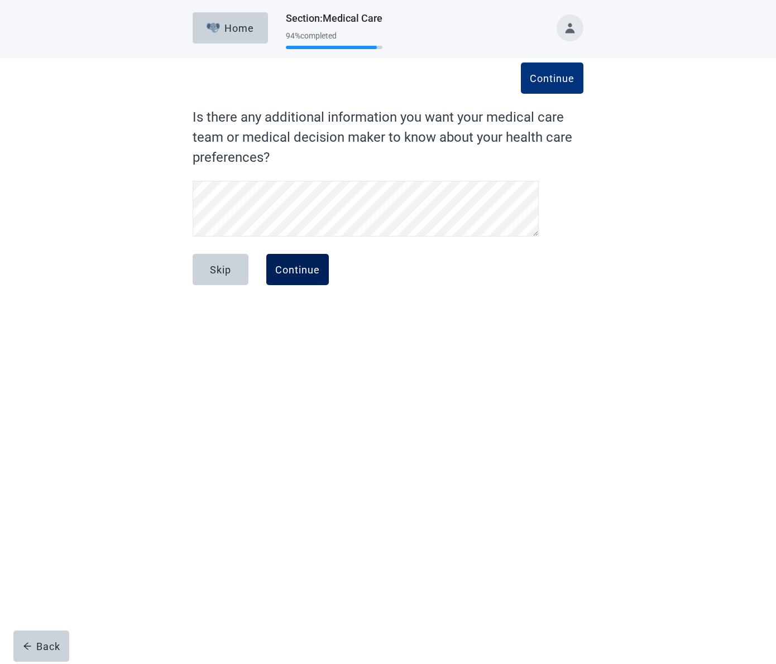
click at [303, 269] on div "Continue" at bounding box center [297, 269] width 45 height 11
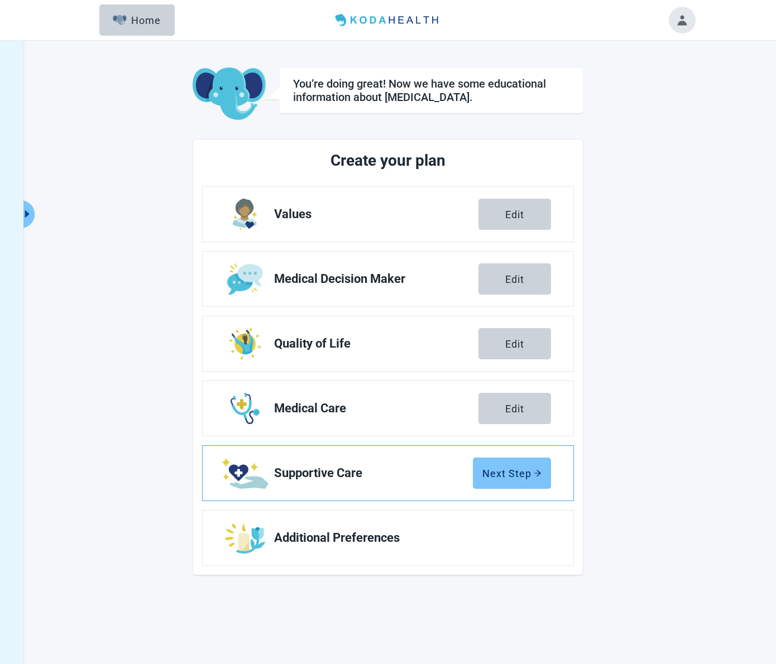
click at [519, 474] on div "Next Step" at bounding box center [511, 473] width 59 height 11
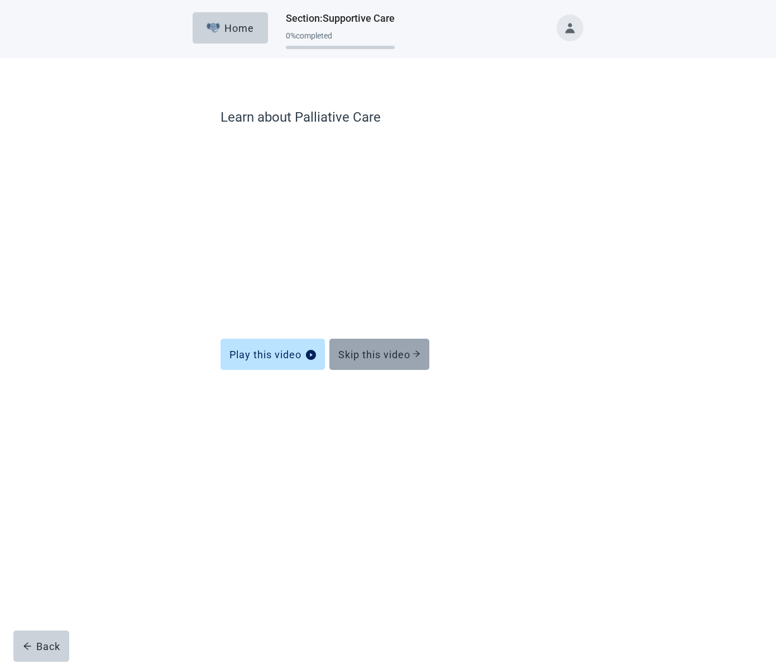
click at [381, 356] on div "Skip this video" at bounding box center [379, 354] width 82 height 11
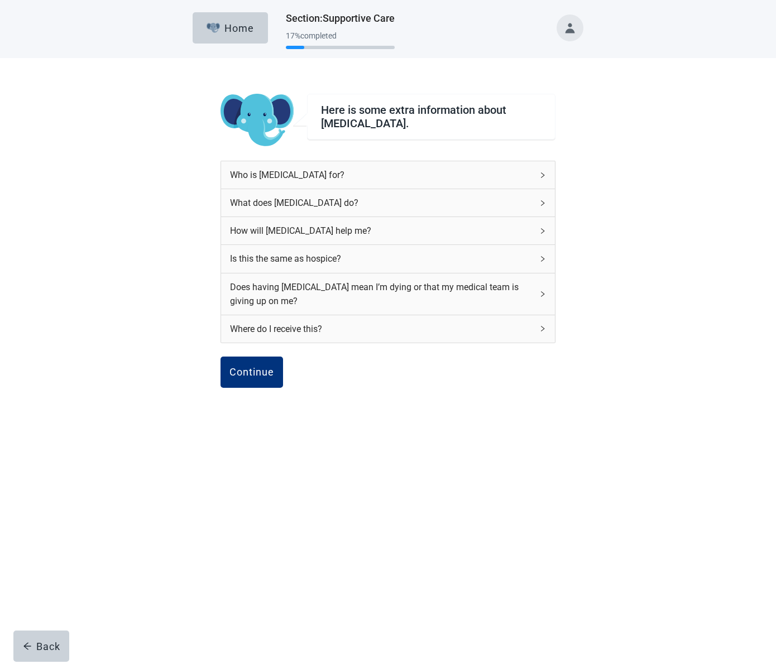
click at [545, 294] on icon "right" at bounding box center [542, 294] width 7 height 7
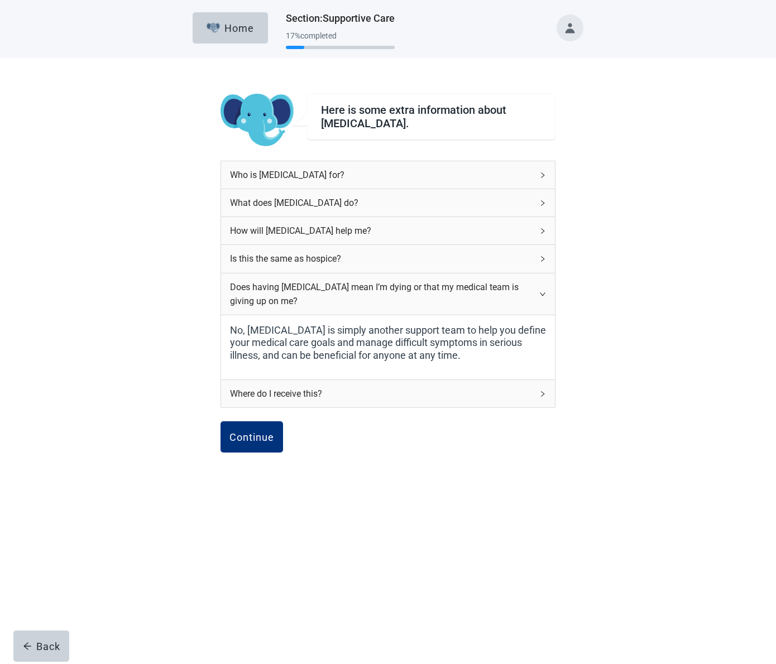
click at [545, 294] on icon "right" at bounding box center [542, 294] width 7 height 7
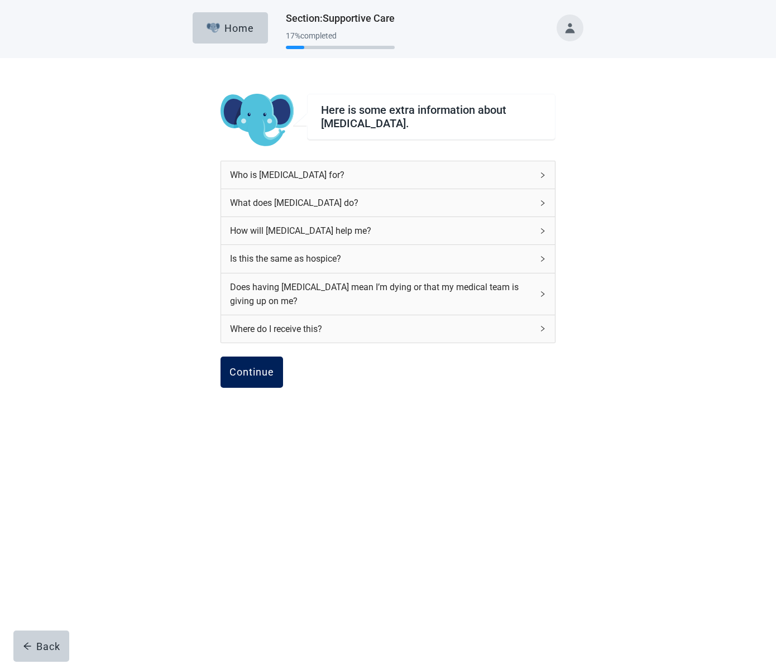
click at [253, 370] on div "Continue" at bounding box center [251, 372] width 45 height 11
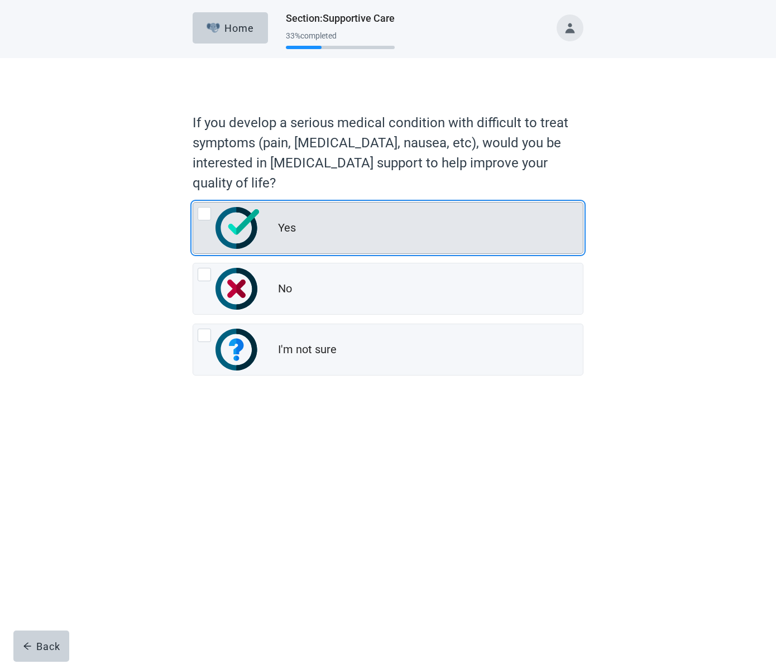
click at [201, 213] on div "Yes, radio button, not checked" at bounding box center [204, 213] width 13 height 13
click at [193, 203] on input "Yes" at bounding box center [193, 202] width 1 height 1
radio input "true"
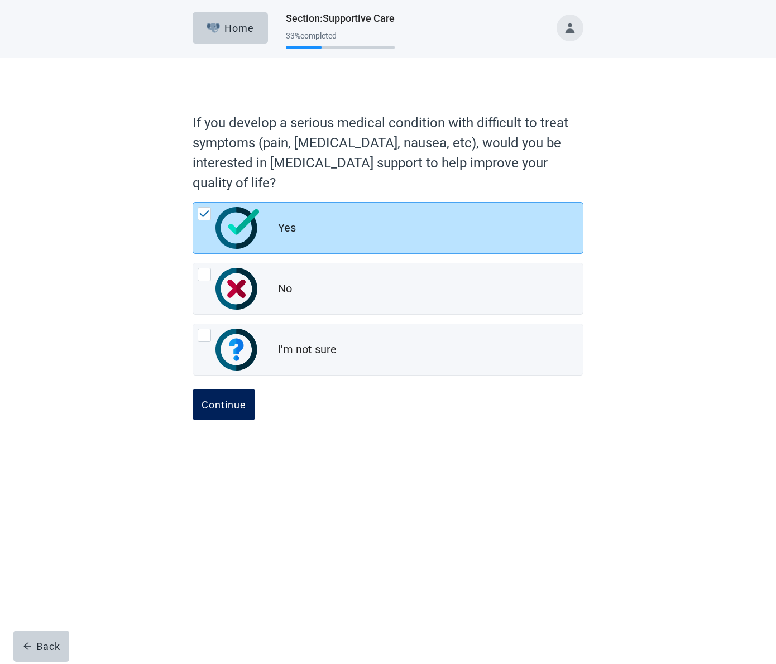
click at [218, 405] on div "Continue" at bounding box center [224, 404] width 45 height 11
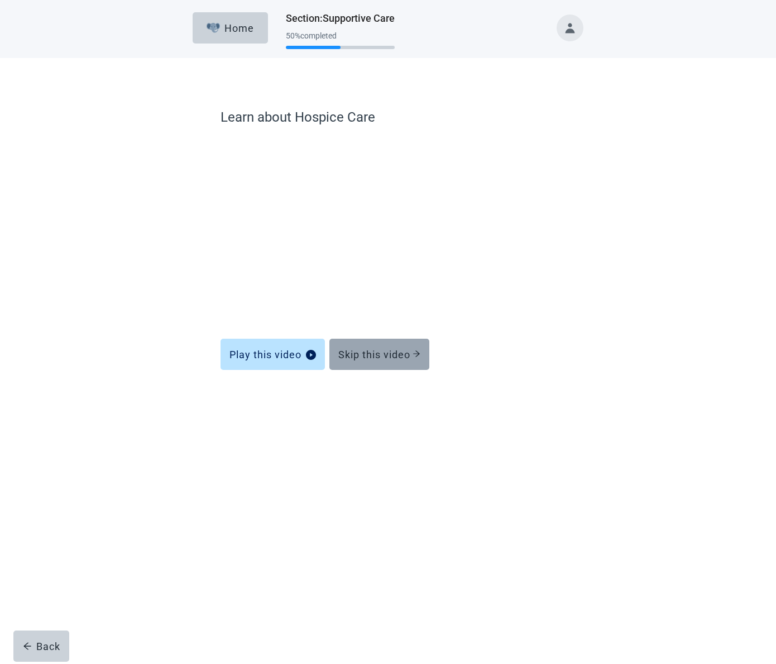
click at [365, 351] on div "Skip this video" at bounding box center [379, 354] width 82 height 11
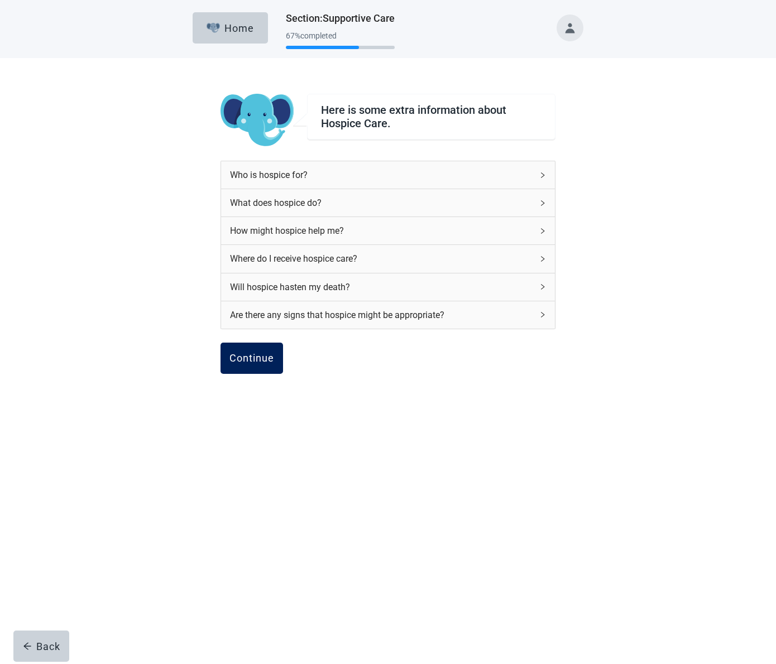
click at [248, 357] on div "Continue" at bounding box center [251, 358] width 45 height 11
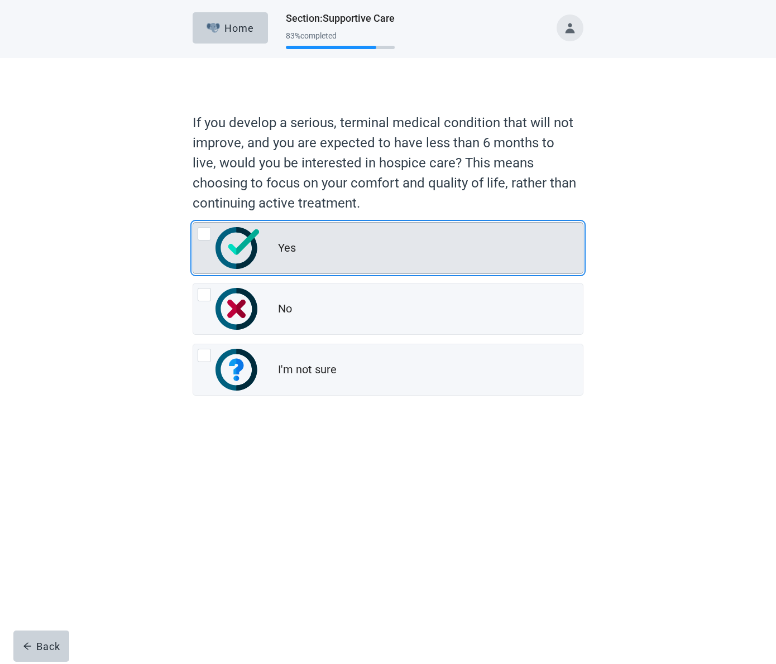
click at [206, 231] on div "Yes, radio button, not checked" at bounding box center [204, 233] width 13 height 13
click at [193, 223] on input "Yes" at bounding box center [193, 222] width 1 height 1
radio input "true"
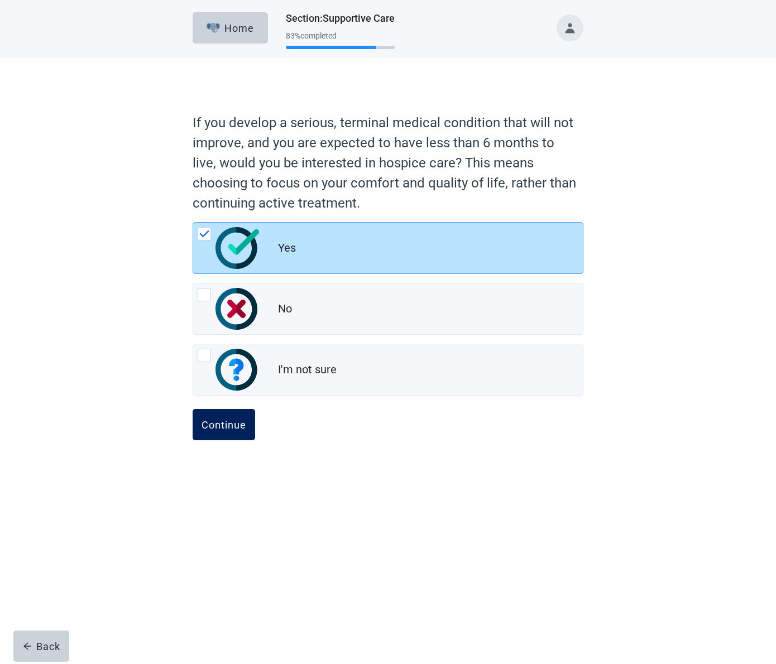
click at [228, 422] on div "Continue" at bounding box center [224, 424] width 45 height 11
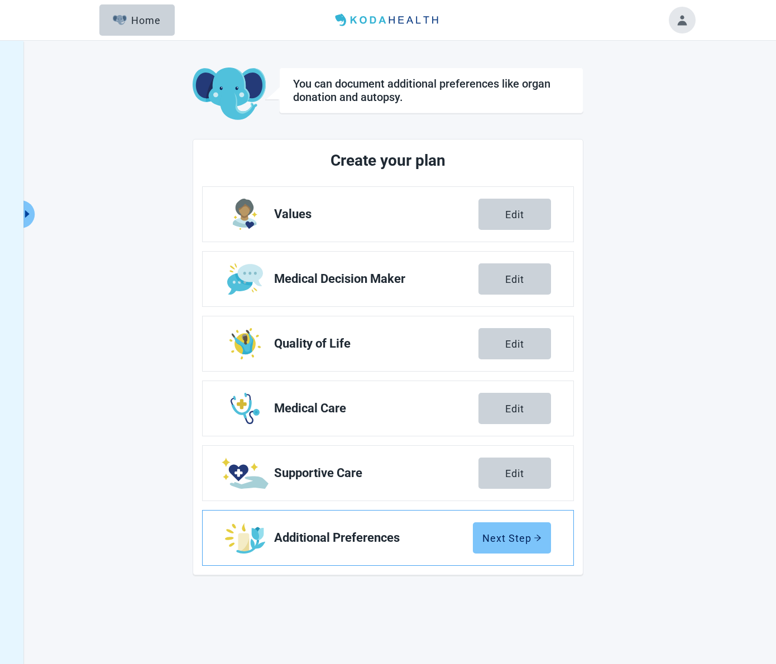
click at [507, 535] on div "Next Step" at bounding box center [511, 538] width 59 height 11
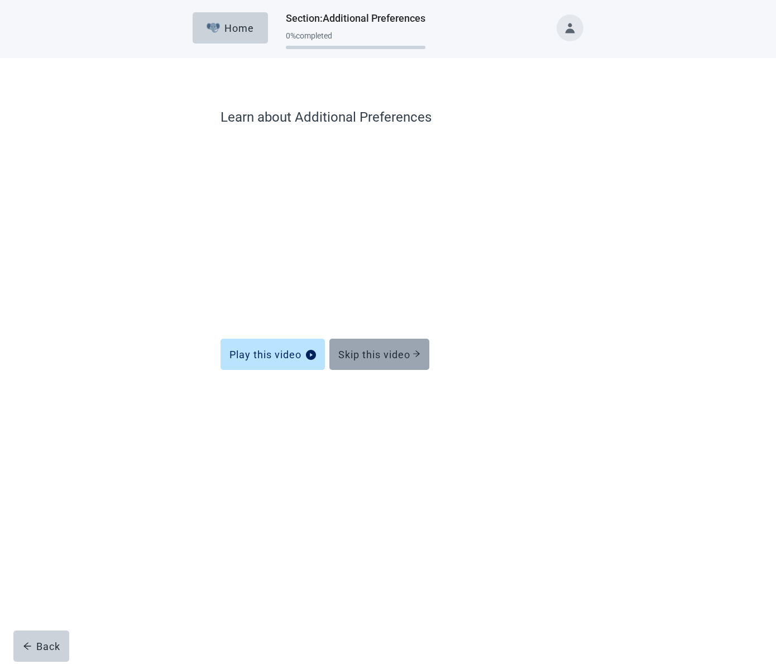
click at [379, 352] on div "Skip this video" at bounding box center [379, 354] width 82 height 11
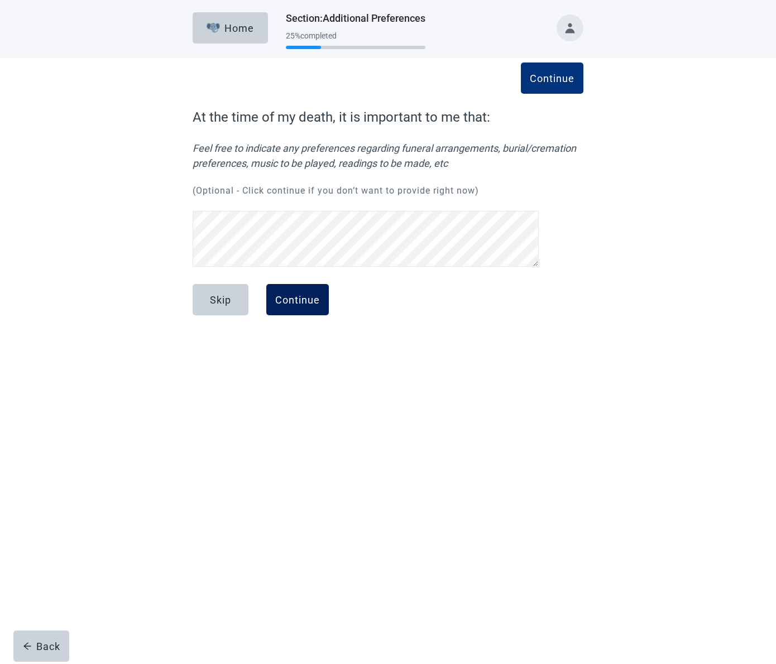
click at [295, 299] on div "Continue" at bounding box center [297, 299] width 45 height 11
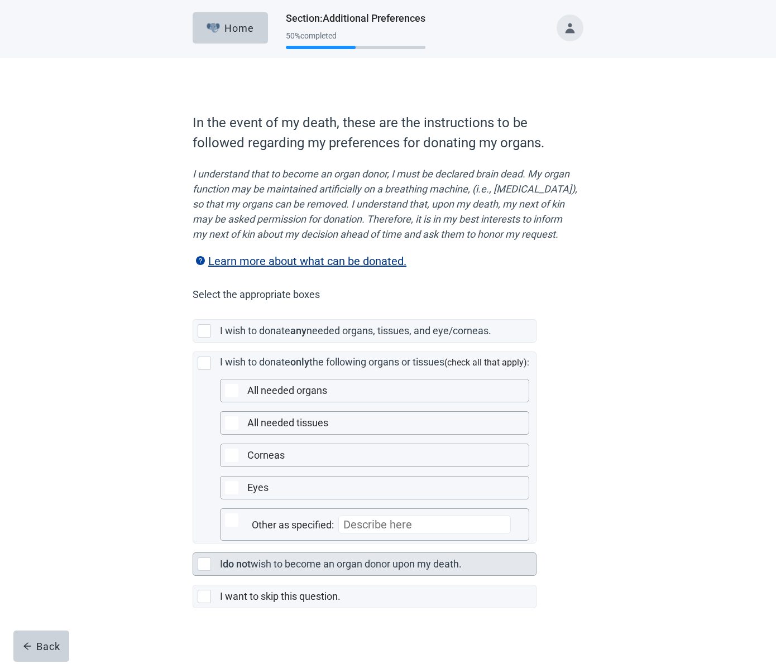
click at [206, 571] on div "Main content" at bounding box center [204, 564] width 13 height 13
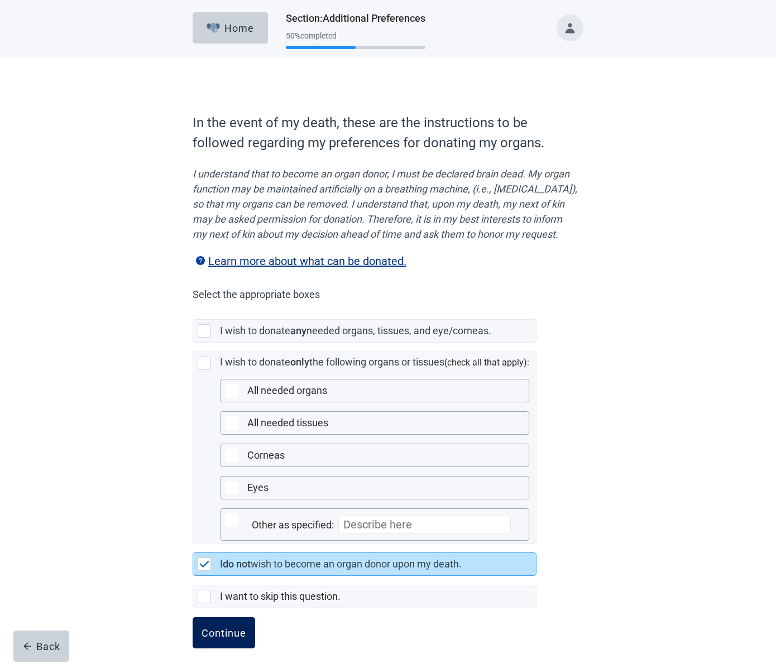
click at [226, 639] on div "Continue" at bounding box center [224, 632] width 45 height 11
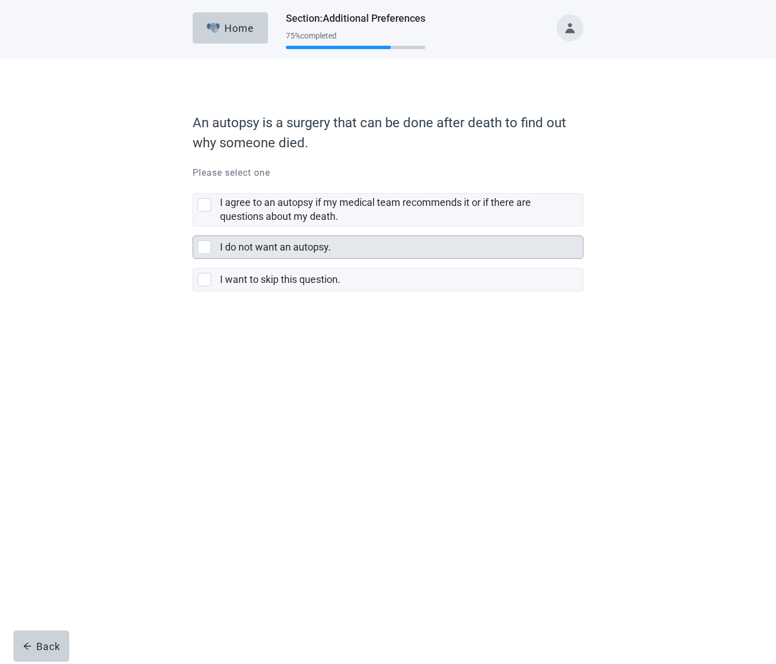
click at [205, 245] on div "I do not want an autopsy., checkbox, not selected" at bounding box center [204, 247] width 13 height 13
click at [193, 227] on input "I do not want an autopsy." at bounding box center [193, 227] width 1 height 1
checkbox input "true"
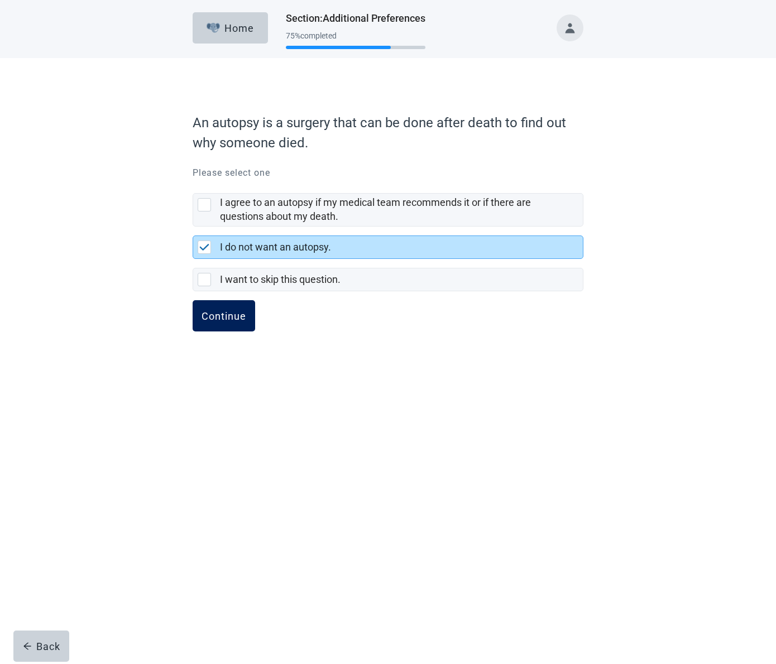
click at [223, 317] on div "Continue" at bounding box center [224, 315] width 45 height 11
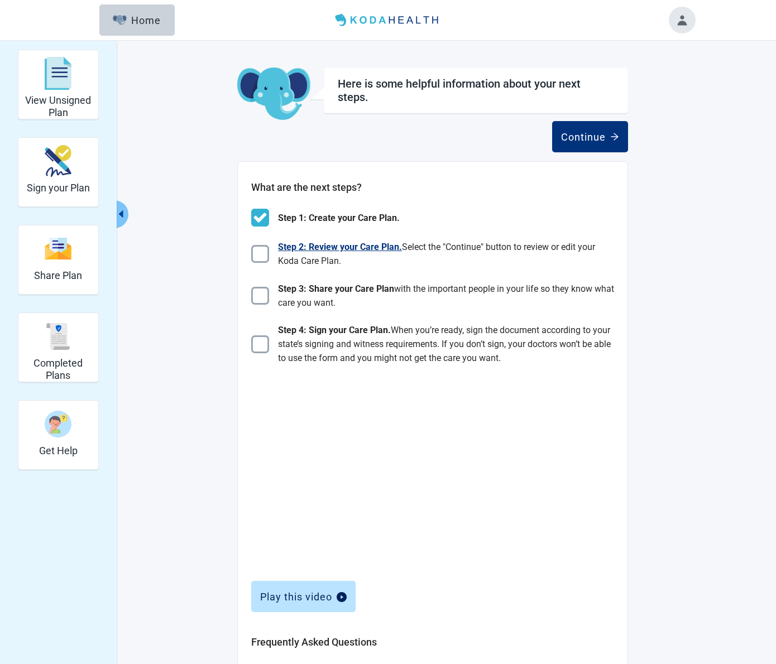
click at [266, 252] on img "Main content" at bounding box center [260, 254] width 18 height 18
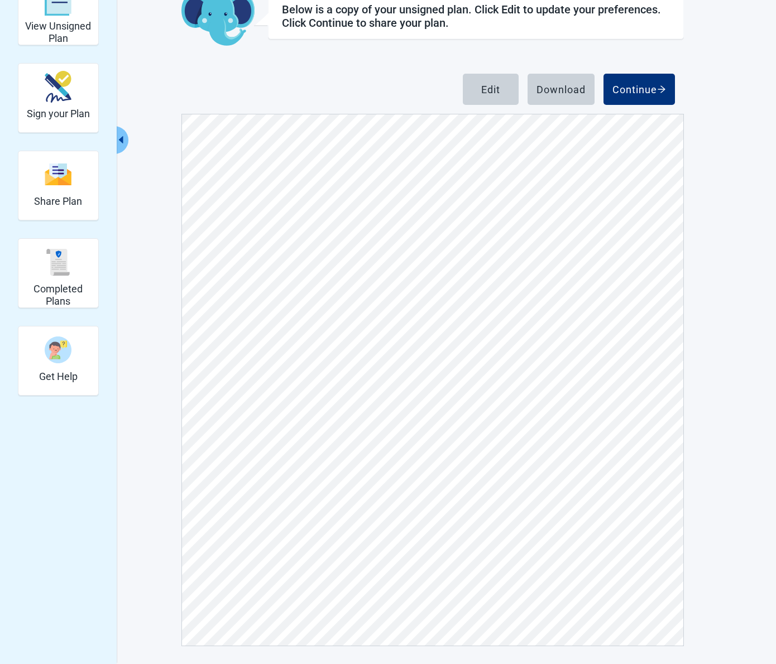
scroll to position [4579, 0]
click at [557, 89] on div "Download" at bounding box center [560, 89] width 49 height 11
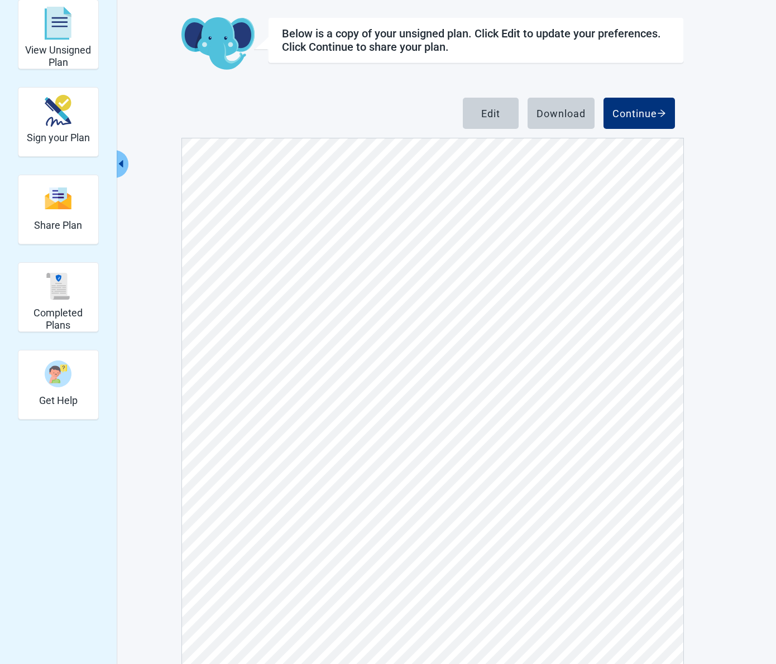
scroll to position [457, 0]
click at [641, 114] on div "Continue" at bounding box center [639, 113] width 54 height 11
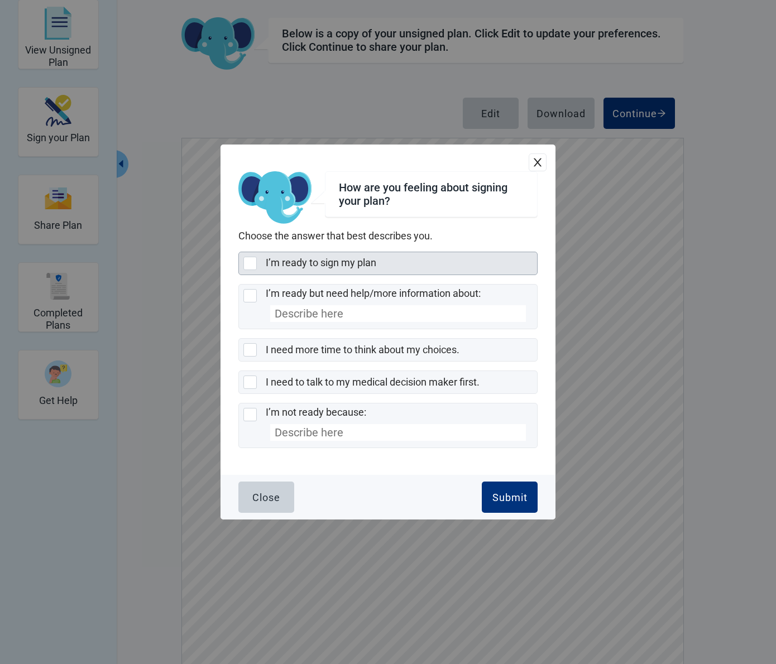
click at [252, 262] on div "I’m ready to sign my plan, checkbox, not selected" at bounding box center [249, 263] width 13 height 13
click at [239, 252] on input "I’m ready to sign my plan" at bounding box center [238, 252] width 1 height 1
checkbox input "true"
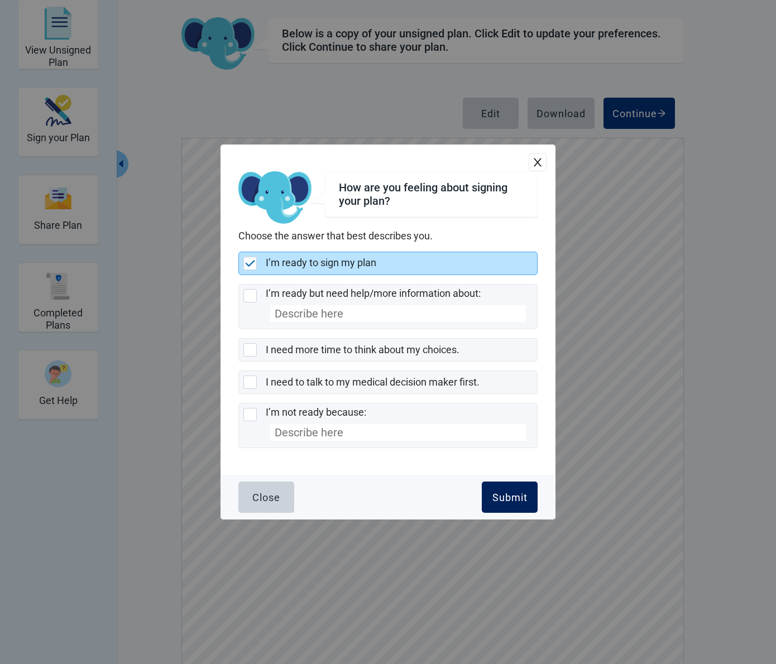
click at [510, 495] on div "Submit" at bounding box center [509, 497] width 35 height 11
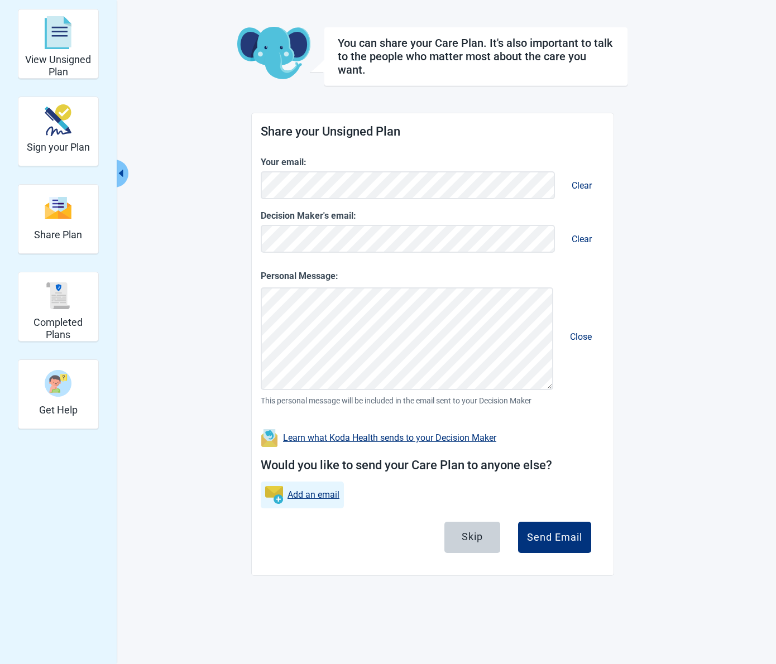
click at [327, 499] on link "Add an email" at bounding box center [313, 495] width 52 height 14
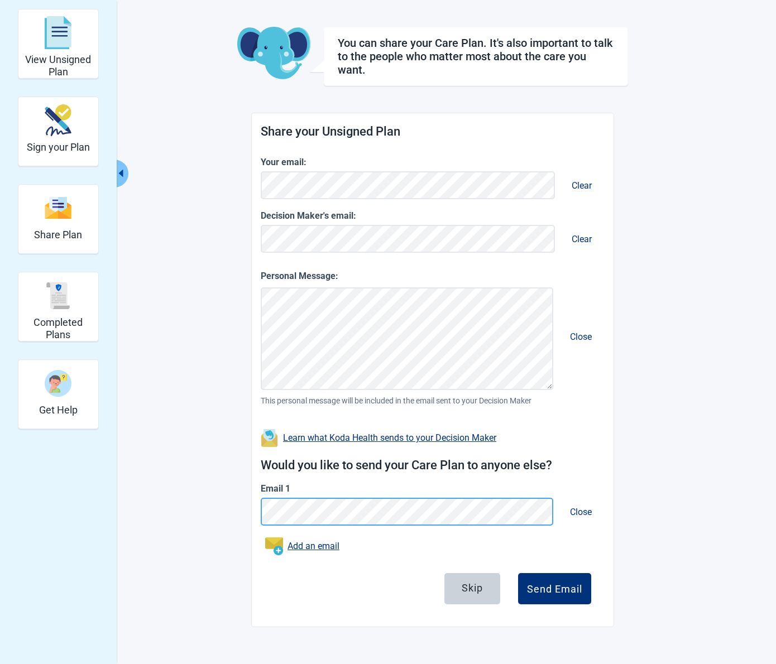
scroll to position [41, 0]
click at [577, 515] on button "Close" at bounding box center [581, 512] width 40 height 32
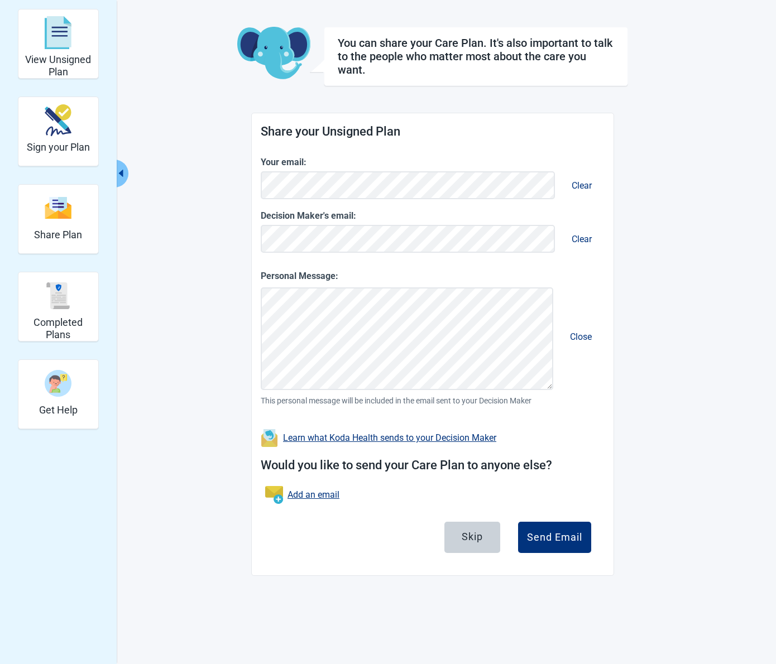
scroll to position [42, 0]
click at [550, 537] on div "Send Email" at bounding box center [554, 537] width 55 height 11
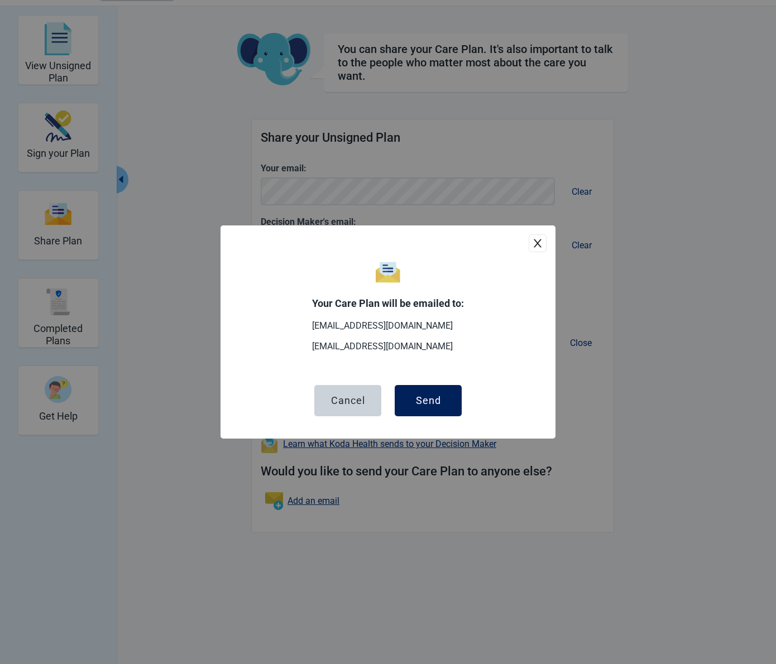
scroll to position [31, 1]
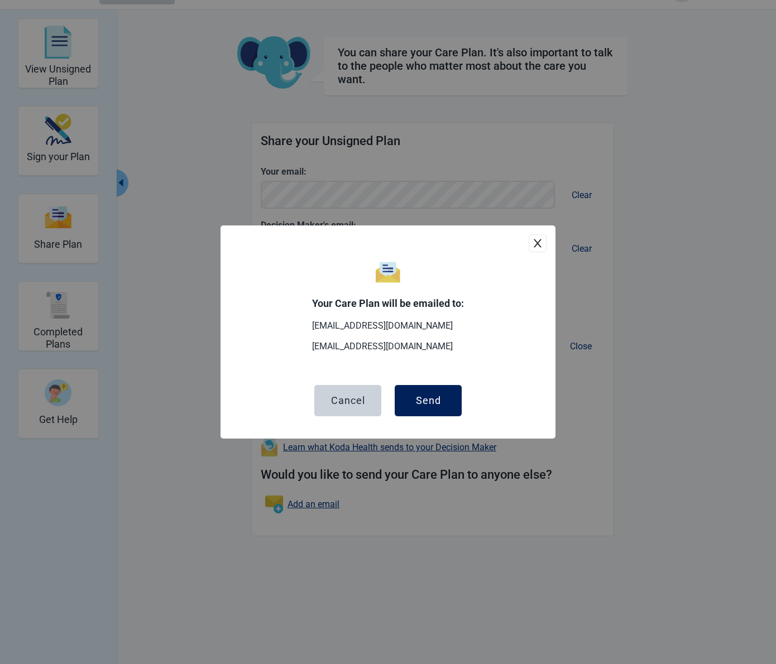
click at [431, 399] on div "Send" at bounding box center [428, 400] width 25 height 11
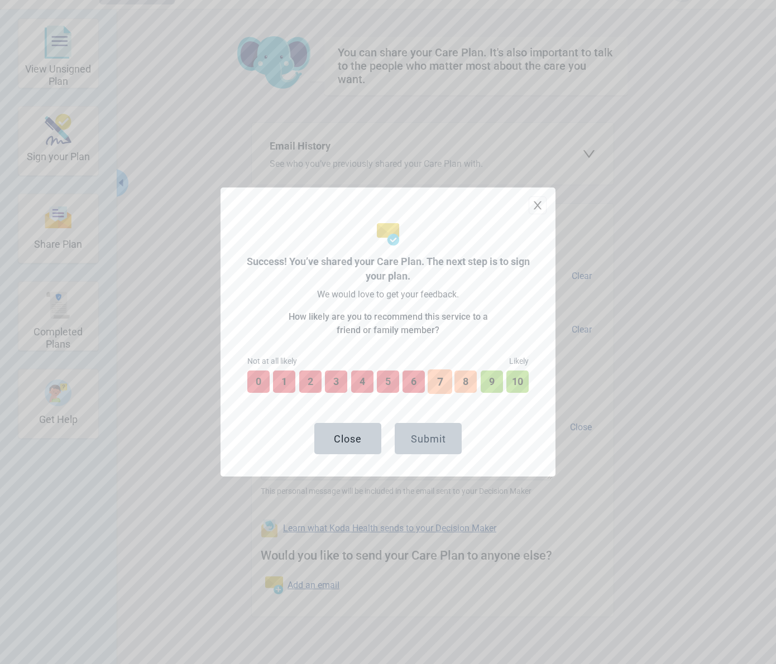
click at [447, 382] on button "7" at bounding box center [440, 382] width 25 height 25
click at [442, 434] on div "Submit" at bounding box center [428, 438] width 35 height 11
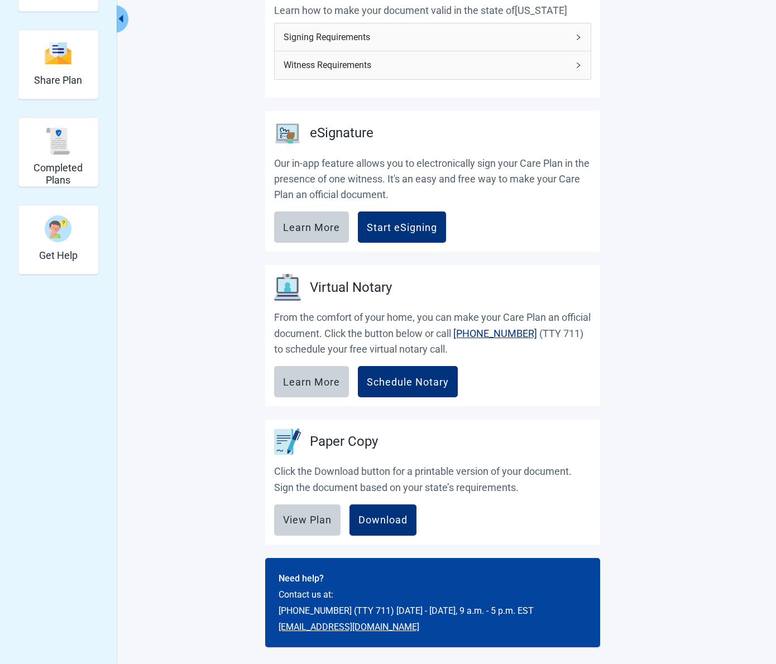
scroll to position [195, 0]
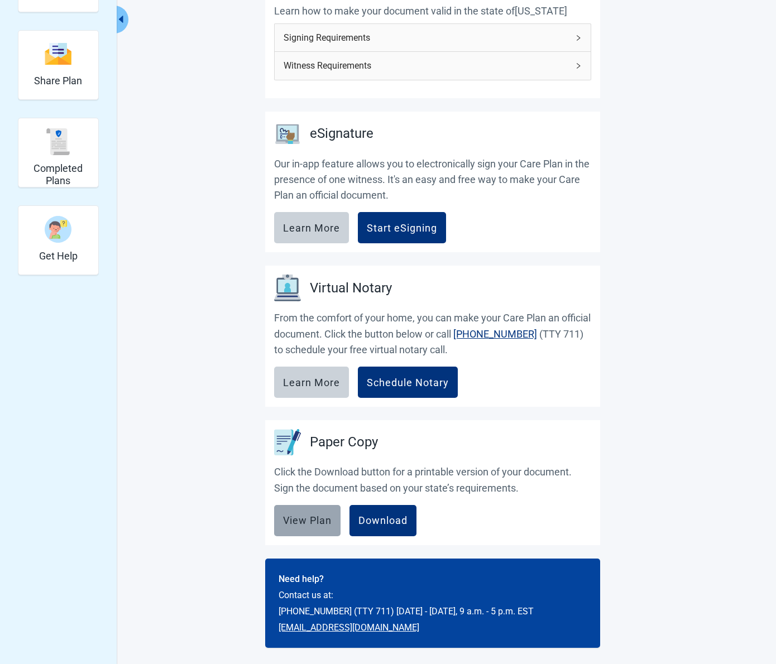
click at [306, 512] on button "View Plan" at bounding box center [307, 520] width 66 height 31
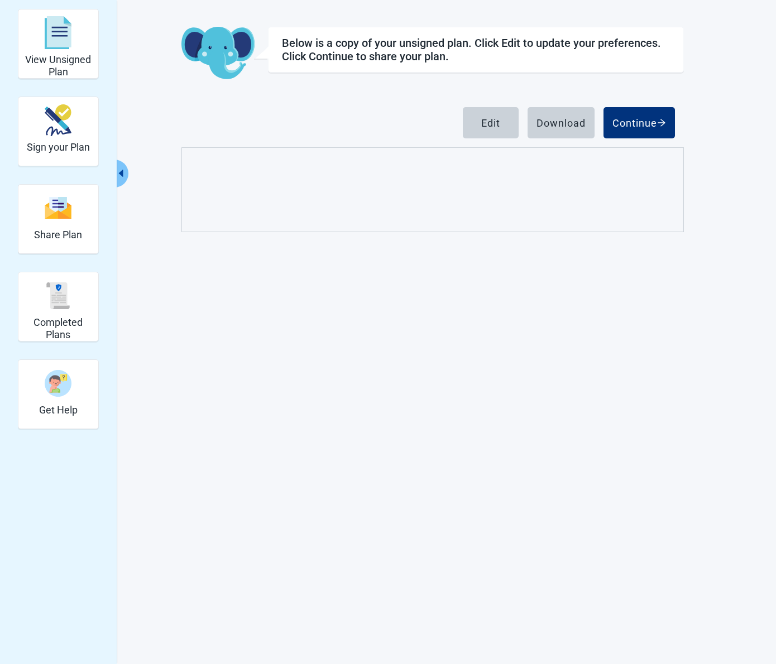
scroll to position [41, 0]
click at [652, 119] on div "Continue" at bounding box center [639, 122] width 54 height 11
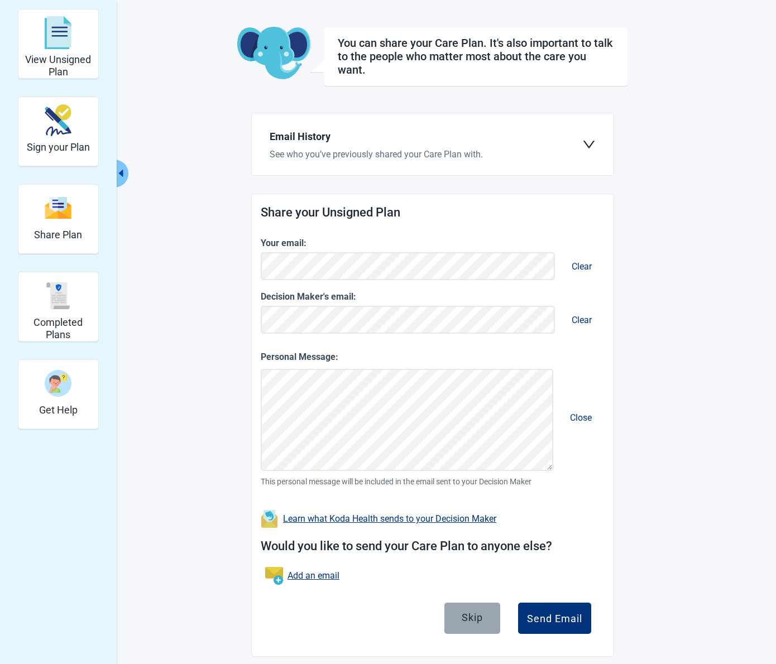
click at [478, 622] on div "Skip" at bounding box center [472, 617] width 21 height 11
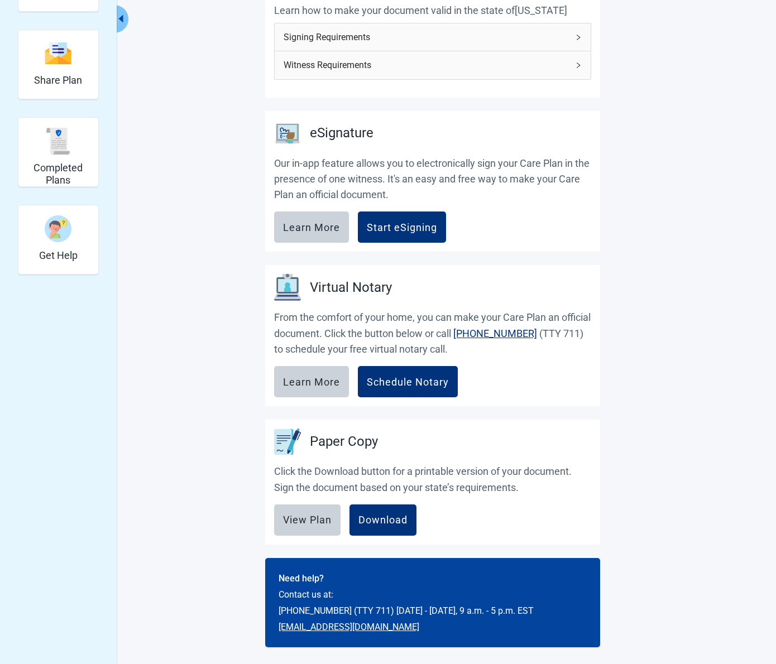
scroll to position [195, 0]
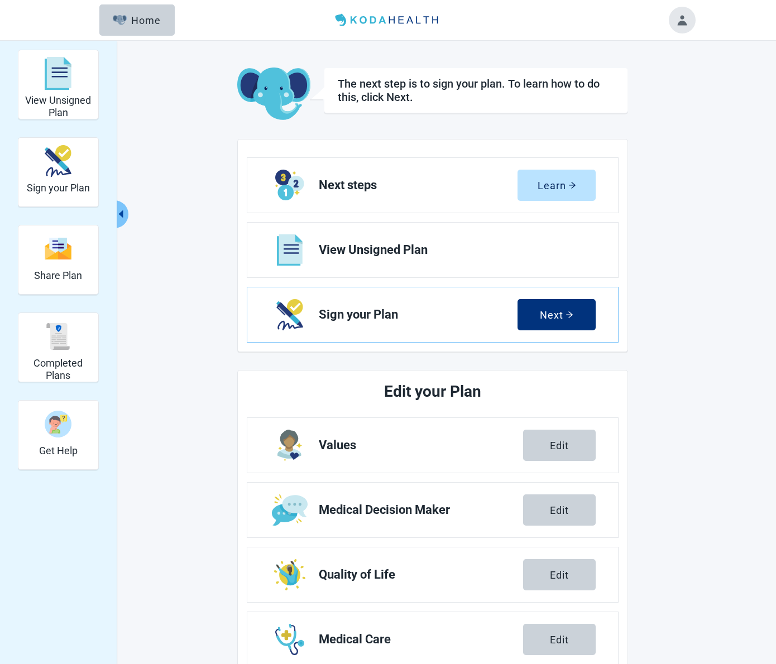
scroll to position [1, 0]
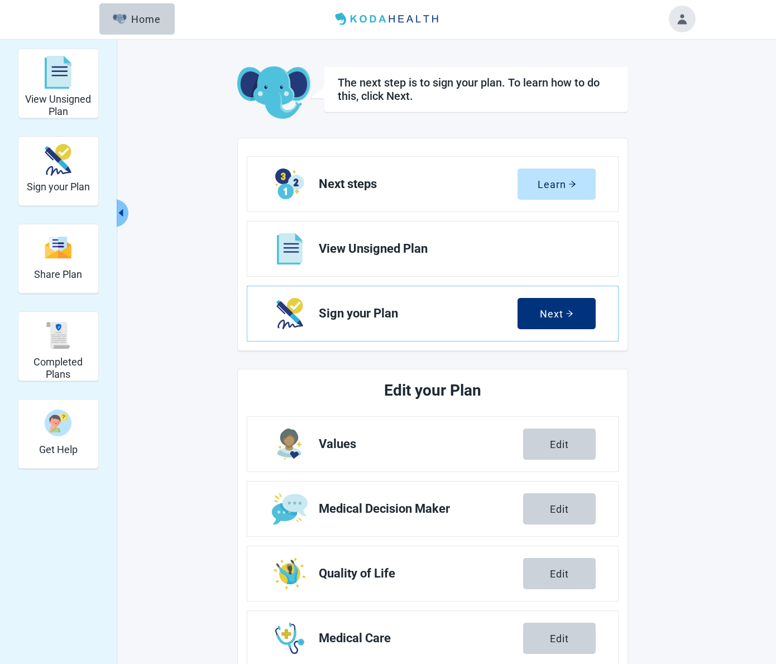
scroll to position [1, 0]
